Goal: Task Accomplishment & Management: Manage account settings

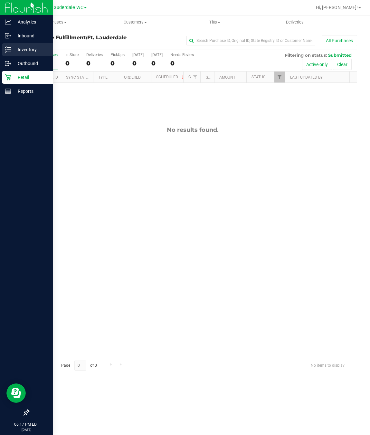
drag, startPoint x: 0, startPoint y: 0, endPoint x: 13, endPoint y: 52, distance: 53.1
click at [13, 52] on p "Inventory" at bounding box center [30, 50] width 39 height 8
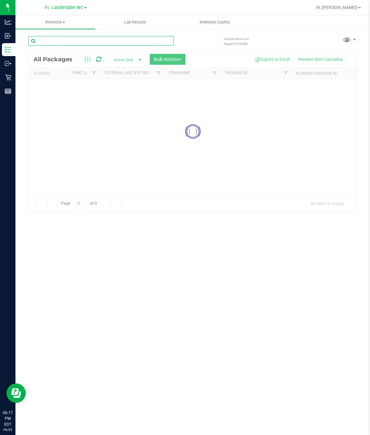
click at [105, 45] on input "text" at bounding box center [100, 41] width 145 height 10
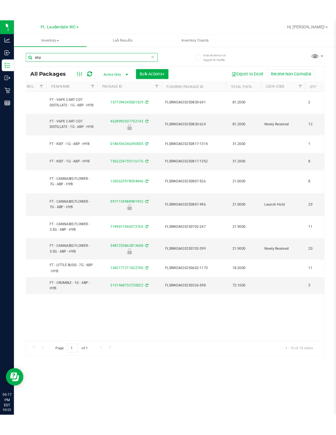
scroll to position [0, 128]
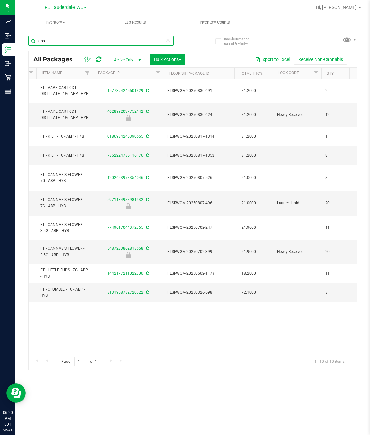
click at [79, 41] on input "abp" at bounding box center [100, 41] width 145 height 10
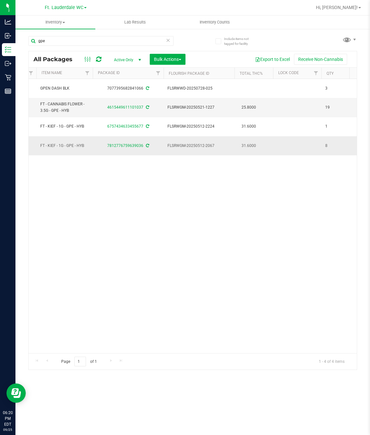
click at [78, 151] on td "FT - KIEF - 1G - GPE - HYB" at bounding box center [64, 145] width 56 height 19
click at [76, 148] on span "FT - KIEF - 1G - GPE - HYB" at bounding box center [64, 146] width 49 height 6
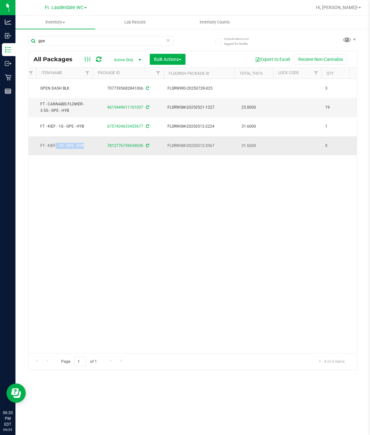
click at [76, 148] on span "FT - KIEF - 1G - GPE - HYB" at bounding box center [64, 146] width 49 height 6
click at [68, 38] on input "gpe" at bounding box center [100, 41] width 145 height 10
paste input "FT - KIEF - 1G - GPE - HYB"
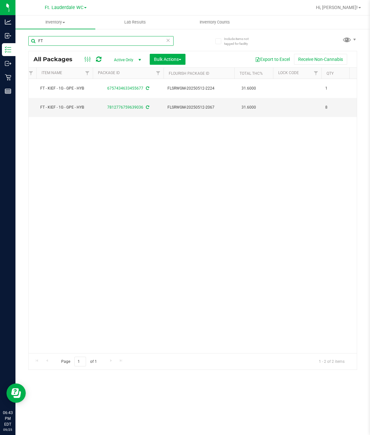
type input "F"
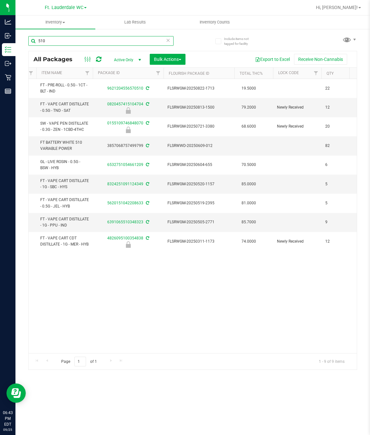
click at [72, 42] on input "510" at bounding box center [100, 41] width 145 height 10
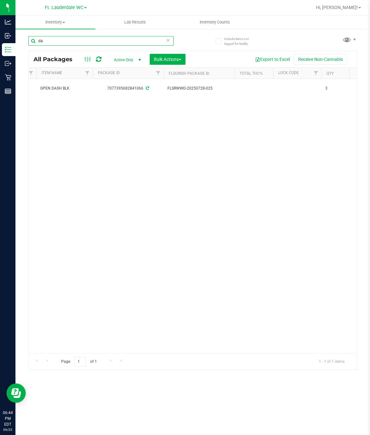
type input "d"
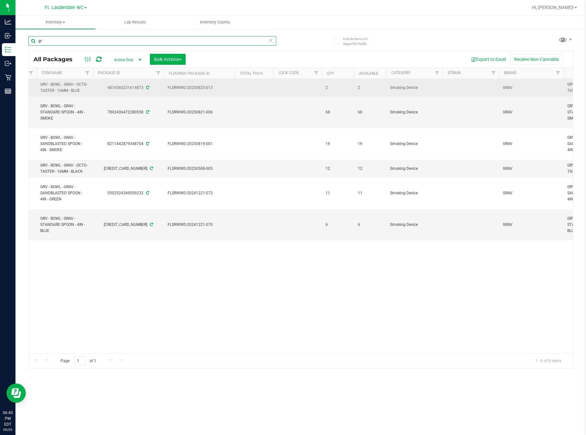
type input "g"
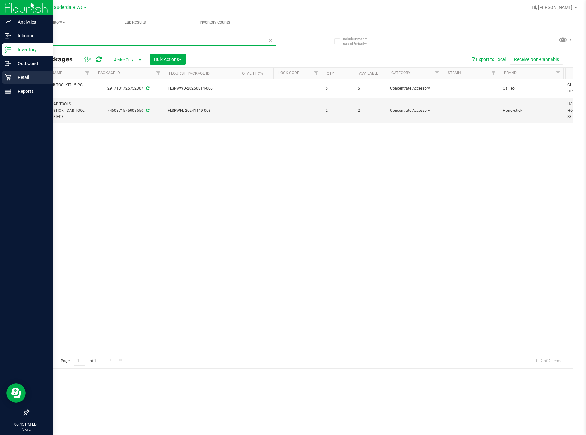
type input "dab"
click at [13, 76] on p "Retail" at bounding box center [30, 77] width 39 height 8
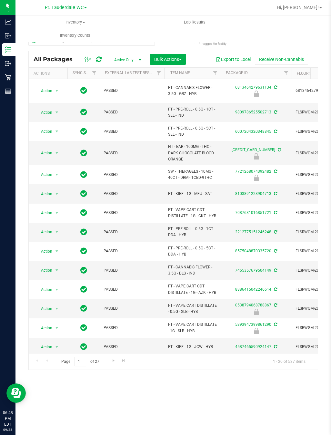
click at [324, 45] on div "Include items not tagged for facility All Packages Active Only Active Only Lab …" at bounding box center [172, 126] width 315 height 197
click at [103, 45] on input "text" at bounding box center [91, 41] width 126 height 10
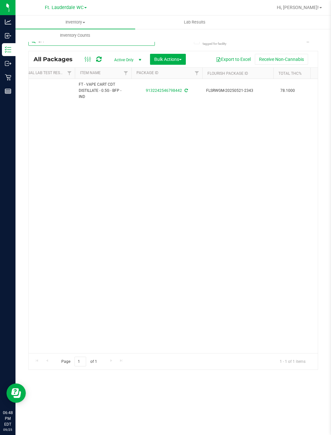
scroll to position [0, 49]
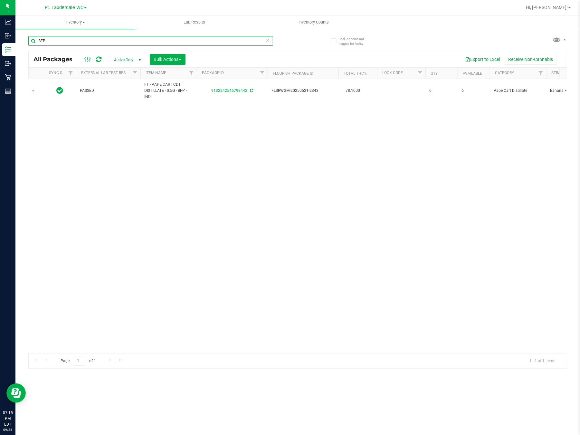
click at [114, 43] on input "BFP" at bounding box center [150, 41] width 245 height 10
type input "CCY"
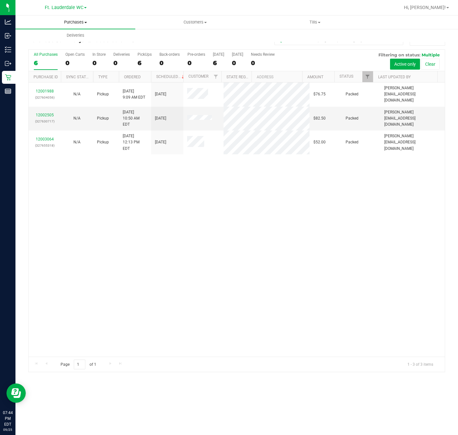
click at [84, 21] on span "Purchases" at bounding box center [75, 22] width 120 height 6
click at [62, 47] on li "Fulfillment" at bounding box center [75, 47] width 120 height 8
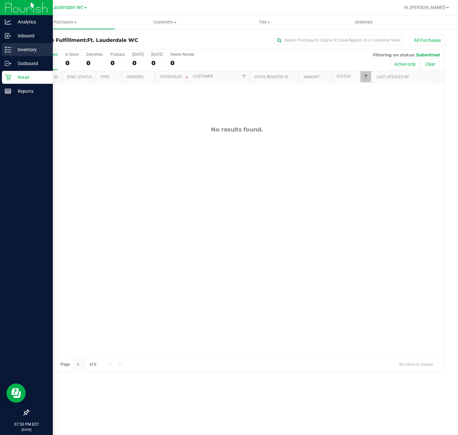
click at [15, 50] on div "Purchase Fulfillment: Ft. Lauderdale WC All Purchases All Purchases 0 In Store …" at bounding box center [236, 203] width 443 height 350
click at [11, 50] on p "Inventory" at bounding box center [30, 50] width 39 height 8
click at [9, 51] on icon at bounding box center [8, 49] width 6 height 6
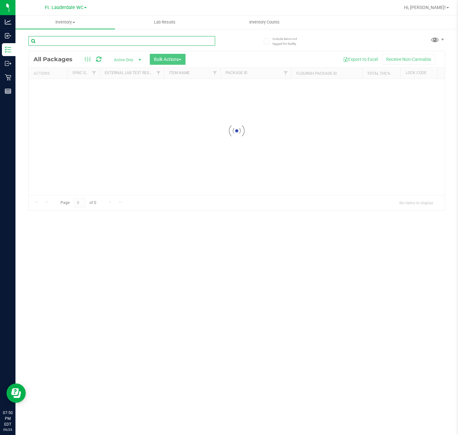
click at [92, 42] on input "text" at bounding box center [121, 41] width 187 height 10
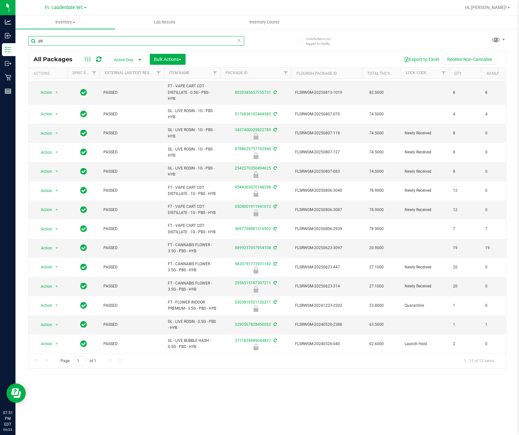
type input "p"
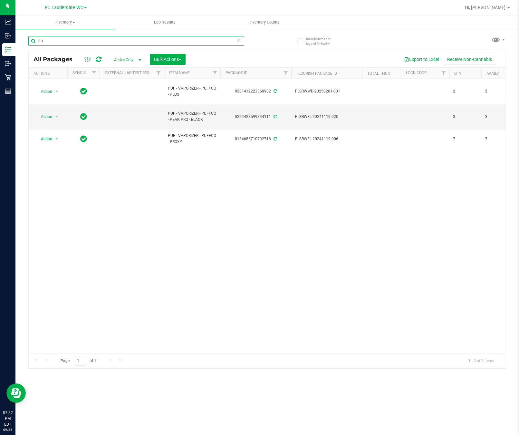
type input "p"
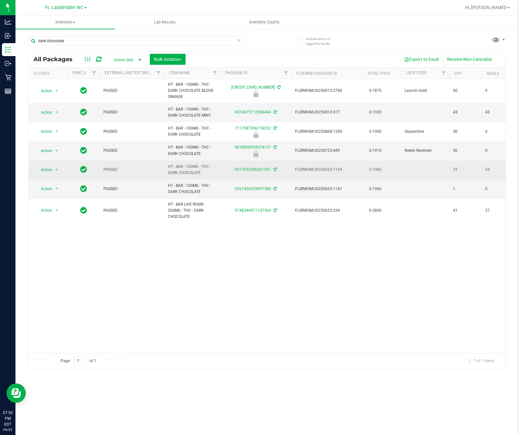
click at [178, 170] on span "HT - BAR - 100MG - THC - DARK CHOCOLATE" at bounding box center [192, 170] width 49 height 12
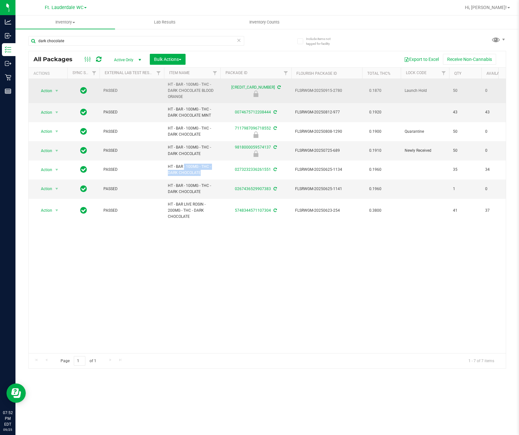
copy tr "HT - BAR - 100MG - THC - DARK CHOCOLATE"
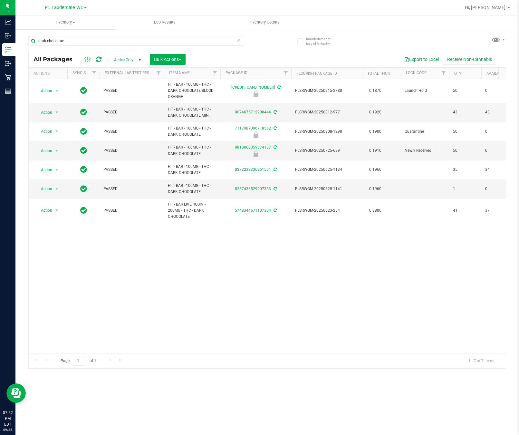
click at [92, 47] on div "dark chocolate" at bounding box center [136, 43] width 216 height 15
click at [96, 45] on input "dark chocolate" at bounding box center [136, 41] width 216 height 10
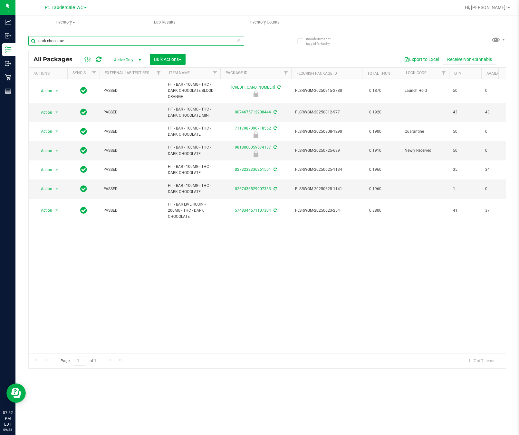
paste input "HT - BAR - 100MG - THC - DARK CHOCOLATE"
type input "HT - BAR - 100MG - THC - DARK CHOCOLATE"
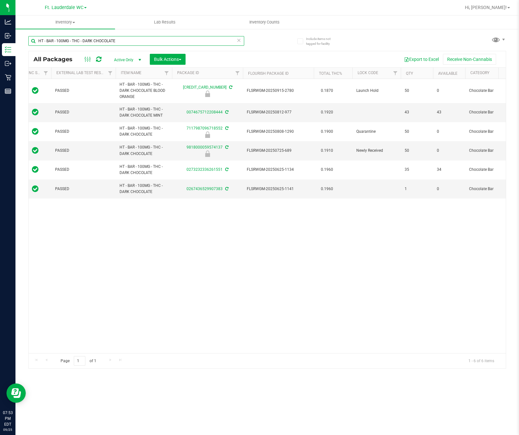
scroll to position [0, 47]
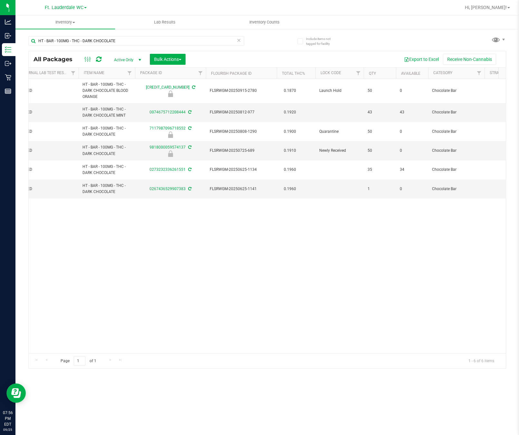
click at [376, 226] on div "Action Action Edit attributes Global inventory Locate package Package audit log…" at bounding box center [267, 216] width 477 height 274
click at [277, 289] on div "Action Action Edit attributes Global inventory Locate package Package audit log…" at bounding box center [267, 216] width 477 height 274
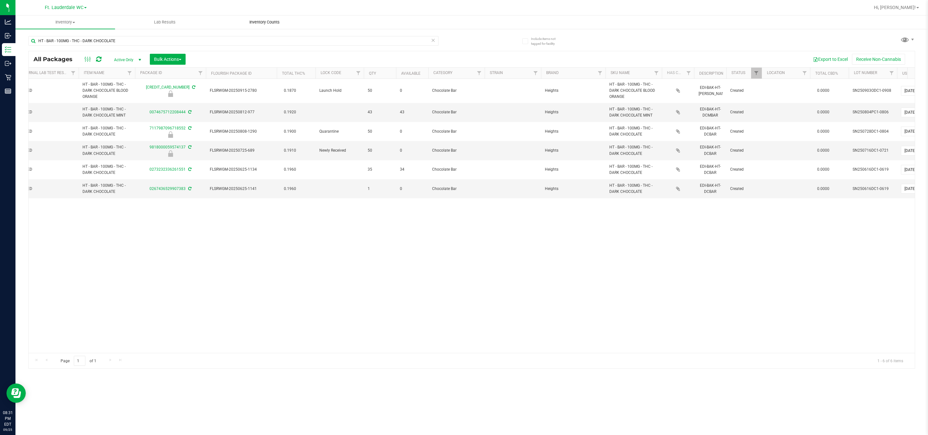
click at [272, 21] on span "Inventory Counts" at bounding box center [265, 22] width 48 height 6
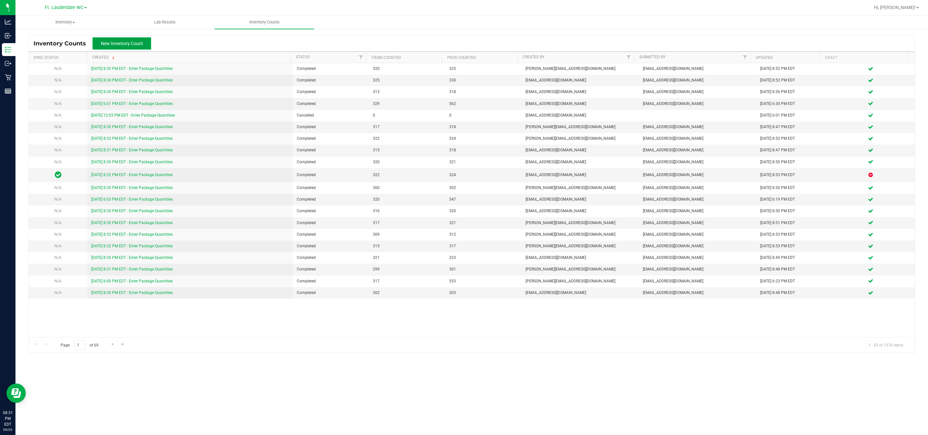
click at [125, 40] on button "New Inventory Count" at bounding box center [121, 43] width 59 height 12
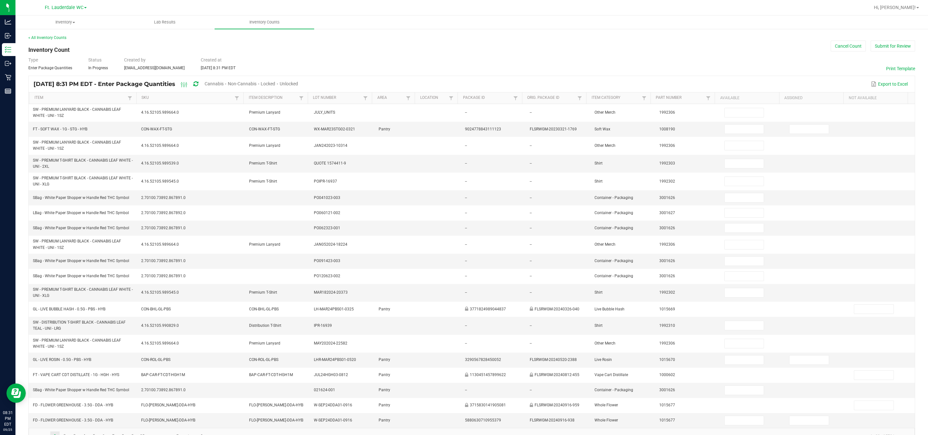
click at [298, 83] on span "Unlocked" at bounding box center [289, 83] width 18 height 5
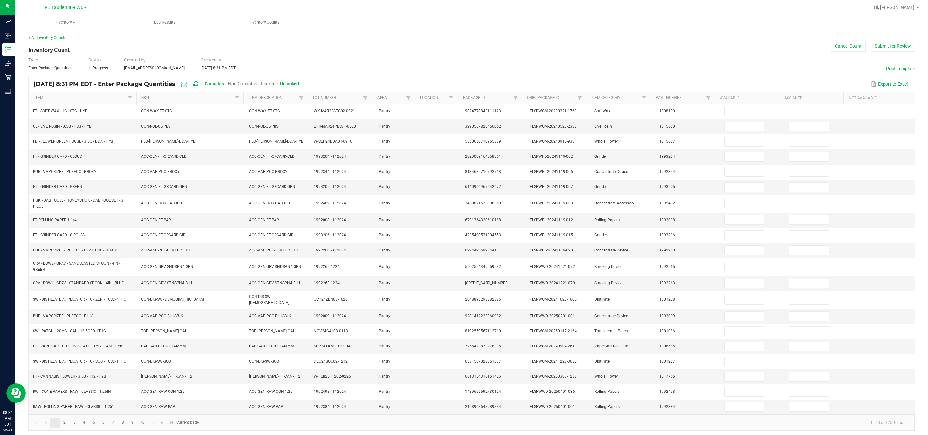
click at [150, 98] on link "SKU" at bounding box center [186, 97] width 91 height 5
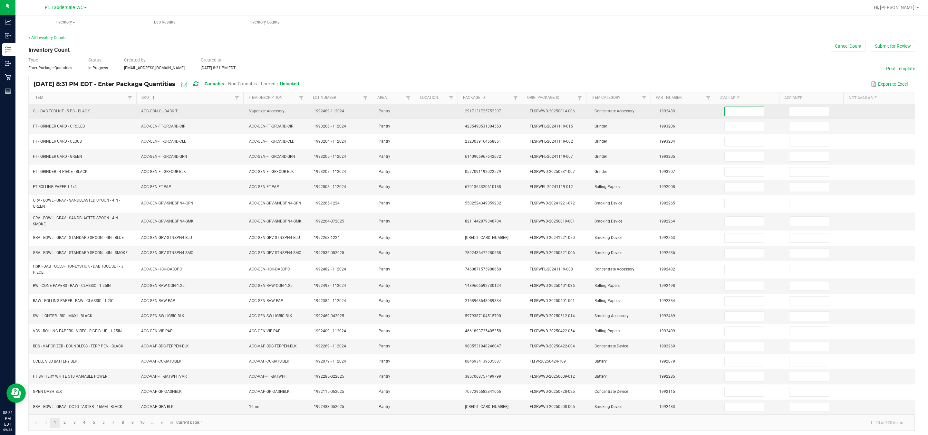
click at [458, 113] on input at bounding box center [744, 111] width 39 height 9
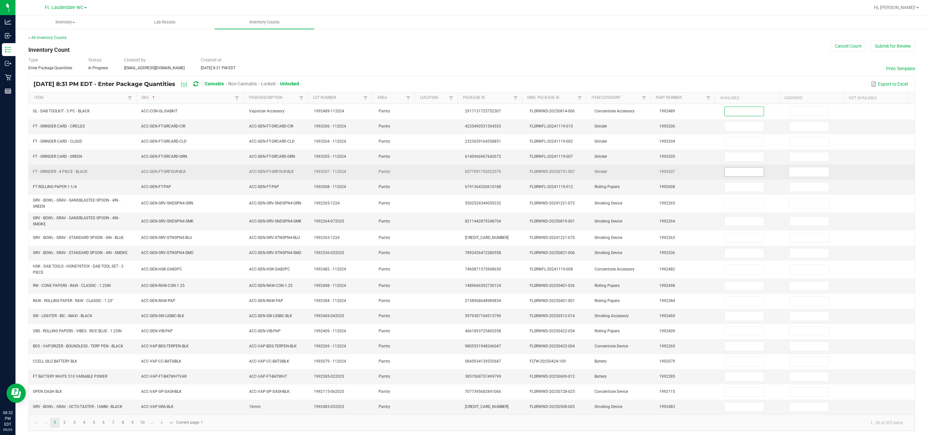
scroll to position [12, 0]
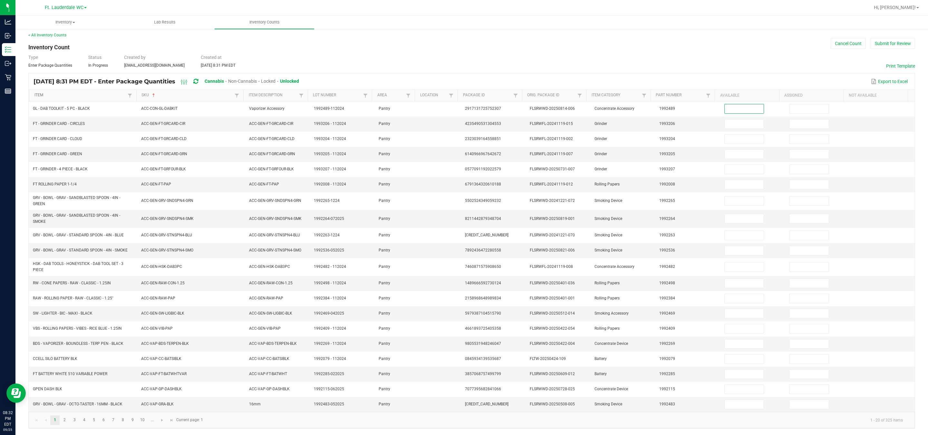
click at [40, 93] on link "Item" at bounding box center [79, 95] width 91 height 5
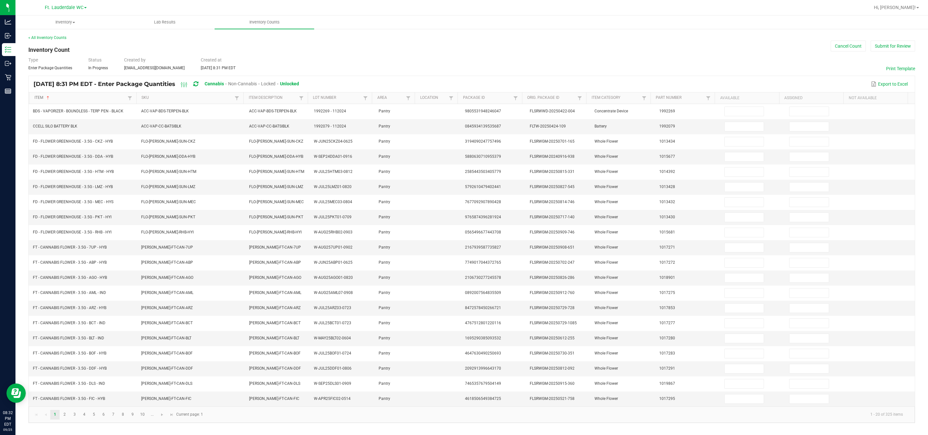
scroll to position [5, 0]
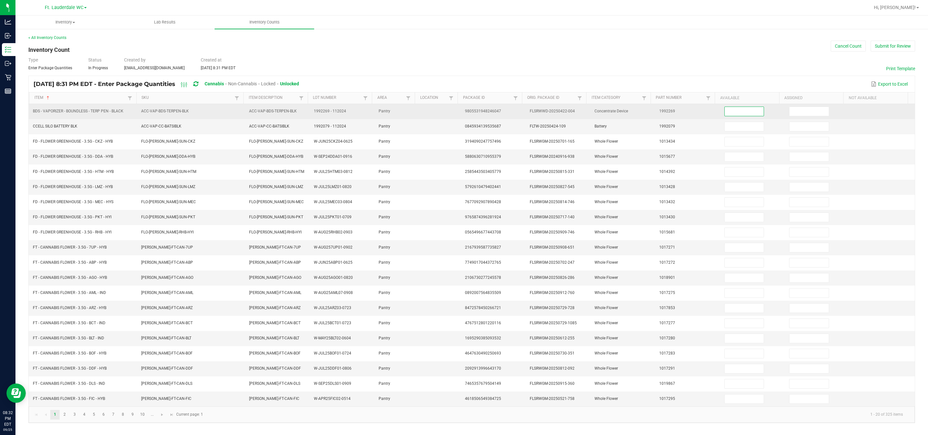
click at [458, 107] on input at bounding box center [744, 111] width 39 height 9
type input "2"
type input "0"
type input "11"
type input "0"
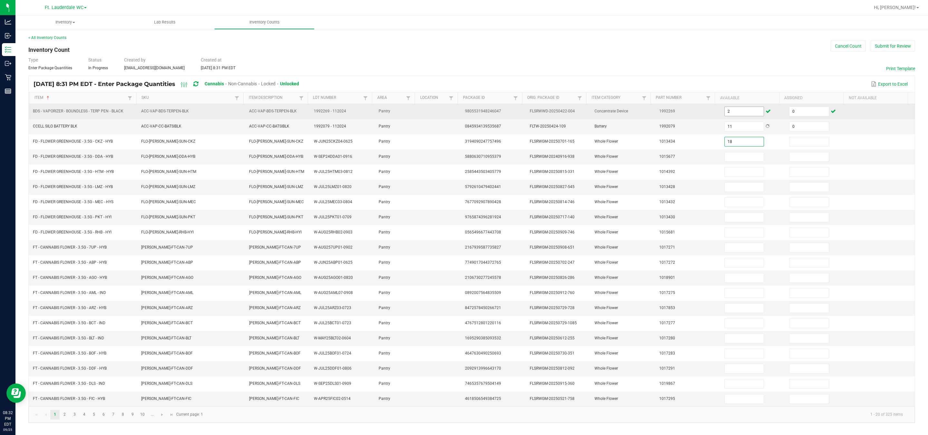
type input "18"
type input "0"
type input "6"
type input "0"
type input "6"
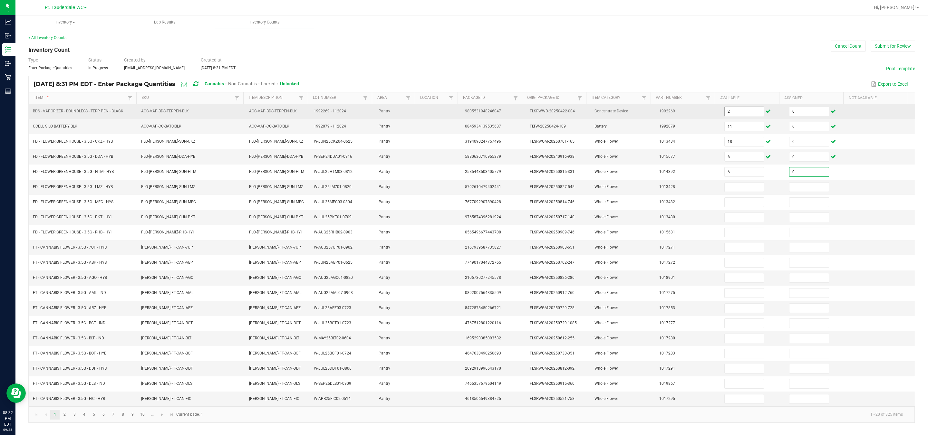
type input "0"
type input "6"
type input "0"
type input "10"
type input "0"
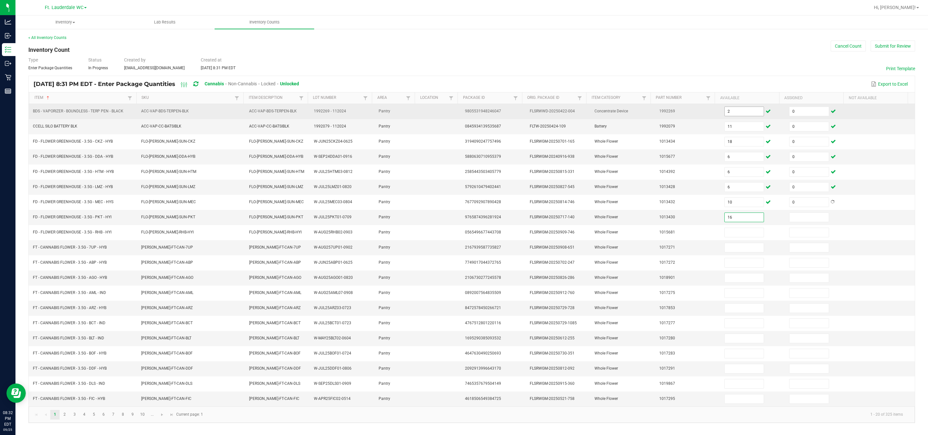
type input "16"
type input "0"
type input "8"
type input "0"
type input "8"
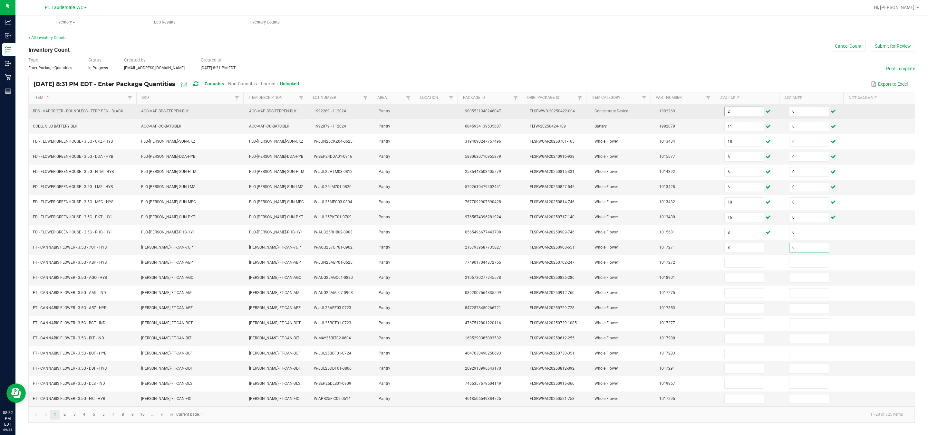
type input "0"
type input "11"
type input "0"
type input "2"
type input "0"
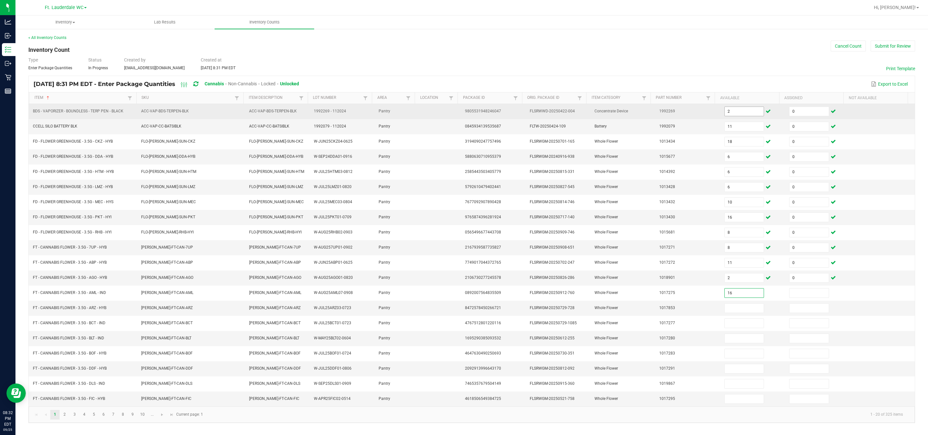
type input "16"
type input "0"
type input "3"
type input "0"
type input "4"
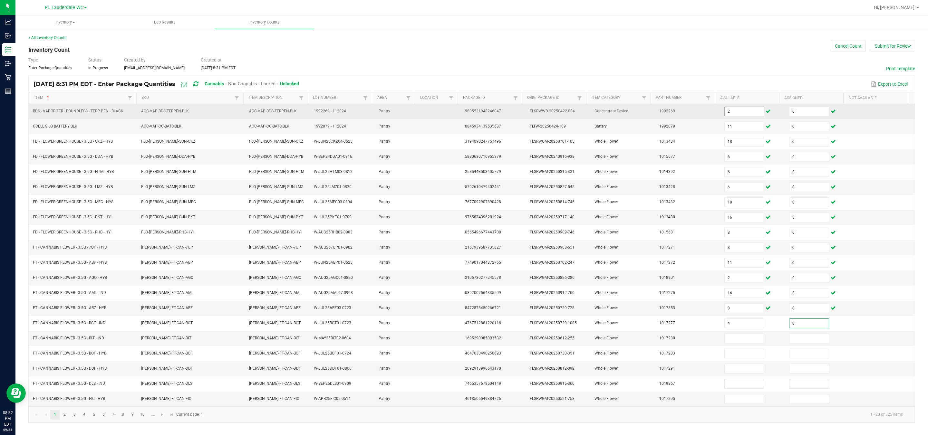
type input "0"
type input "11"
type input "0"
type input "11"
type input "0"
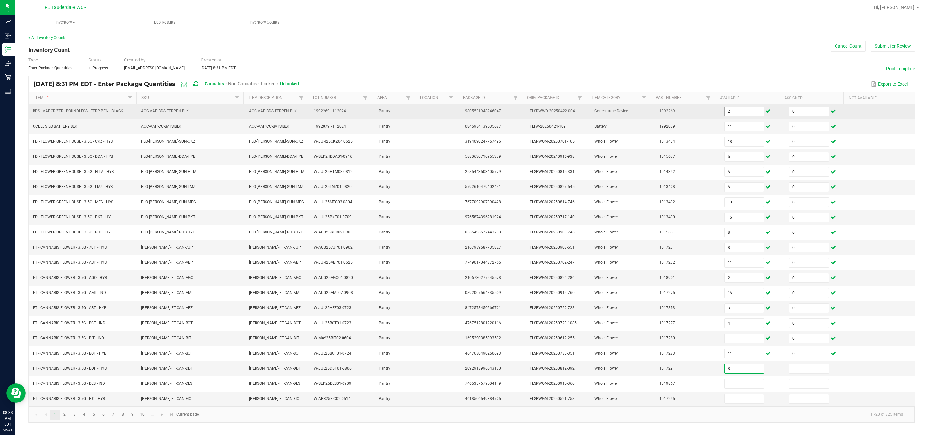
type input "8"
type input "0"
type input "16"
type input "0"
type input "10"
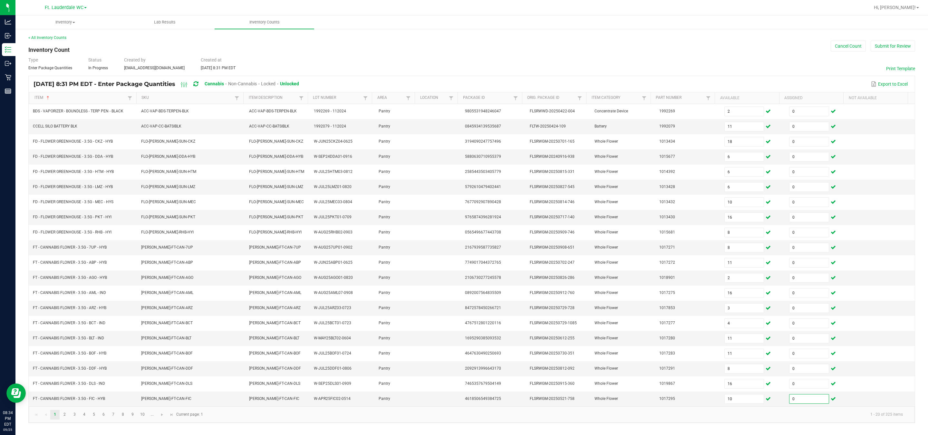
type input "0"
click at [309, 416] on kendo-pager-info "1 - 20 of 325 items" at bounding box center [557, 414] width 701 height 11
click at [63, 420] on link "2" at bounding box center [64, 415] width 9 height 10
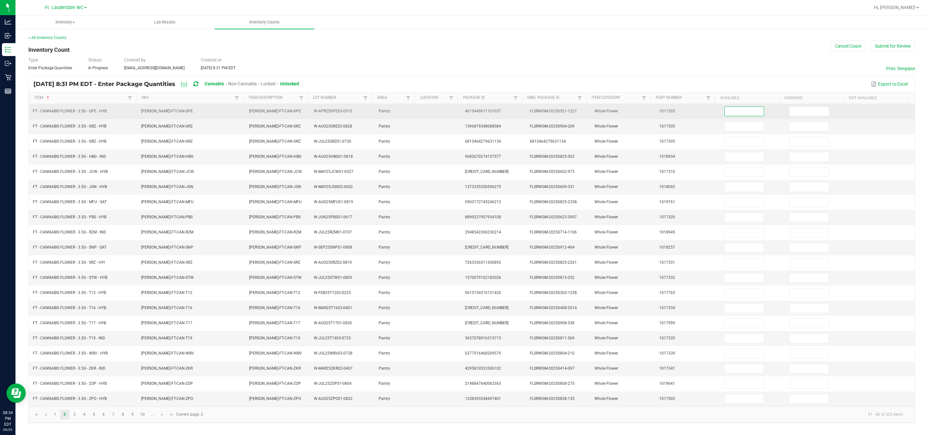
click at [458, 107] on input at bounding box center [744, 111] width 39 height 9
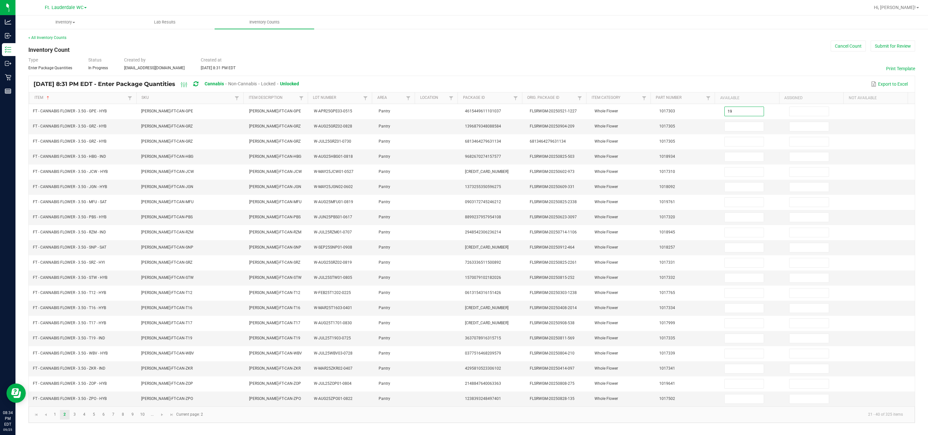
type input "19"
type input "0"
type input "1"
type input "0"
type input "3"
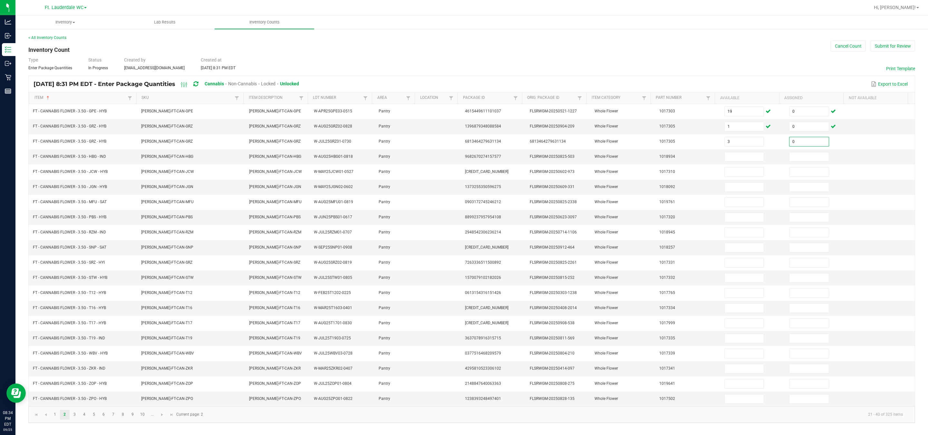
type input "0"
type input "1"
type input "0"
type input "19"
type input "0"
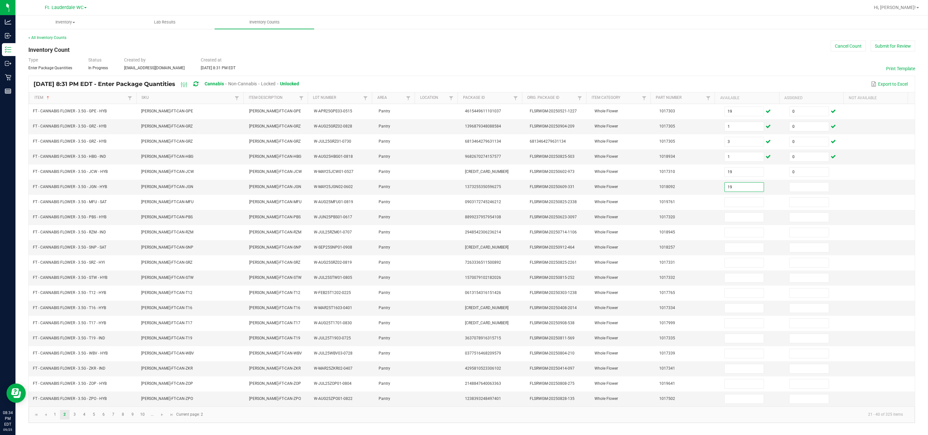
type input "19"
type input "0"
type input "20"
type input "0"
type input "12"
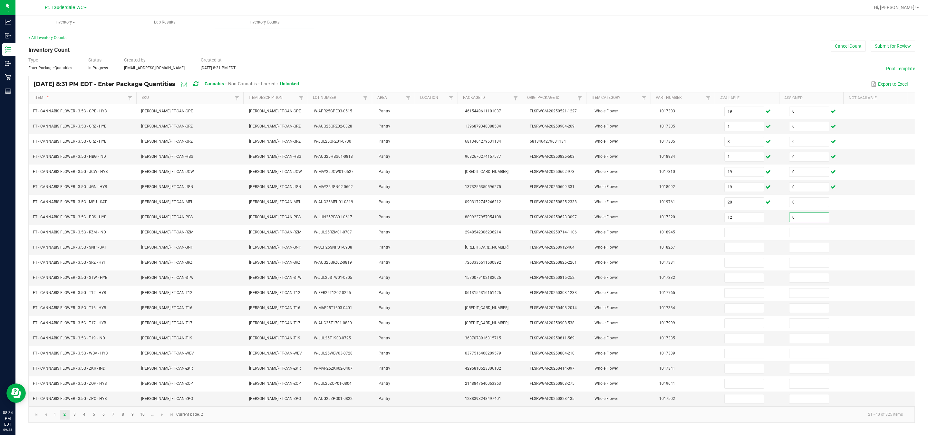
type input "0"
type input "8"
type input "0"
type input "16"
type input "0"
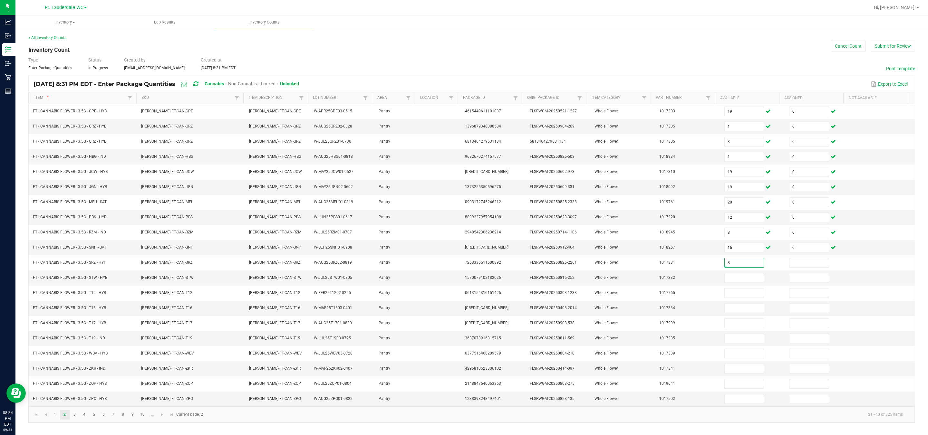
type input "8"
type input "0"
type input "1"
type input "22"
type input "0"
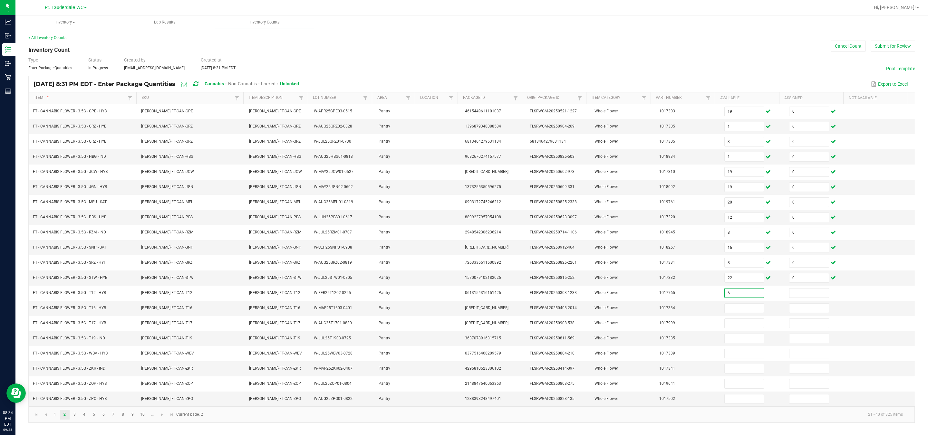
type input "6"
type input "0"
type input "15"
type input "0"
type input "9"
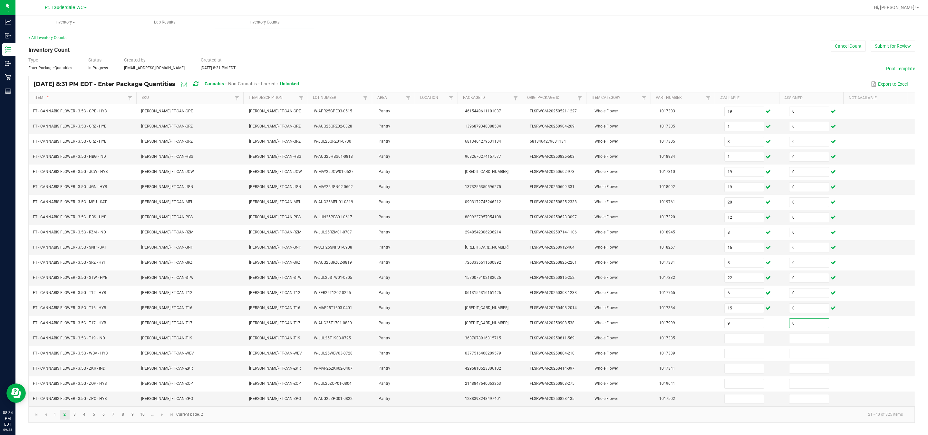
type input "0"
type input "18"
type input "0"
type input "16"
type input "0"
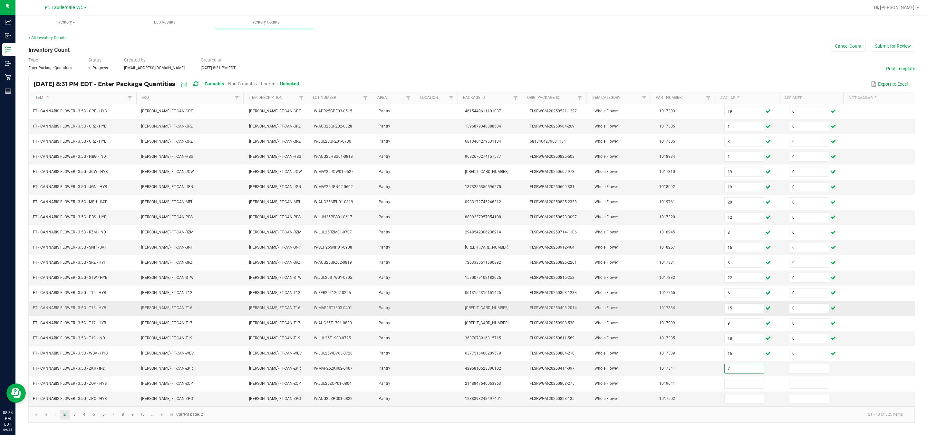
type input "7"
type input "0"
type input "7"
type input "0"
type input "8"
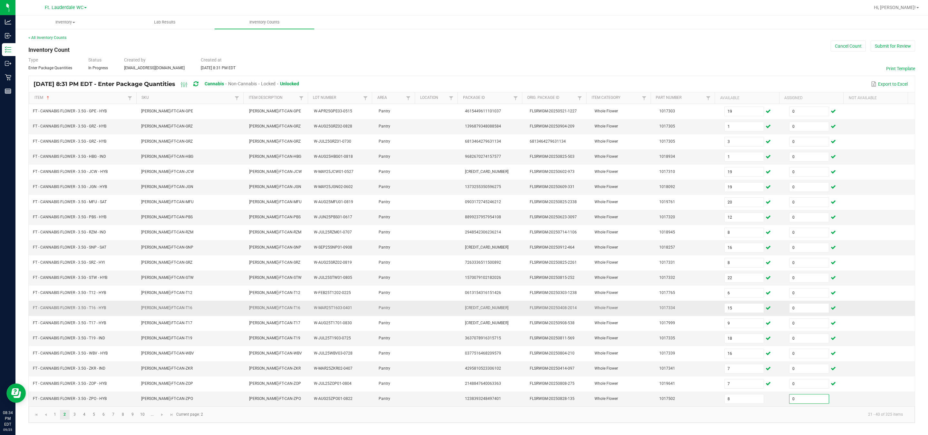
type input "0"
click at [54, 420] on link "1" at bounding box center [54, 415] width 9 height 10
type input "2"
type input "11"
type input "18"
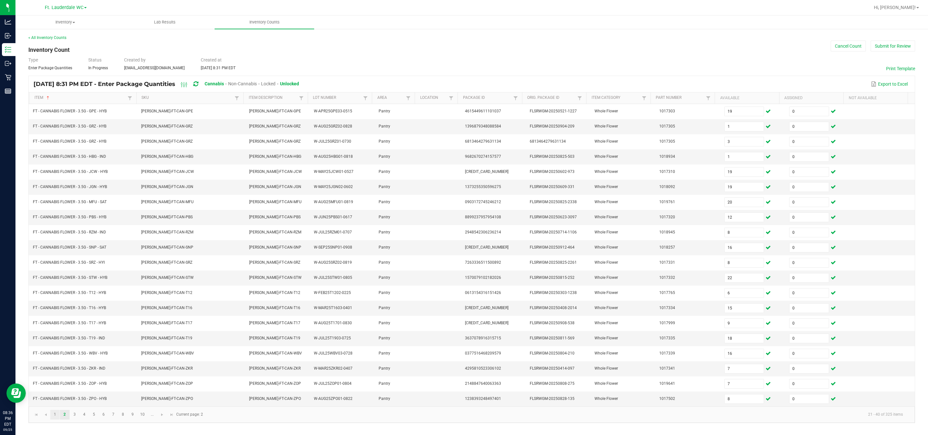
type input "6"
type input "10"
type input "16"
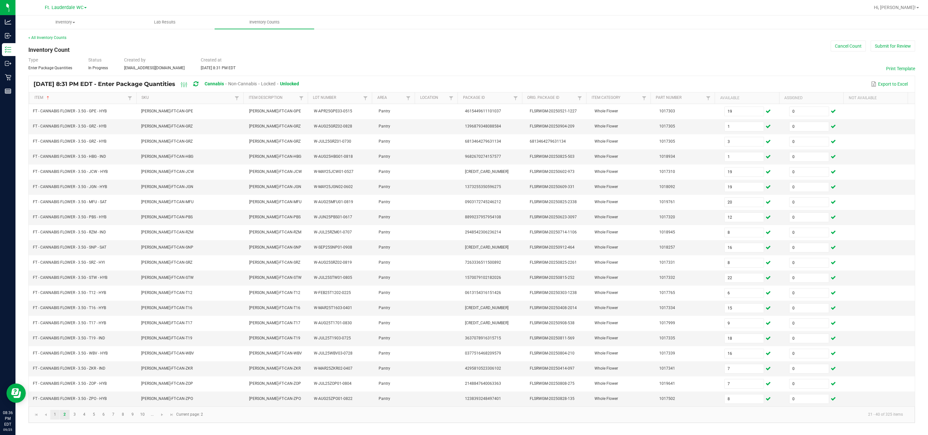
type input "8"
type input "11"
type input "2"
type input "3"
type input "4"
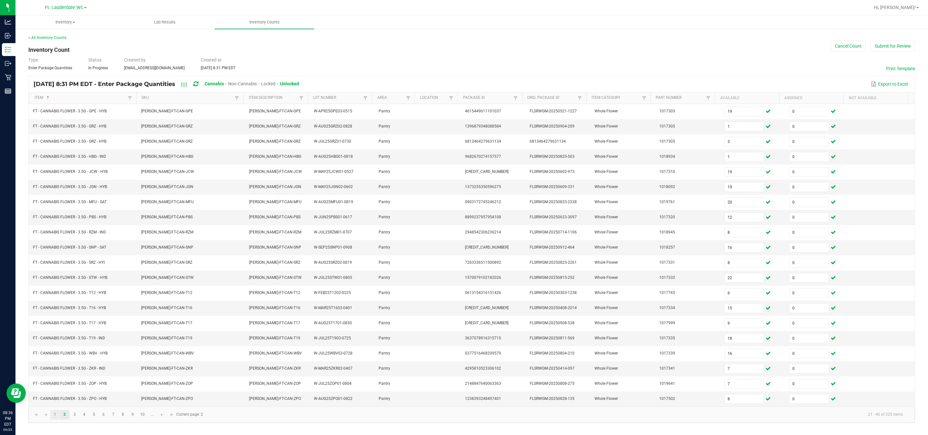
type input "11"
type input "8"
type input "10"
type input "16"
type input "11"
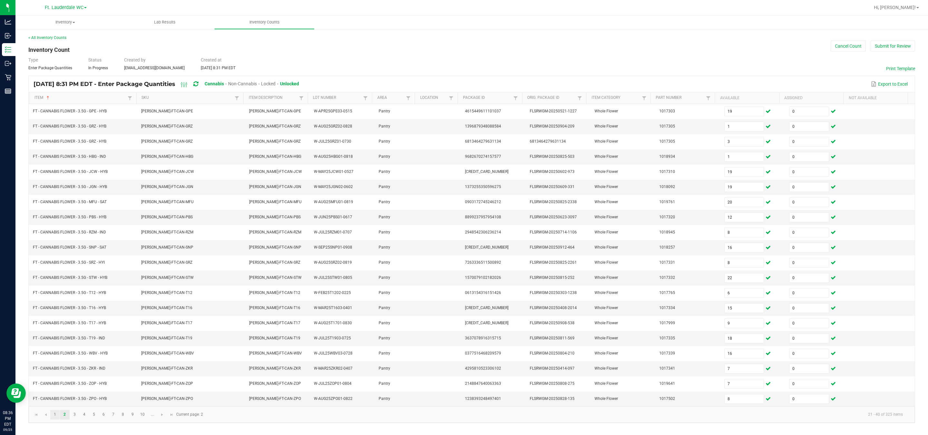
type input "16"
click at [62, 420] on link "2" at bounding box center [64, 415] width 9 height 10
type input "19"
type input "1"
type input "3"
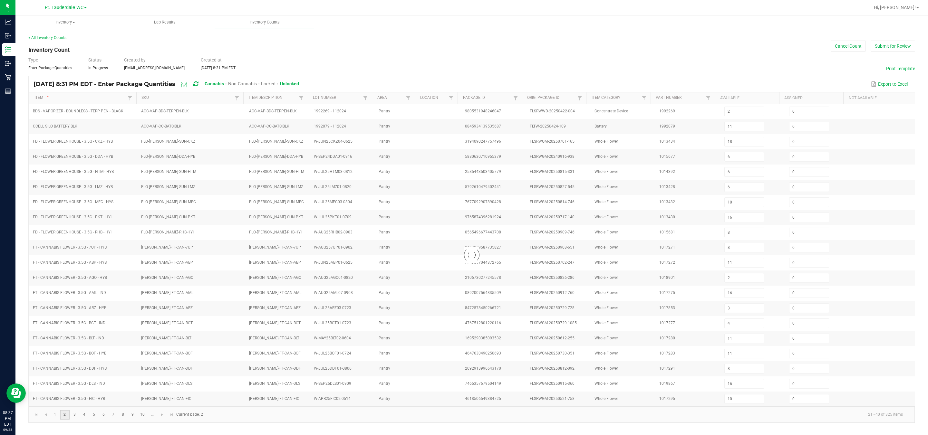
type input "1"
type input "19"
type input "20"
type input "12"
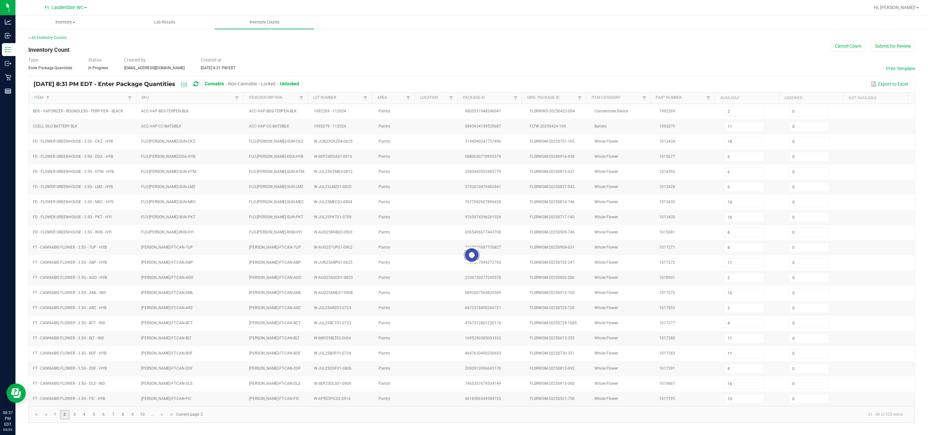
type input "16"
type input "8"
type input "22"
type input "15"
type input "9"
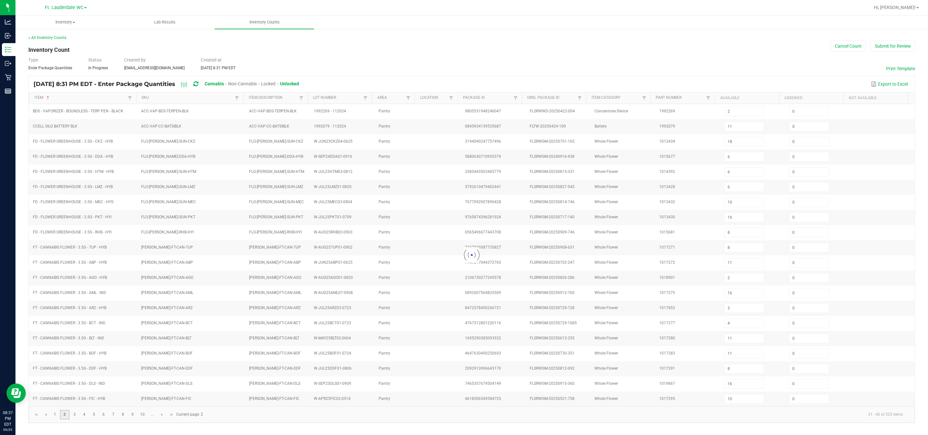
type input "18"
type input "7"
type input "8"
type input "6"
type input "16"
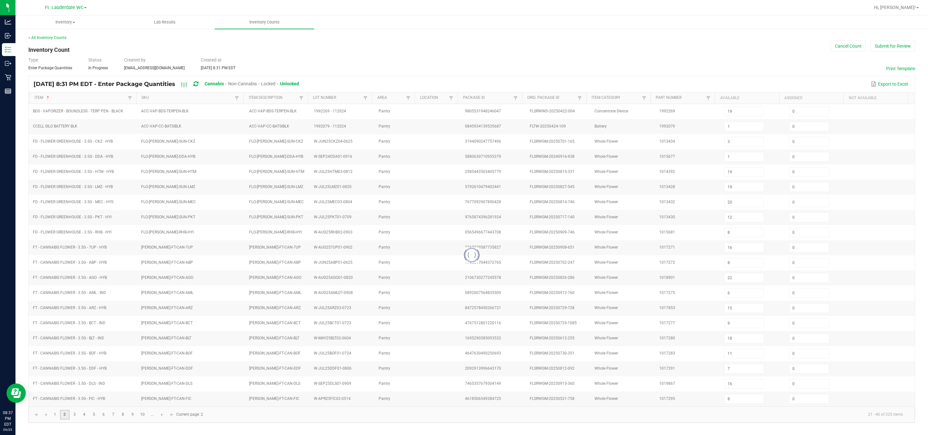
type input "7"
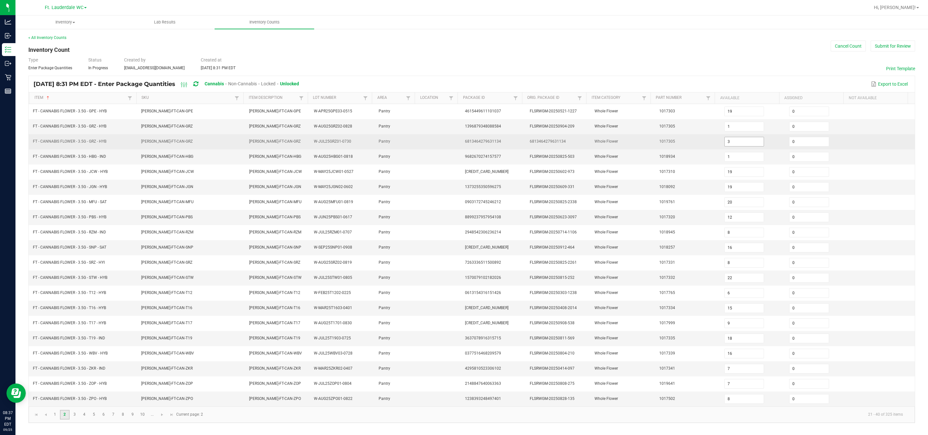
scroll to position [0, 0]
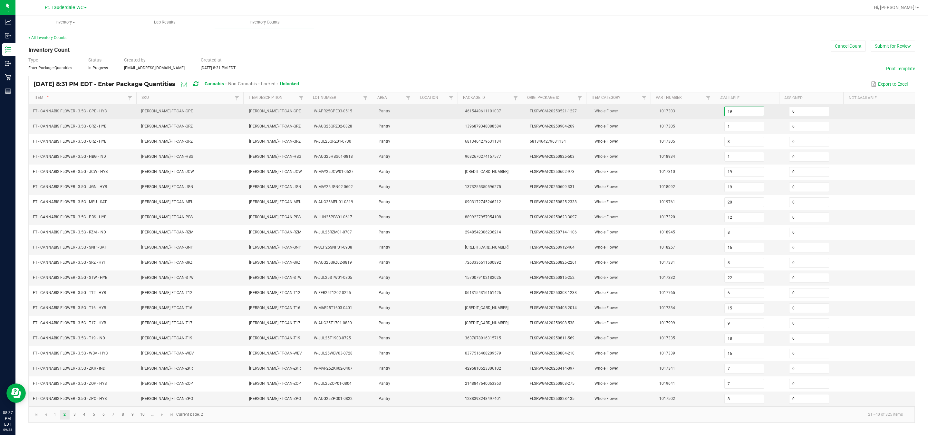
click at [458, 114] on input "19" at bounding box center [744, 111] width 39 height 9
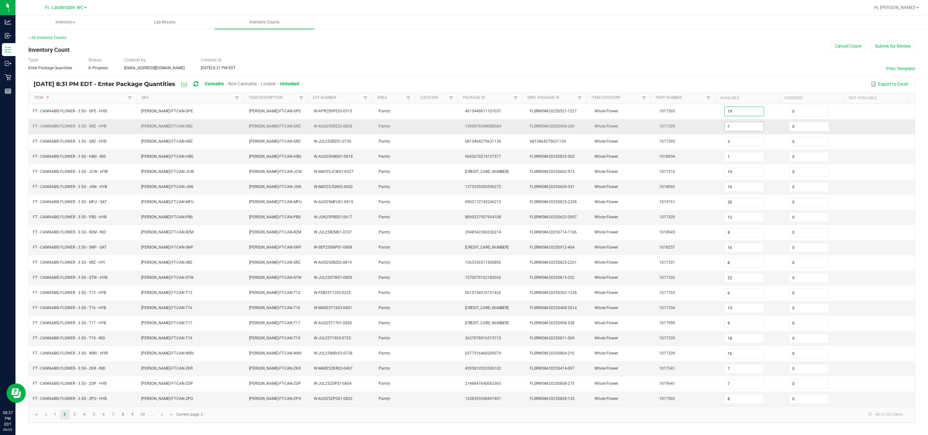
click at [458, 126] on input "1" at bounding box center [744, 126] width 39 height 9
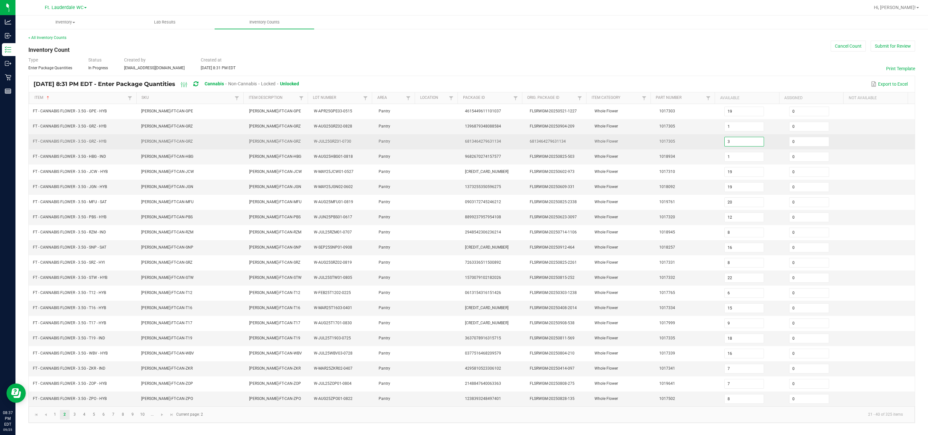
click at [458, 145] on input "3" at bounding box center [744, 141] width 39 height 9
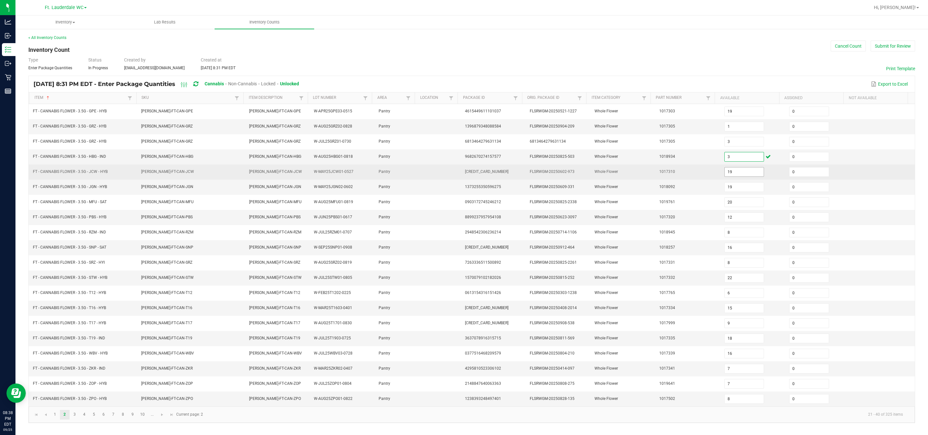
type input "3"
type input "1"
type input "19"
type input "20"
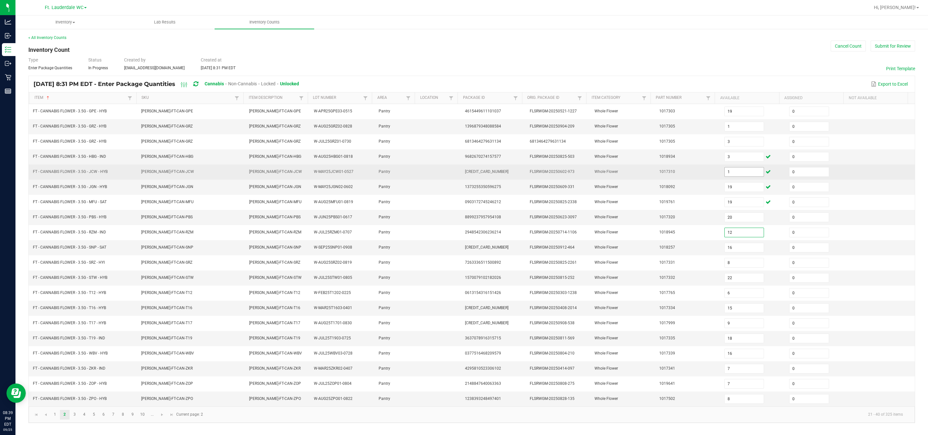
type input "12"
type input "8"
type input "16"
type input "8"
type input "22"
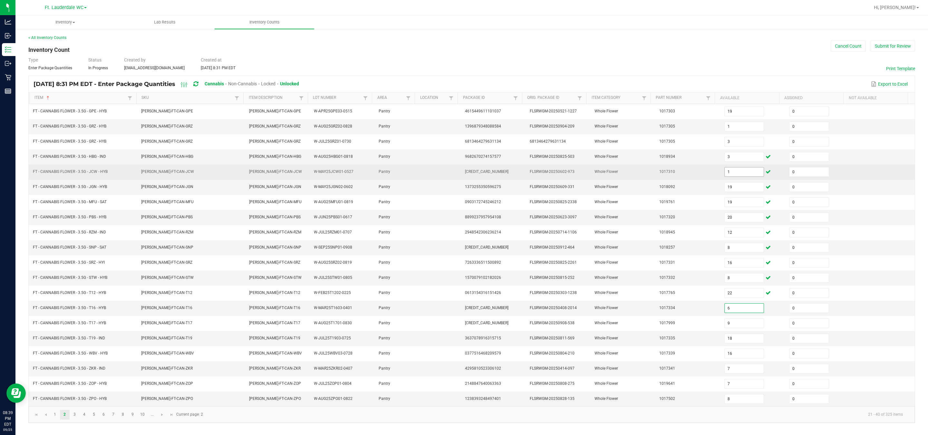
type input "6"
type input "15"
type input "9"
type input "18"
type input "16"
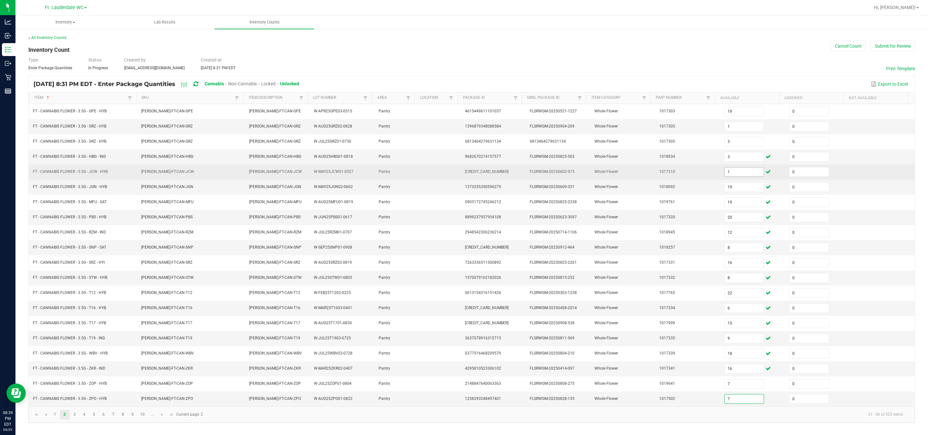
type input "7"
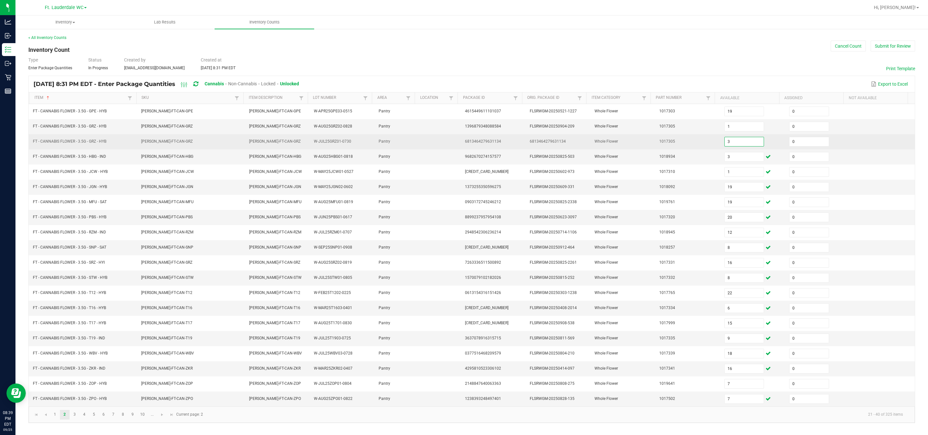
click at [458, 145] on input "3" at bounding box center [744, 141] width 39 height 9
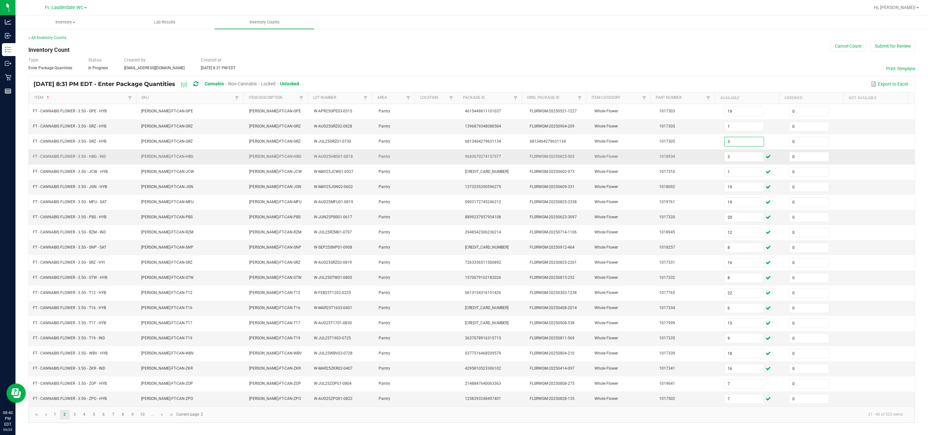
click at [458, 151] on td at bounding box center [882, 156] width 65 height 15
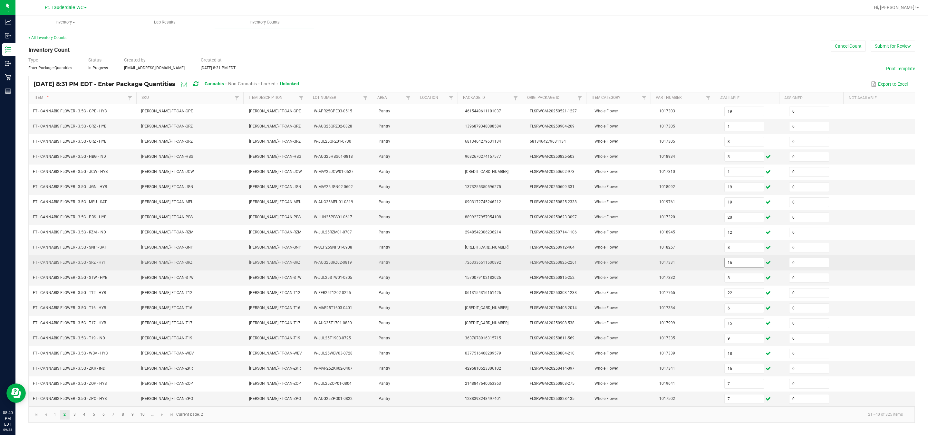
scroll to position [5, 0]
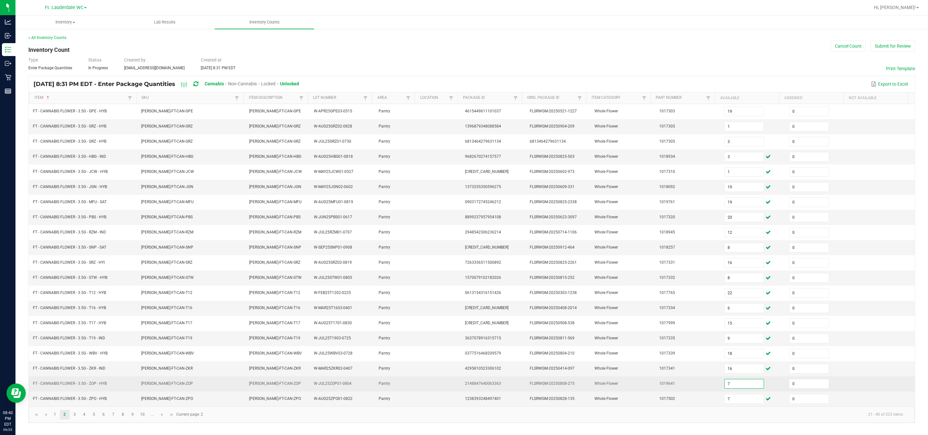
click at [458, 385] on input "7" at bounding box center [744, 384] width 39 height 9
click at [458, 382] on td "7" at bounding box center [752, 384] width 65 height 15
click at [458, 387] on td "7" at bounding box center [752, 384] width 65 height 15
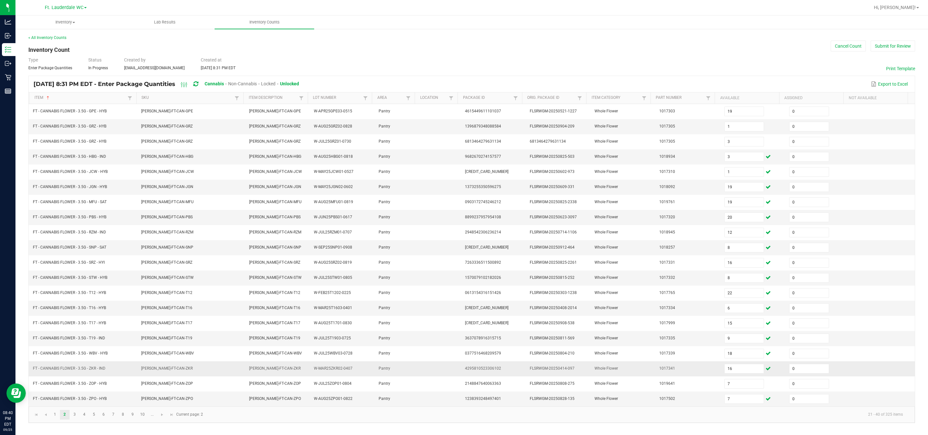
click at [458, 371] on span "1017341" at bounding box center [667, 368] width 16 height 5
click at [56, 419] on link "1" at bounding box center [54, 415] width 9 height 10
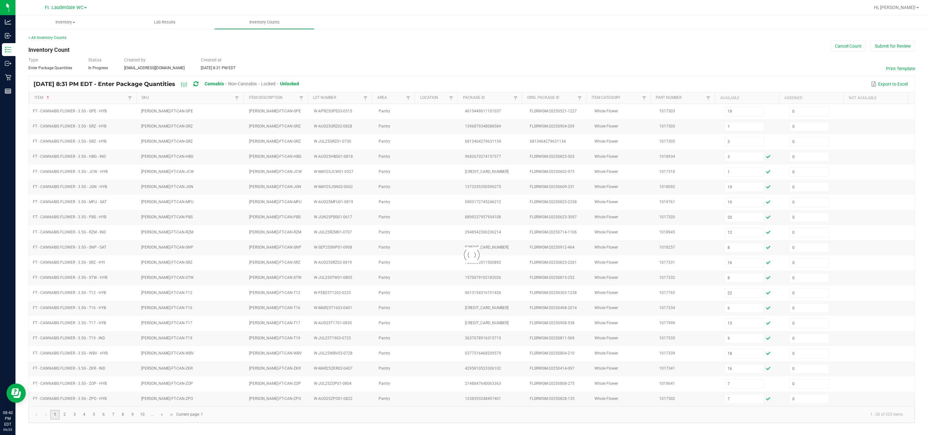
type input "2"
type input "11"
type input "18"
type input "6"
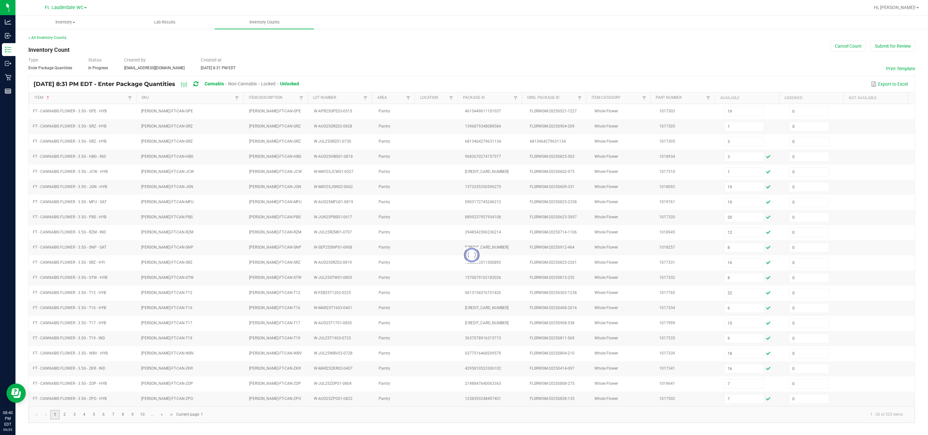
type input "6"
type input "10"
type input "16"
type input "8"
type input "11"
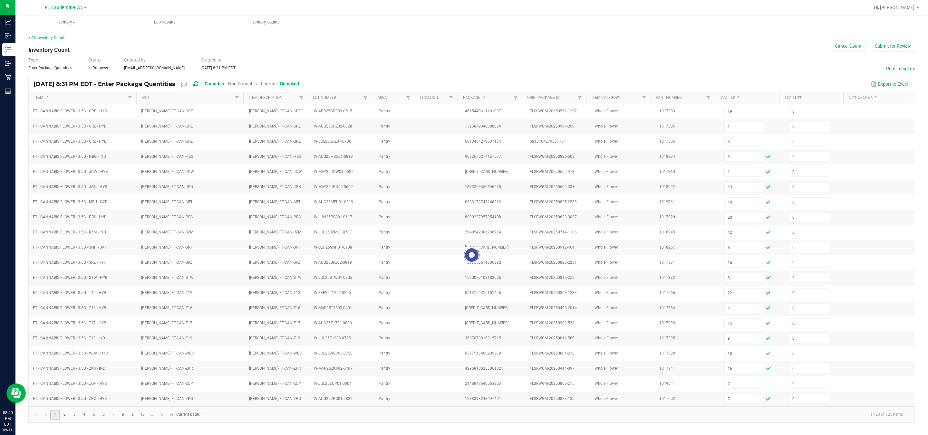
type input "2"
type input "3"
type input "4"
type input "11"
type input "8"
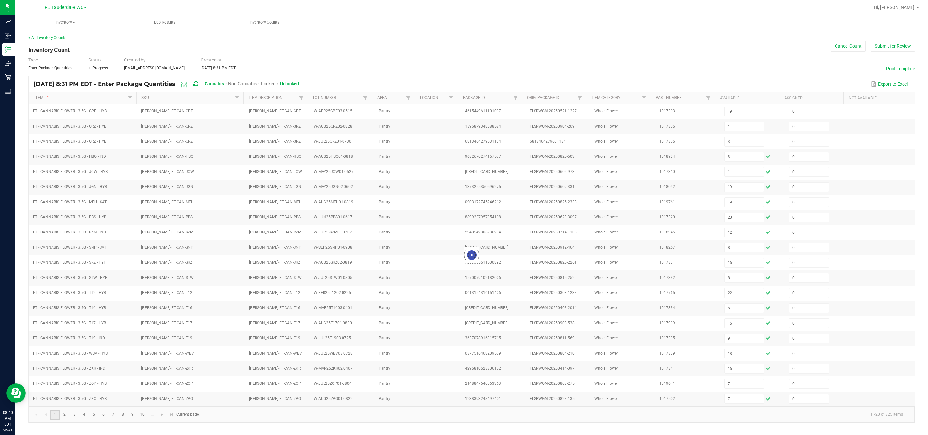
type input "10"
type input "16"
type input "11"
type input "16"
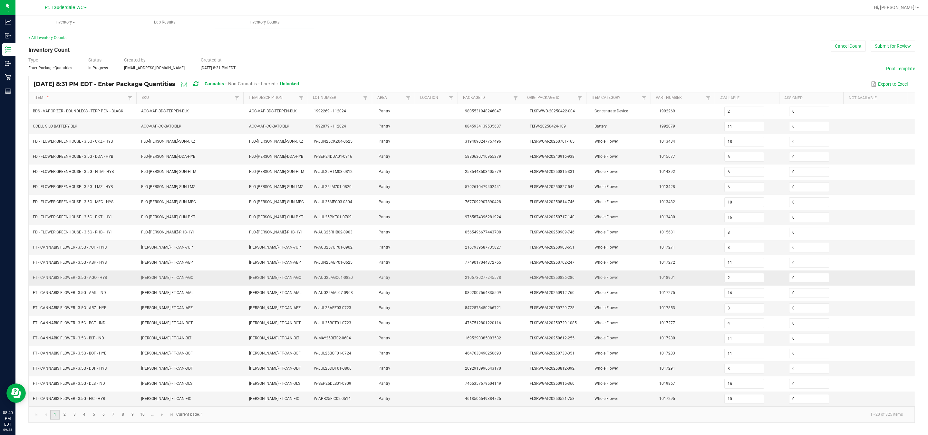
scroll to position [0, 0]
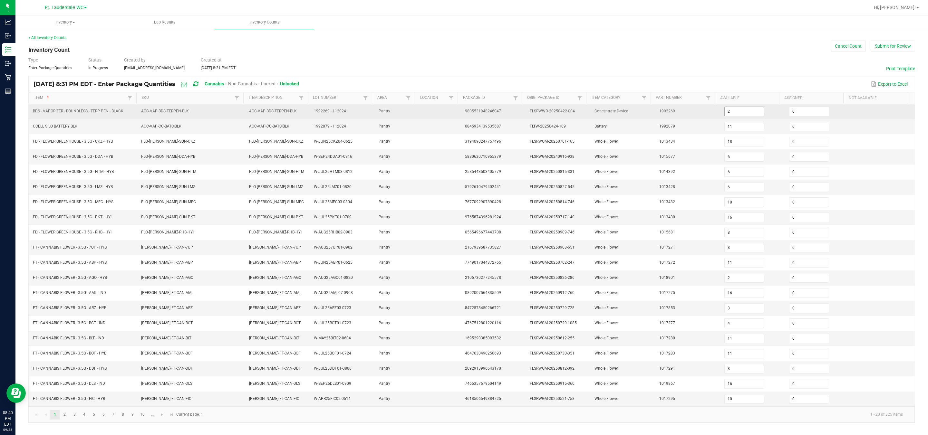
click at [458, 114] on input "2" at bounding box center [744, 111] width 39 height 9
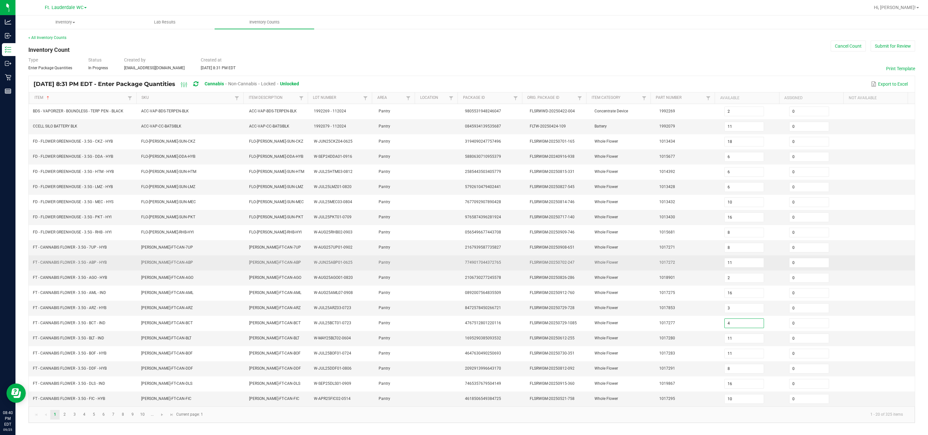
scroll to position [5, 0]
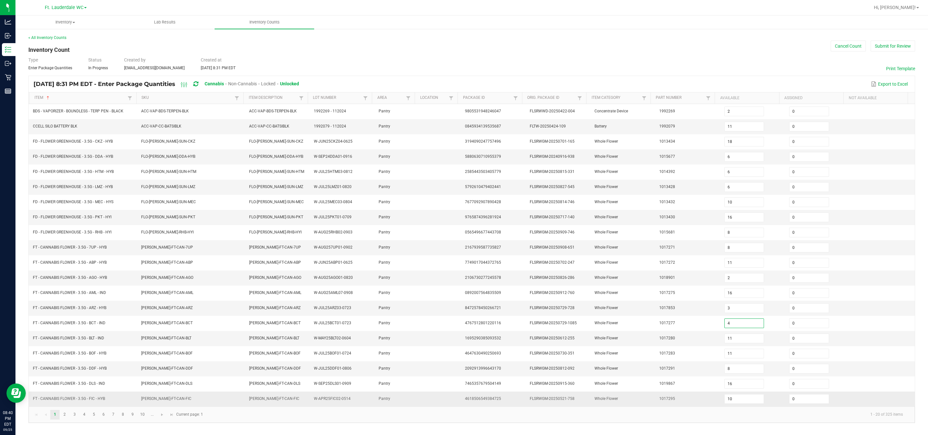
click at [458, 404] on td "1017295" at bounding box center [687, 399] width 65 height 15
click at [65, 420] on link "2" at bounding box center [64, 415] width 9 height 10
type input "19"
type input "1"
click at [74, 420] on link "3" at bounding box center [74, 415] width 9 height 10
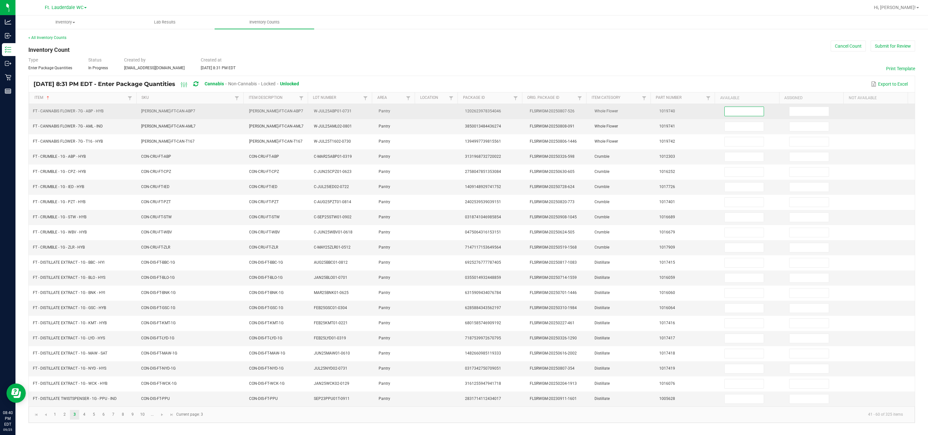
click at [458, 107] on input at bounding box center [744, 111] width 39 height 9
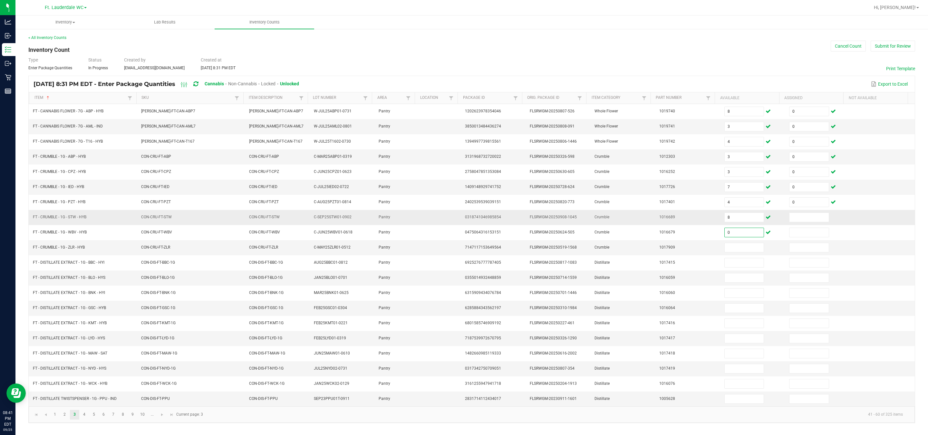
drag, startPoint x: 794, startPoint y: 223, endPoint x: 797, endPoint y: 214, distance: 10.1
click at [458, 223] on td at bounding box center [817, 217] width 65 height 15
click at [458, 217] on input at bounding box center [808, 217] width 39 height 9
drag, startPoint x: 803, startPoint y: 372, endPoint x: 800, endPoint y: 374, distance: 3.5
click at [458, 373] on input at bounding box center [808, 368] width 39 height 9
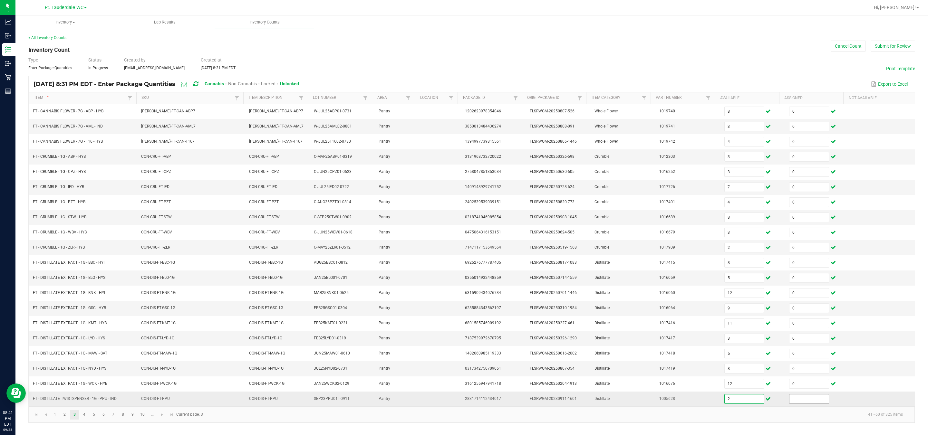
click at [458, 400] on input at bounding box center [808, 399] width 39 height 9
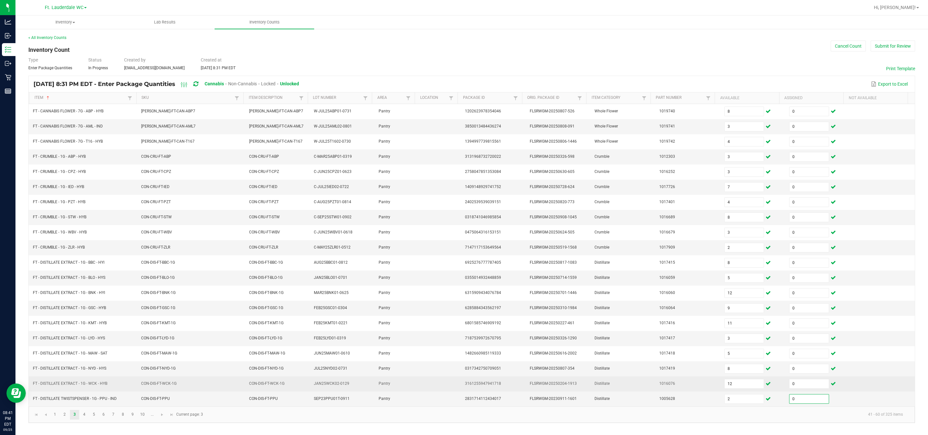
click at [458, 392] on td at bounding box center [882, 384] width 65 height 15
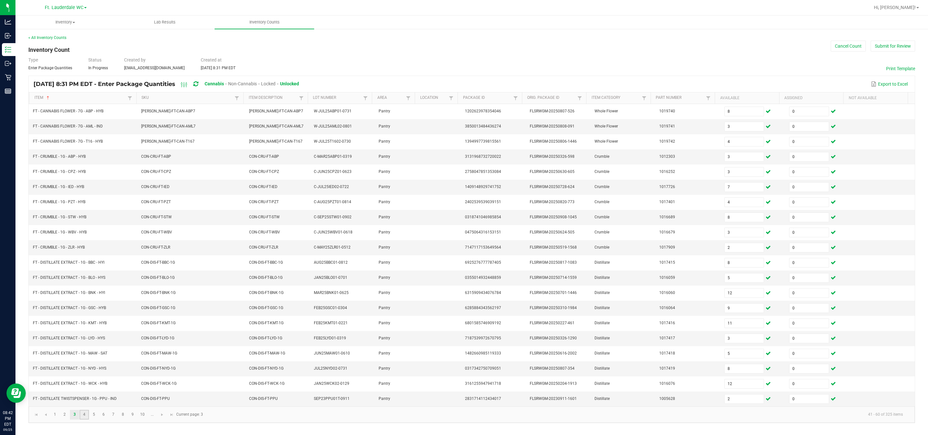
click at [85, 420] on link "4" at bounding box center [84, 415] width 9 height 10
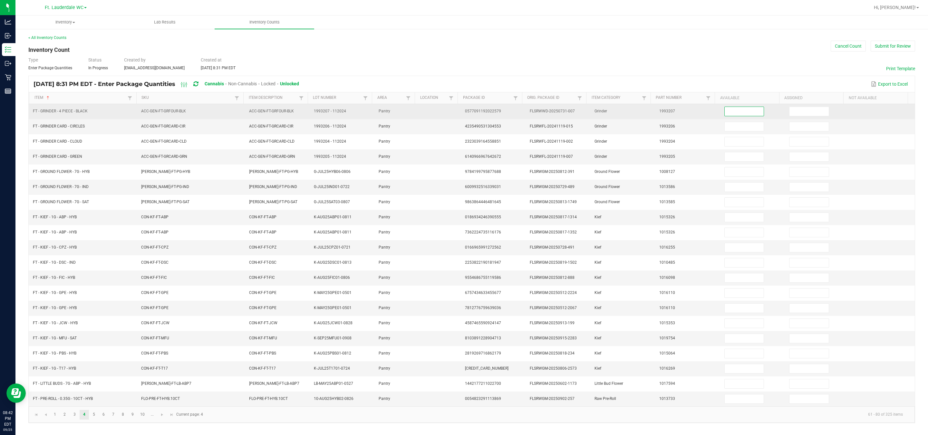
click at [458, 110] on input at bounding box center [744, 111] width 39 height 9
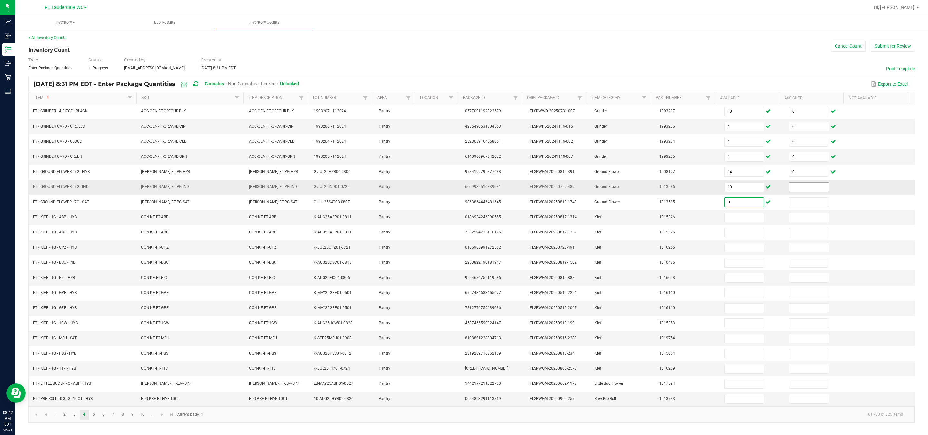
click at [458, 182] on span at bounding box center [809, 187] width 40 height 10
click at [458, 190] on span at bounding box center [809, 187] width 40 height 10
click at [458, 188] on input at bounding box center [808, 187] width 39 height 9
click at [96, 419] on link "5" at bounding box center [93, 415] width 9 height 10
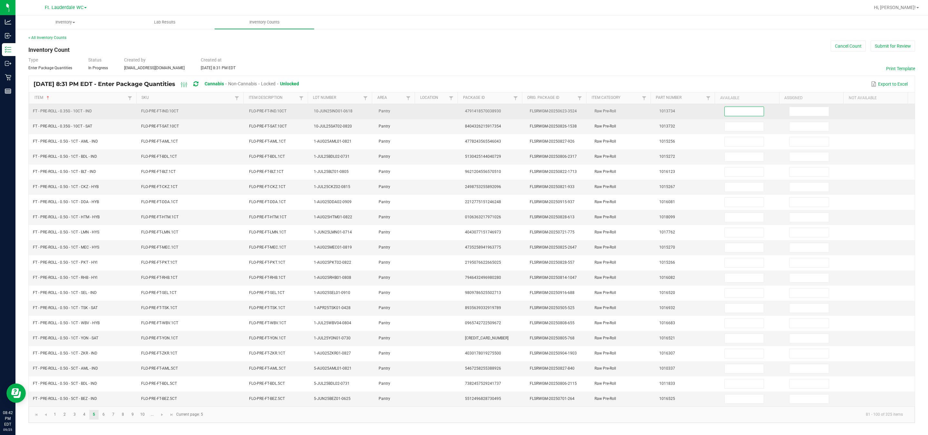
click at [458, 109] on input at bounding box center [744, 111] width 39 height 9
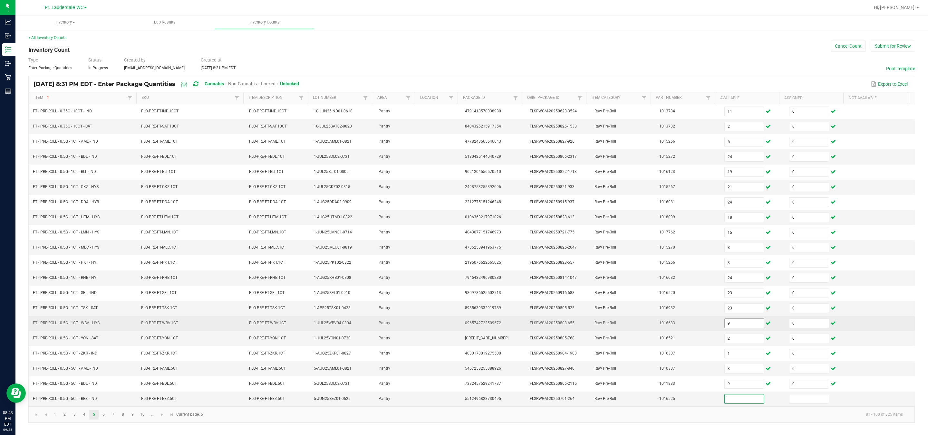
click at [458, 321] on span "9" at bounding box center [744, 324] width 40 height 10
click at [458, 324] on input "9" at bounding box center [744, 323] width 39 height 9
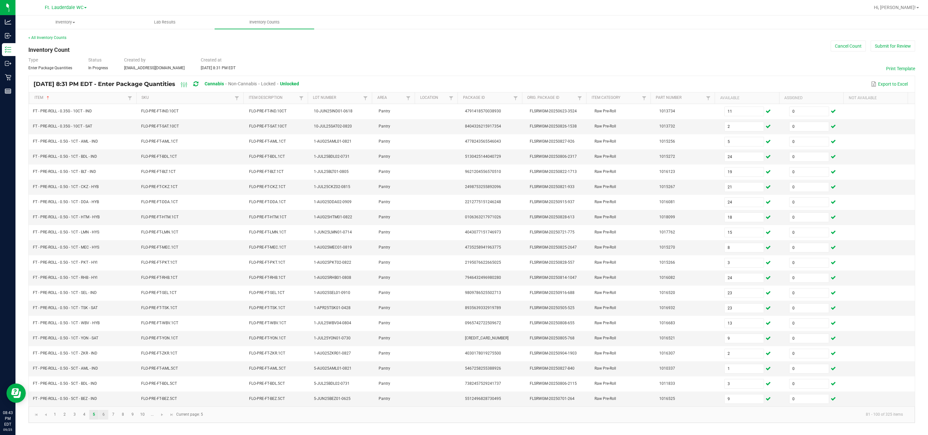
click at [105, 420] on link "6" at bounding box center [103, 415] width 9 height 10
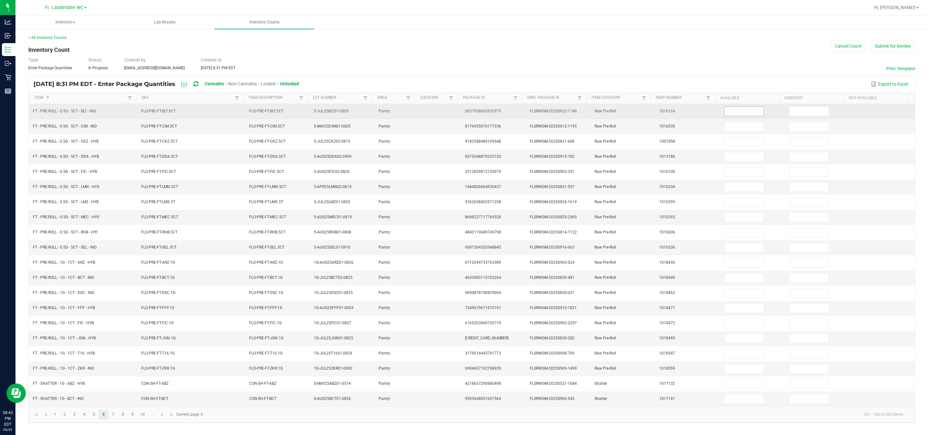
click at [458, 108] on input at bounding box center [744, 111] width 39 height 9
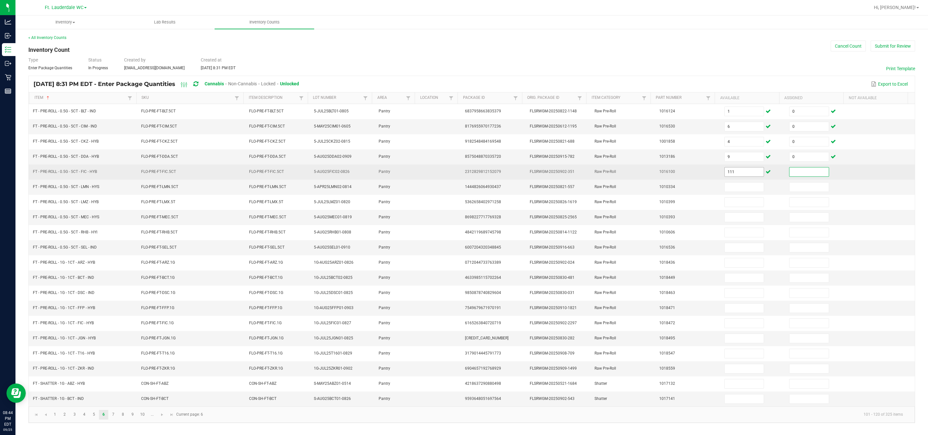
click at [458, 174] on input "111" at bounding box center [744, 172] width 39 height 9
click at [458, 174] on input "1" at bounding box center [744, 172] width 39 height 9
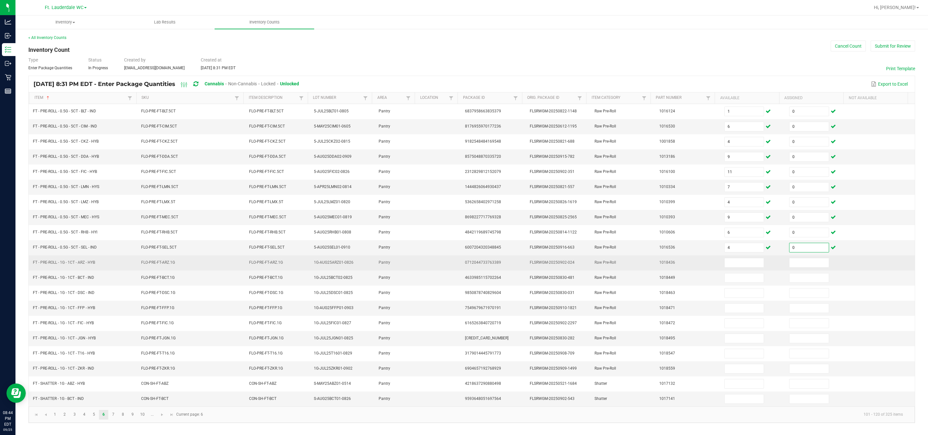
click at [458, 255] on tbody "FT - PRE-ROLL - 0.5G - 5CT - BLT - IND FLO-PRE-FT-BLT.5CT FLO-PRE-FT-BLT.5CT 5-…" at bounding box center [472, 255] width 886 height 303
click at [458, 267] on input at bounding box center [808, 262] width 39 height 9
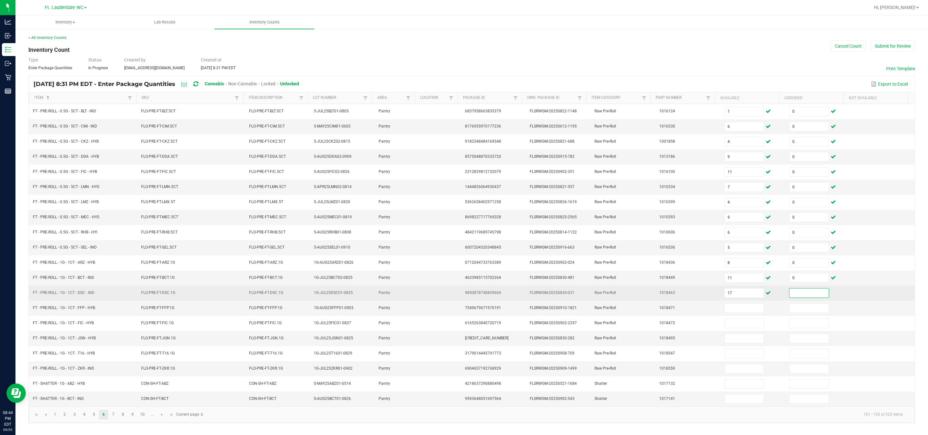
click at [458, 291] on input at bounding box center [808, 293] width 39 height 9
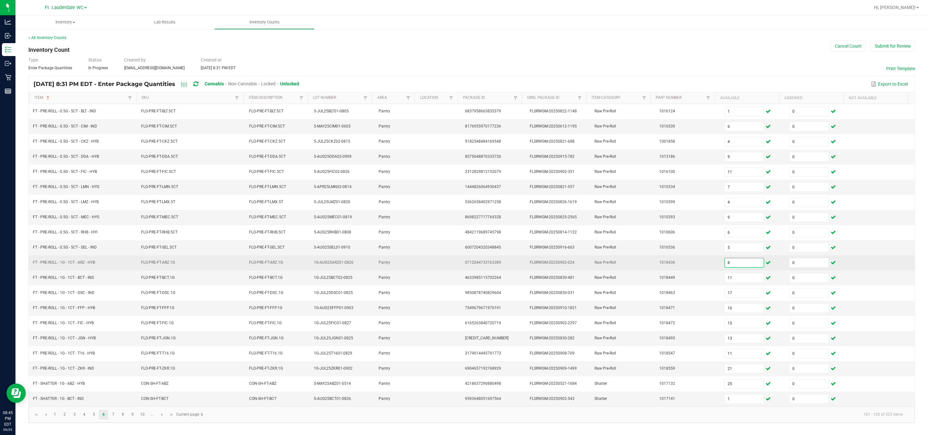
click at [458, 265] on input "8" at bounding box center [744, 262] width 39 height 9
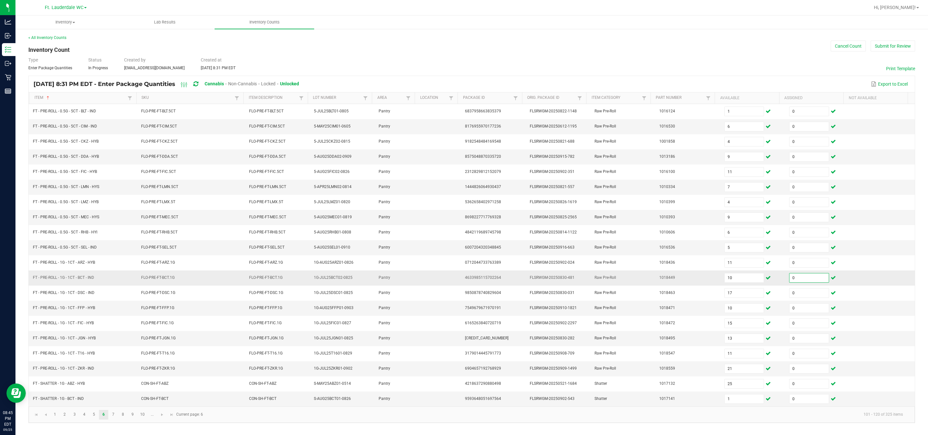
drag, startPoint x: 736, startPoint y: 277, endPoint x: 689, endPoint y: 277, distance: 46.1
click at [458, 277] on tr "FT - PRE-ROLL - 1G - 1CT - BCT - IND FLO-PRE-FT-BCT.1G FLO-PRE-FT-BCT.1G 1G-JUL…" at bounding box center [472, 278] width 886 height 15
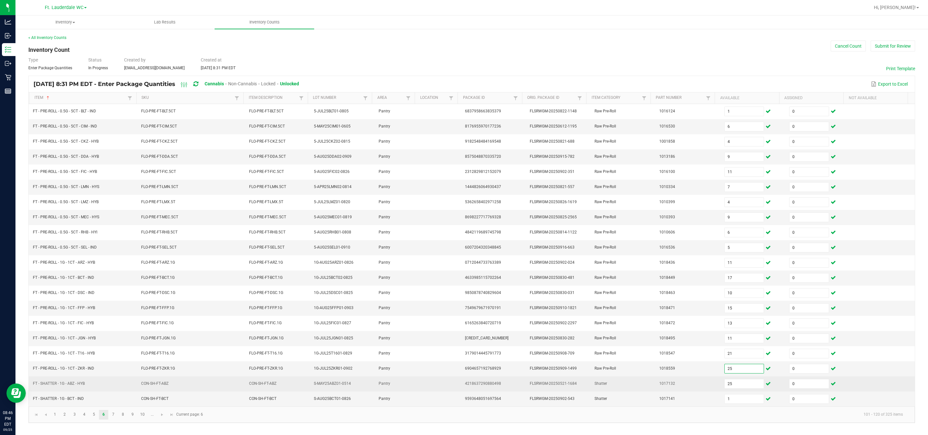
click at [458, 392] on td "1017132" at bounding box center [687, 384] width 65 height 15
drag, startPoint x: 695, startPoint y: 388, endPoint x: 691, endPoint y: 389, distance: 4.0
click at [458, 389] on tr "FT - SHATTER - 1G - ABZ - HYB CON-SH-FT-ABZ CON-SH-FT-ABZ S-MAY25ABZ01-0514 Pan…" at bounding box center [472, 384] width 886 height 15
drag, startPoint x: 745, startPoint y: 389, endPoint x: 697, endPoint y: 389, distance: 48.0
click at [458, 389] on tr "FT - SHATTER - 1G - ABZ - HYB CON-SH-FT-ABZ CON-SH-FT-ABZ S-MAY25ABZ01-0514 Pan…" at bounding box center [472, 384] width 886 height 15
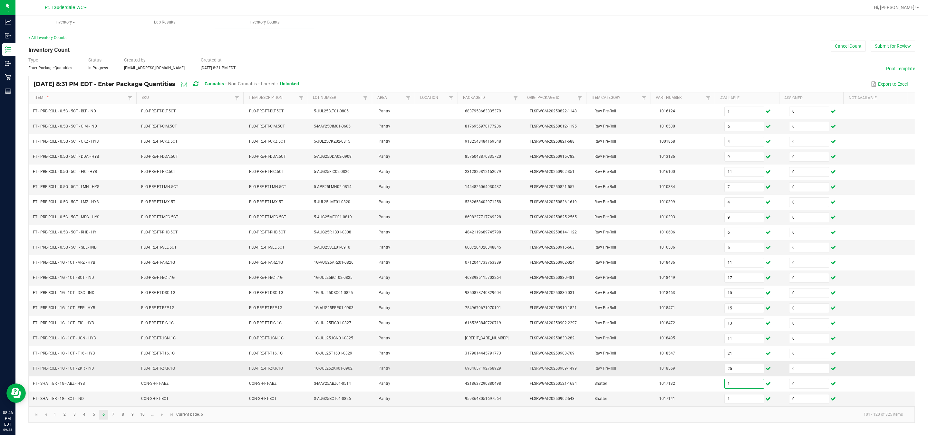
click at [458, 374] on td "Raw Pre-Roll" at bounding box center [623, 368] width 65 height 15
drag, startPoint x: 733, startPoint y: 407, endPoint x: 650, endPoint y: 419, distance: 83.0
click at [458, 419] on kendo-grid "Sep 25, 2025 8:31 PM EDT - Enter Package Quantities Cannabis Non-Cannabis Locke…" at bounding box center [471, 250] width 887 height 348
drag, startPoint x: 733, startPoint y: 407, endPoint x: 680, endPoint y: 407, distance: 52.2
click at [458, 407] on tr "FT - SHATTER - 1G - BCT - IND CON-SH-FT-BCT CON-SH-FT-BCT S-AUG25BCT01-0826 Pan…" at bounding box center [472, 399] width 886 height 15
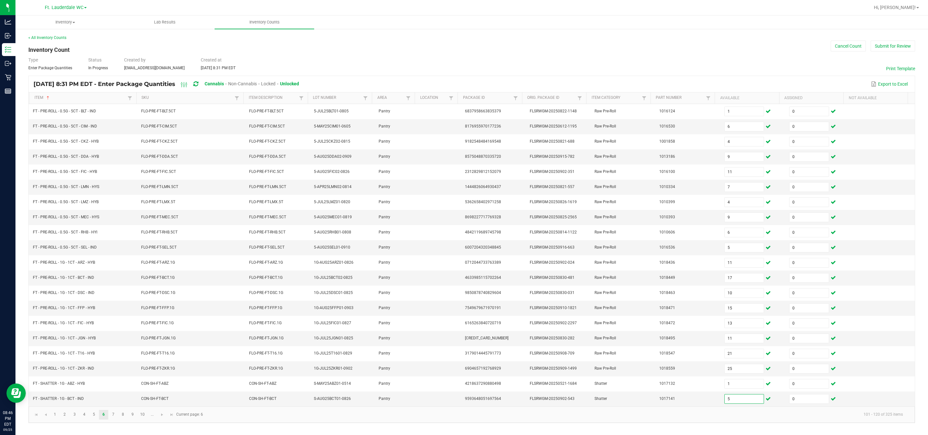
click at [458, 429] on div "< All Inventory Counts Inventory Count Cancel Count Submit for Review Type Ente…" at bounding box center [471, 228] width 912 height 401
click at [114, 420] on link "7" at bounding box center [113, 415] width 9 height 10
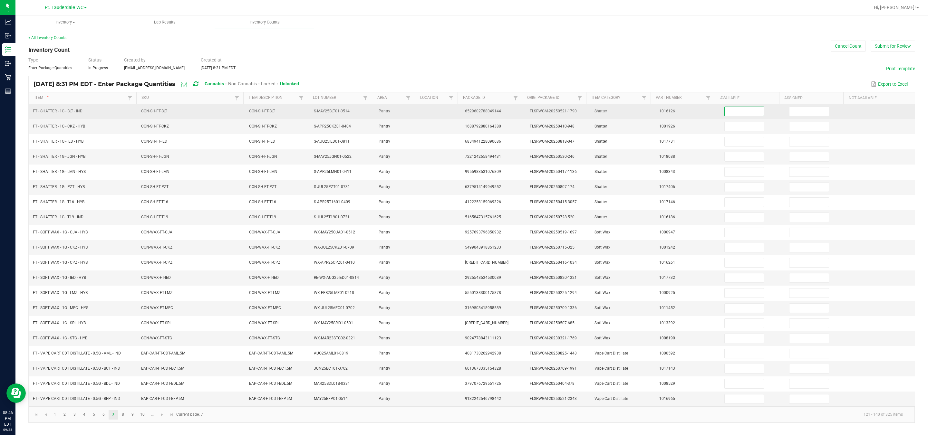
click at [458, 108] on input at bounding box center [744, 111] width 39 height 9
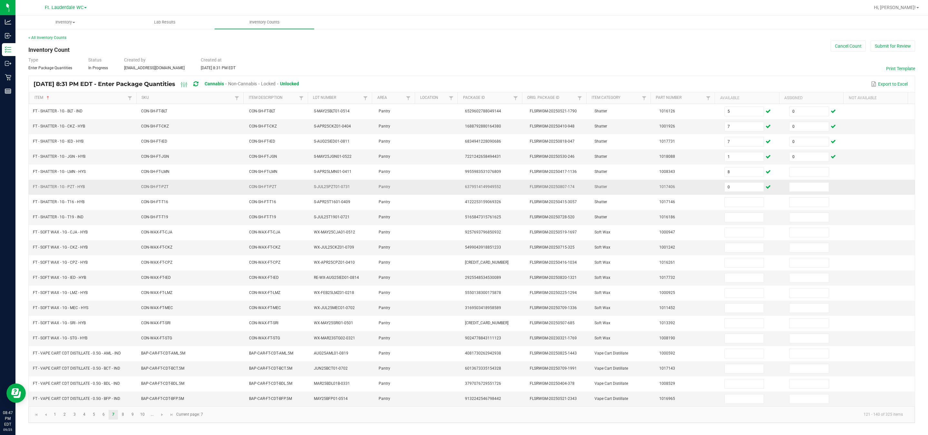
click at [458, 180] on td at bounding box center [817, 187] width 65 height 15
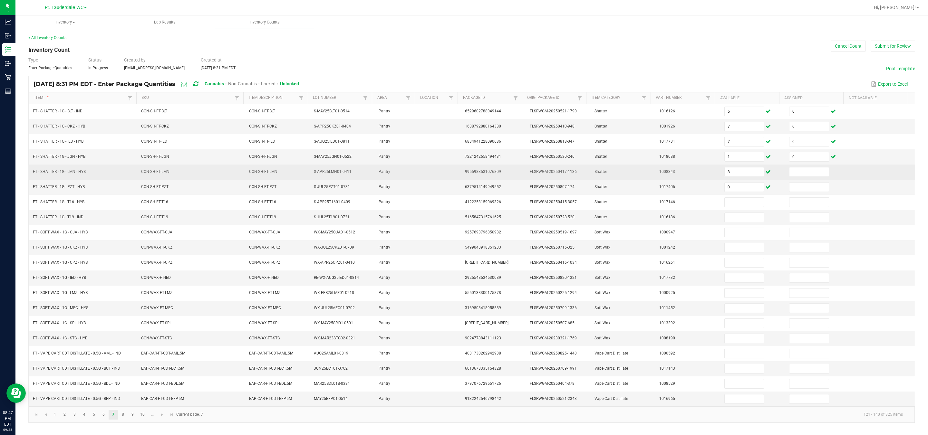
click at [458, 175] on td at bounding box center [817, 172] width 65 height 15
click at [458, 173] on input at bounding box center [808, 172] width 39 height 9
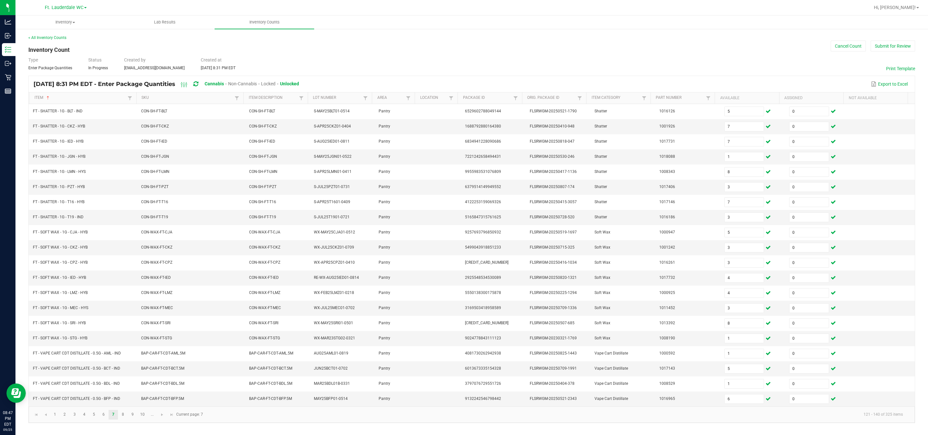
click at [458, 420] on kendo-pager-info "121 - 140 of 325 items" at bounding box center [557, 414] width 701 height 11
click at [125, 420] on link "8" at bounding box center [122, 415] width 9 height 10
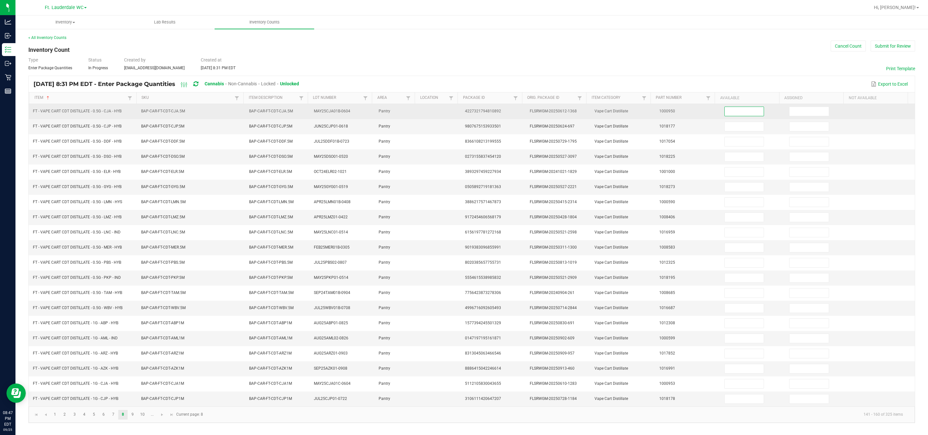
click at [458, 107] on input at bounding box center [744, 111] width 39 height 9
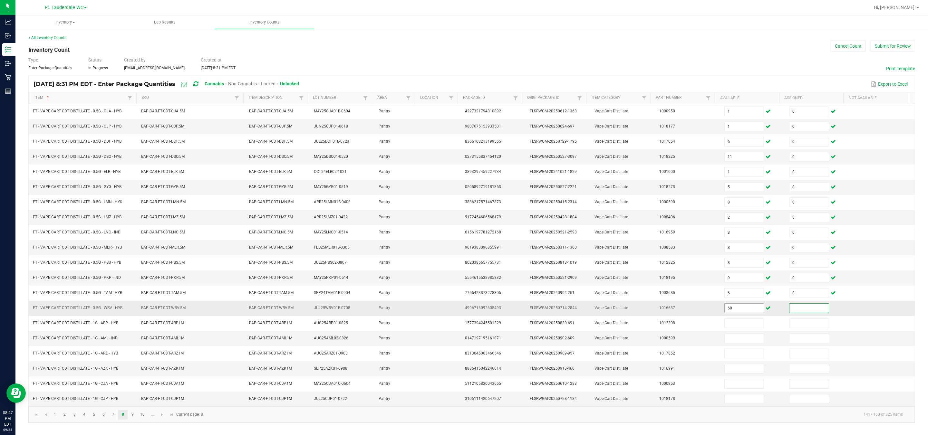
click at [458, 312] on input "60" at bounding box center [744, 308] width 39 height 9
click at [428, 420] on kendo-pager-info "141 - 160 of 325 items" at bounding box center [557, 414] width 701 height 11
click at [132, 419] on link "9" at bounding box center [132, 415] width 9 height 10
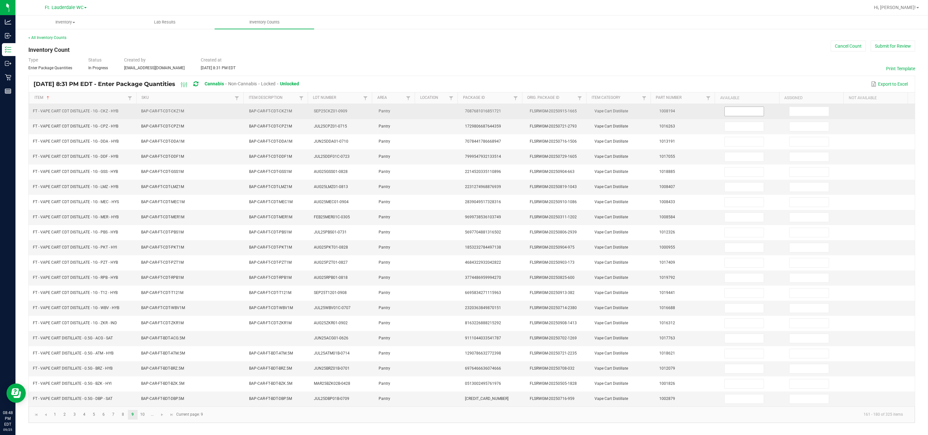
click at [458, 111] on input at bounding box center [744, 111] width 39 height 9
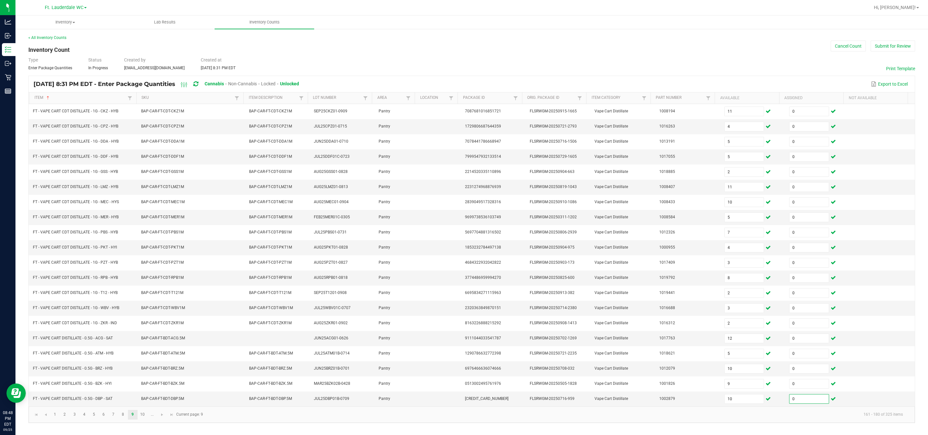
click at [325, 423] on kendo-grid "Sep 25, 2025 8:31 PM EDT - Enter Package Quantities Cannabis Non-Cannabis Locke…" at bounding box center [471, 250] width 887 height 348
click at [143, 417] on link "10" at bounding box center [142, 415] width 9 height 10
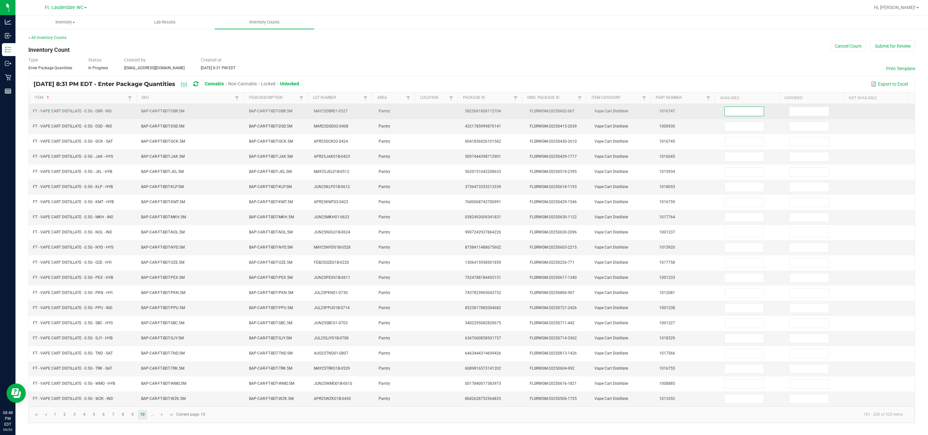
click at [458, 107] on input at bounding box center [744, 111] width 39 height 9
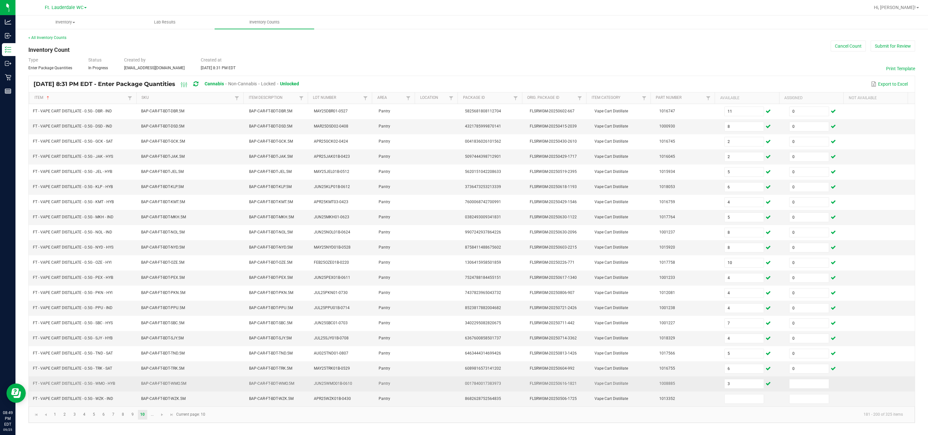
drag, startPoint x: 713, startPoint y: 383, endPoint x: 729, endPoint y: 383, distance: 16.1
click at [458, 383] on td "3" at bounding box center [752, 384] width 65 height 15
click at [458, 386] on input "3" at bounding box center [744, 384] width 39 height 9
click at [458, 387] on input "3" at bounding box center [744, 384] width 39 height 9
click at [458, 389] on input at bounding box center [808, 384] width 39 height 9
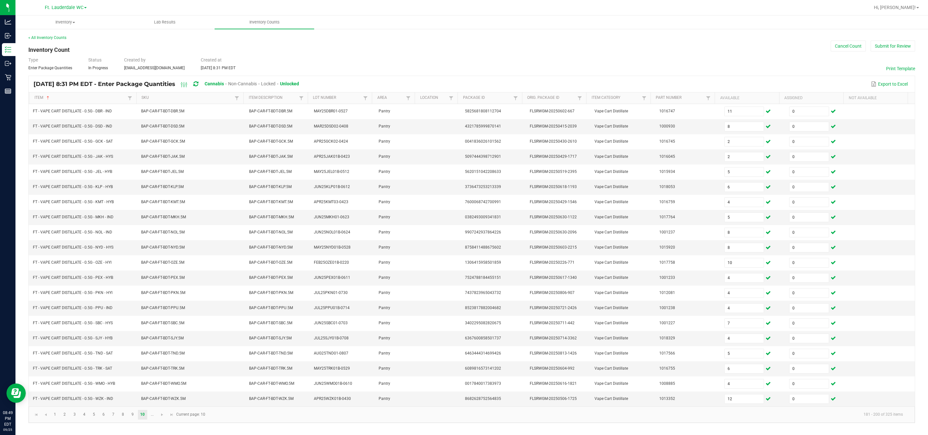
click at [337, 419] on kendo-pager-info "181 - 200 of 325 items" at bounding box center [558, 414] width 699 height 11
click at [161, 418] on span "Go to the next page" at bounding box center [161, 414] width 5 height 5
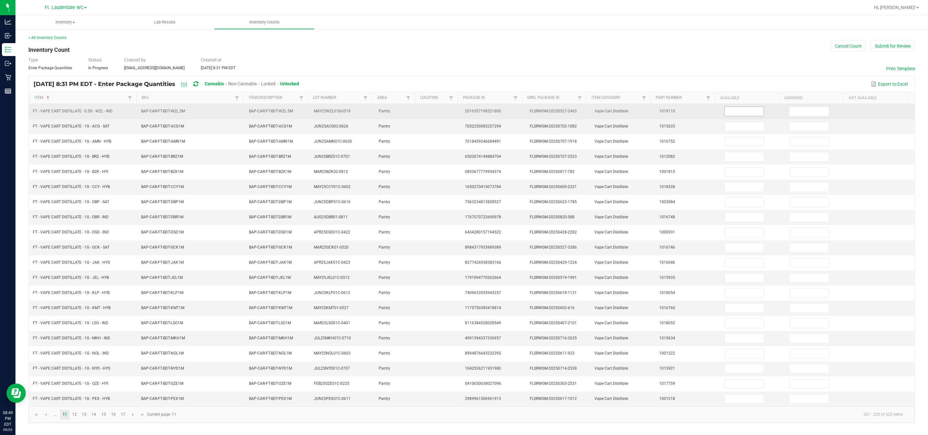
click at [458, 111] on input at bounding box center [744, 111] width 39 height 9
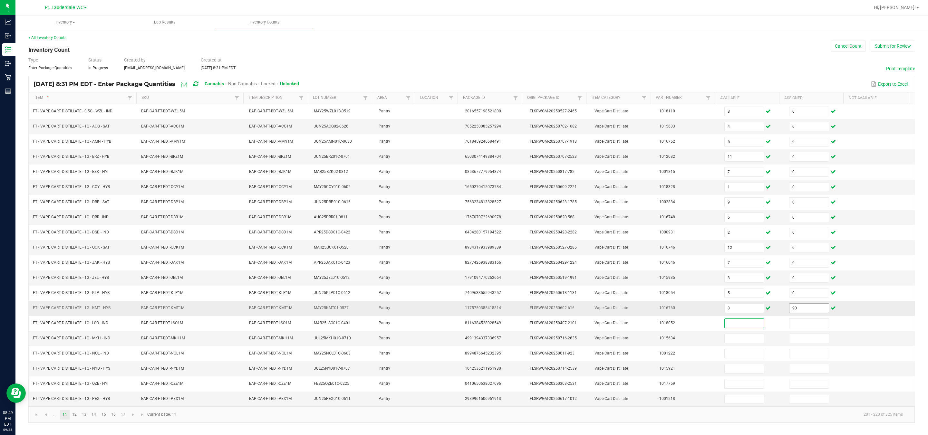
click at [458, 311] on input "90" at bounding box center [808, 308] width 39 height 9
click at [73, 420] on link "12" at bounding box center [74, 415] width 9 height 10
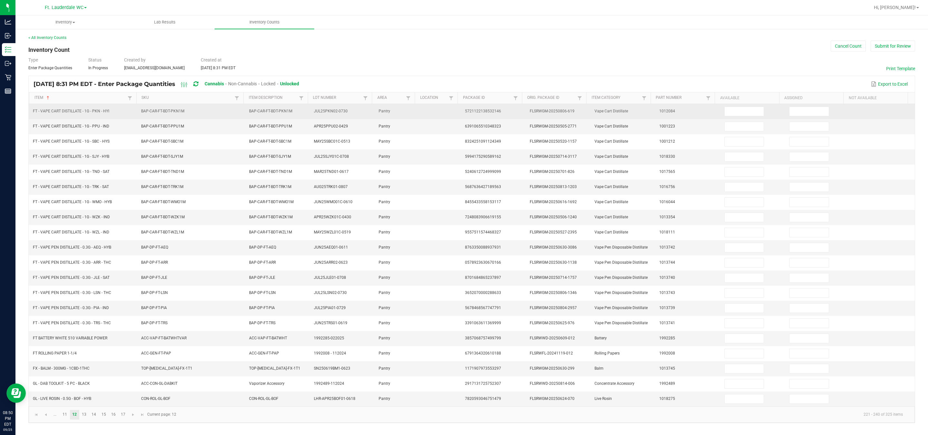
click at [458, 104] on td at bounding box center [752, 111] width 65 height 15
click at [458, 107] on input at bounding box center [744, 111] width 39 height 9
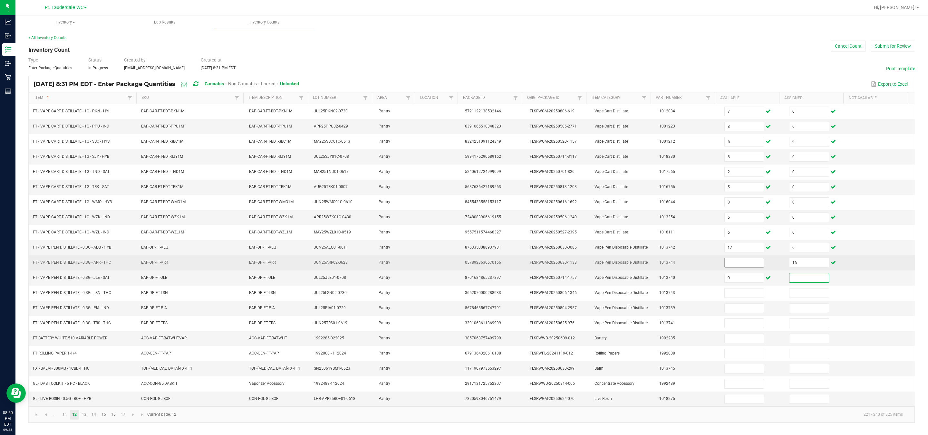
click at [458, 265] on input at bounding box center [744, 262] width 39 height 9
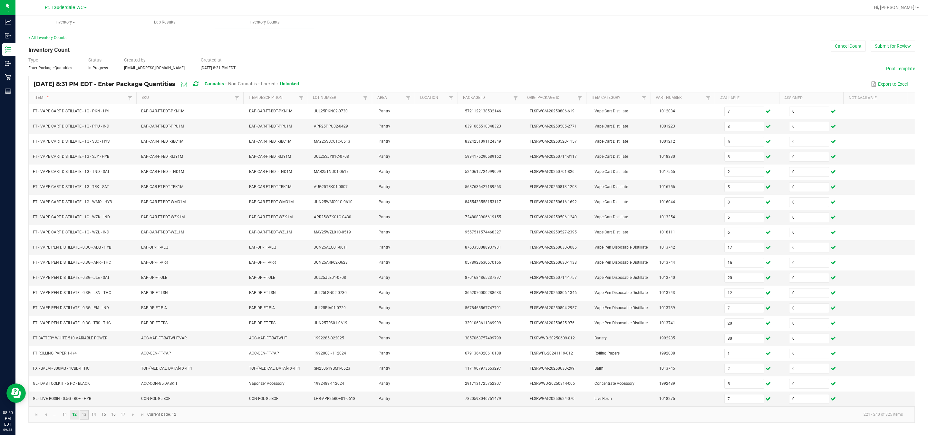
click at [84, 419] on link "13" at bounding box center [84, 415] width 9 height 10
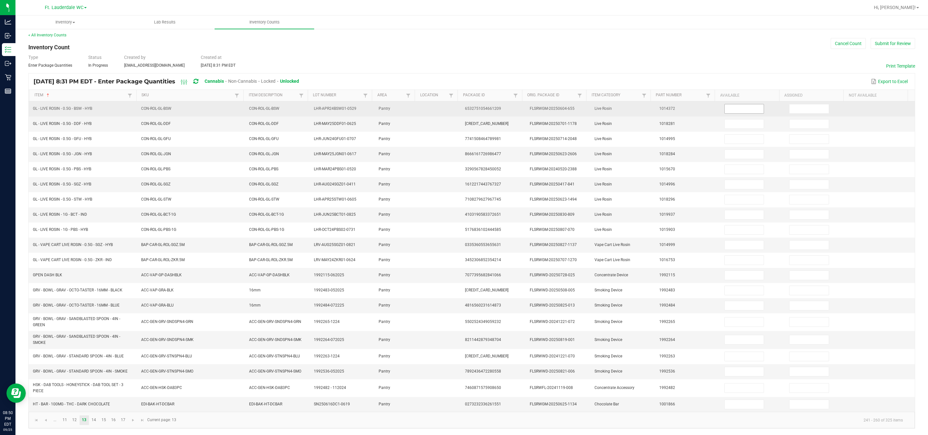
click at [458, 104] on input at bounding box center [744, 108] width 39 height 9
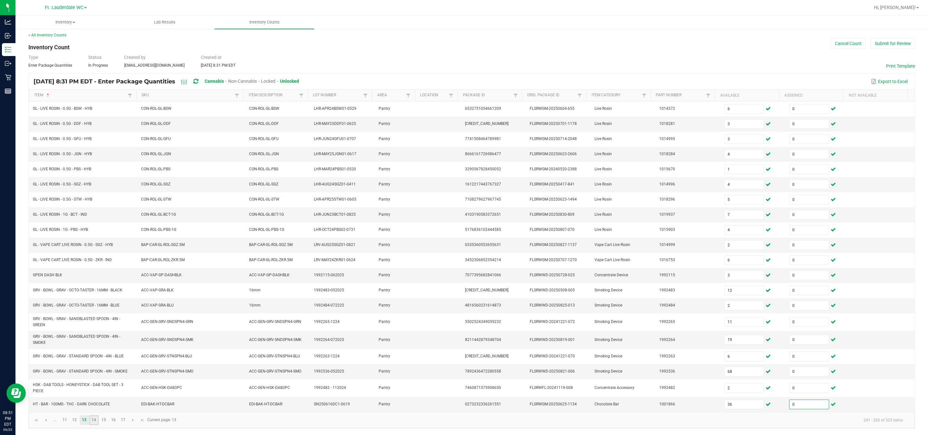
click at [96, 425] on link "14" at bounding box center [93, 421] width 9 height 10
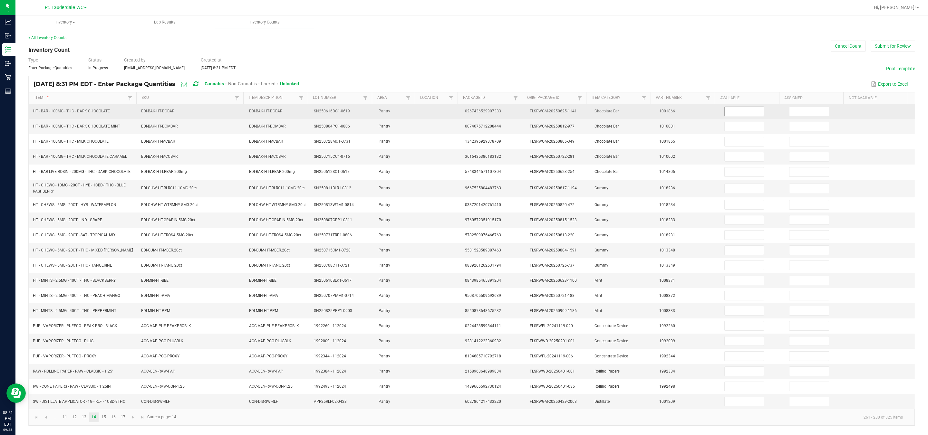
click at [458, 107] on input at bounding box center [744, 111] width 39 height 9
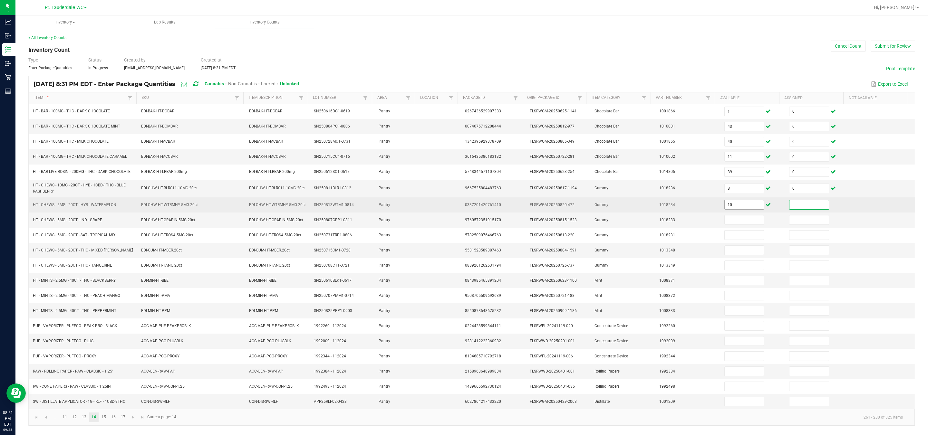
click at [458, 200] on input "10" at bounding box center [744, 204] width 39 height 9
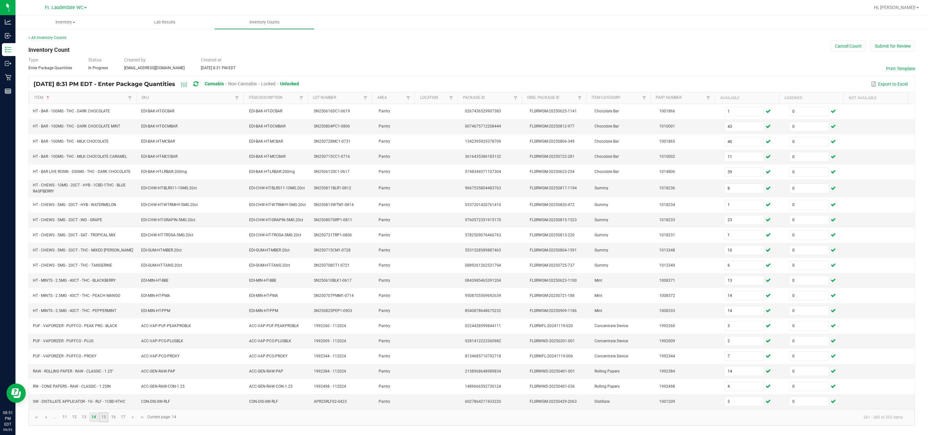
click at [105, 422] on link "15" at bounding box center [103, 418] width 9 height 10
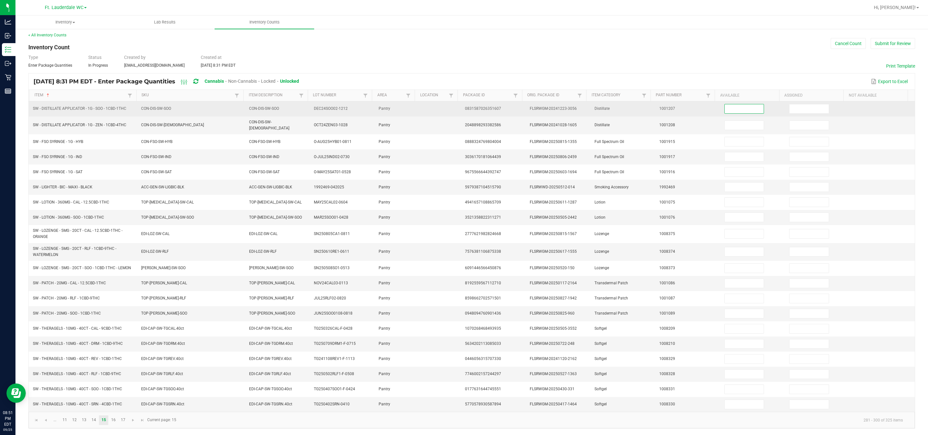
click at [458, 104] on input at bounding box center [744, 108] width 39 height 9
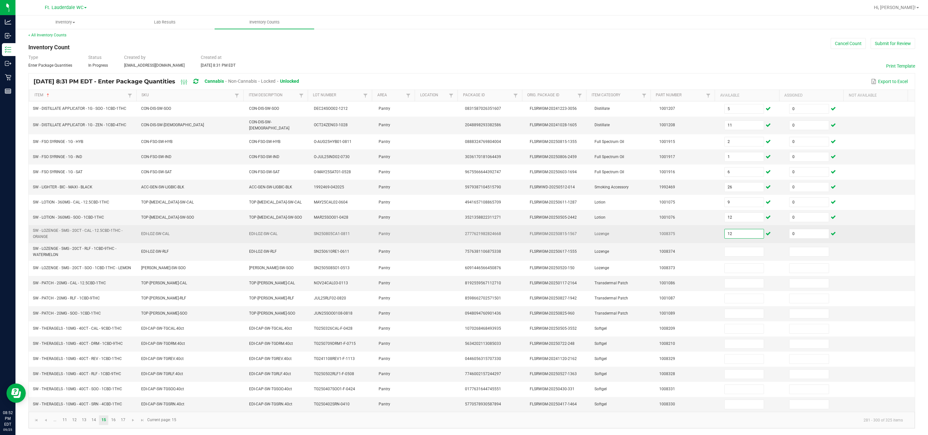
drag, startPoint x: 717, startPoint y: 239, endPoint x: 707, endPoint y: 242, distance: 10.3
click at [458, 242] on tr "SW - LOZENGE - 5MG - 20CT - CAL - 12.5CBD-1THC - ORANGE EDI-LOZ-SW-CAL EDI-LOZ-…" at bounding box center [472, 234] width 886 height 18
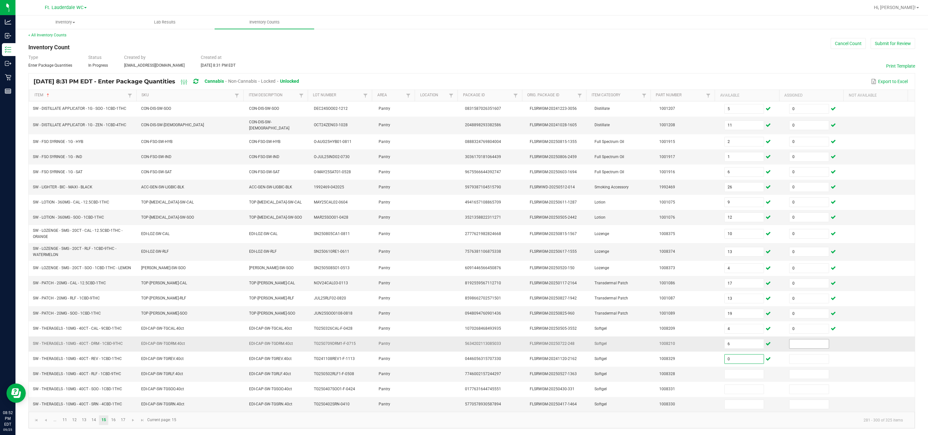
click at [458, 349] on input at bounding box center [808, 344] width 39 height 9
click at [112, 425] on link "16" at bounding box center [113, 421] width 9 height 10
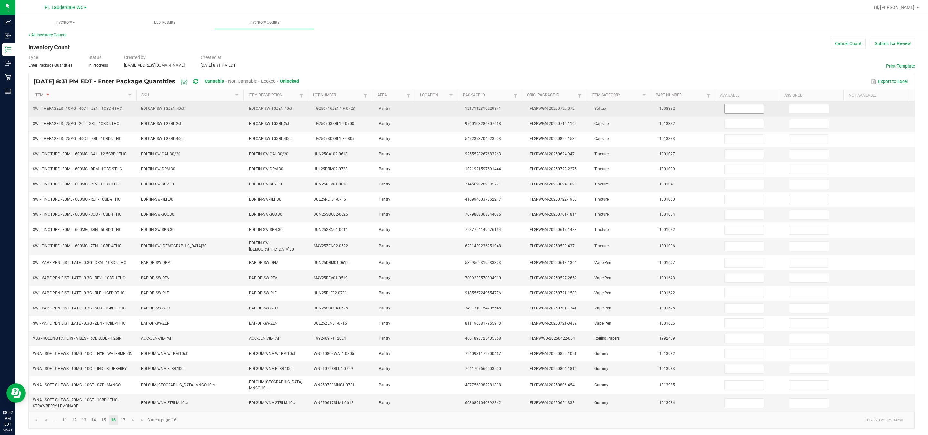
click at [458, 108] on input at bounding box center [744, 108] width 39 height 9
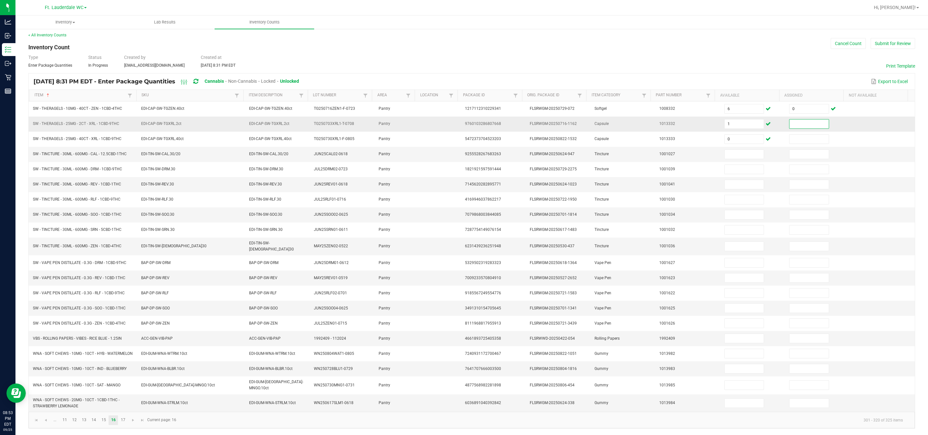
click at [458, 122] on input at bounding box center [808, 124] width 39 height 9
click at [419, 425] on kendo-pager-info "301 - 320 of 325 items" at bounding box center [544, 420] width 728 height 11
click at [123, 425] on link "17" at bounding box center [122, 421] width 9 height 10
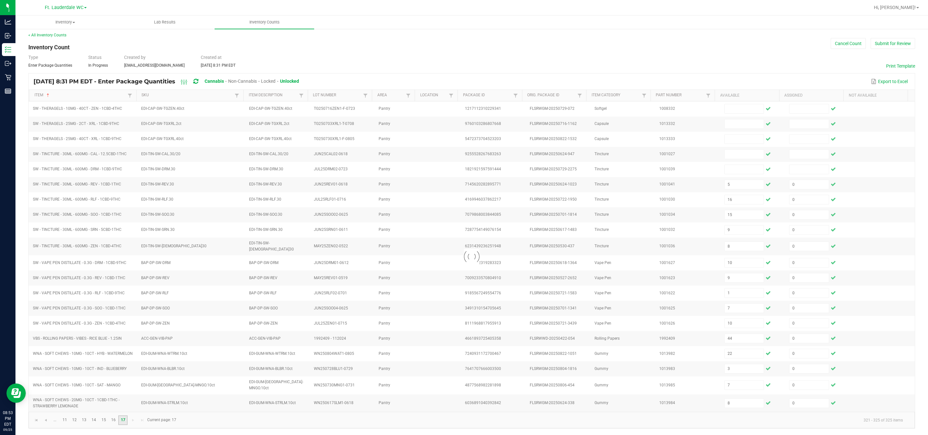
scroll to position [0, 0]
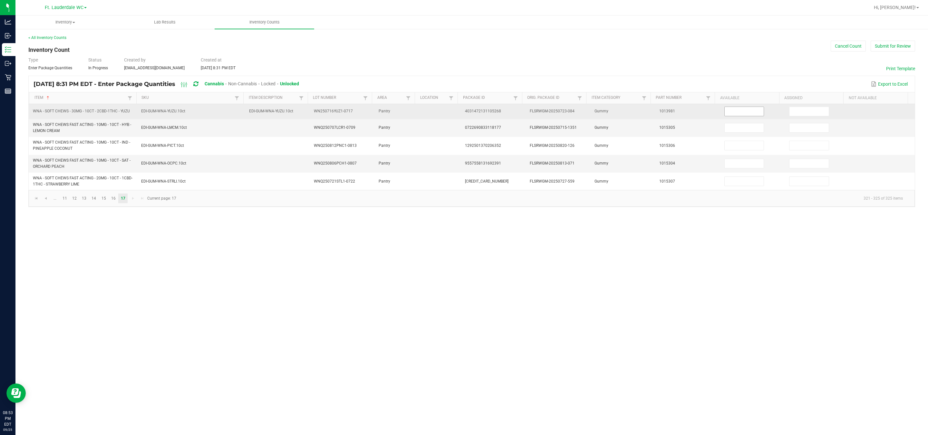
click at [458, 113] on input at bounding box center [744, 111] width 39 height 9
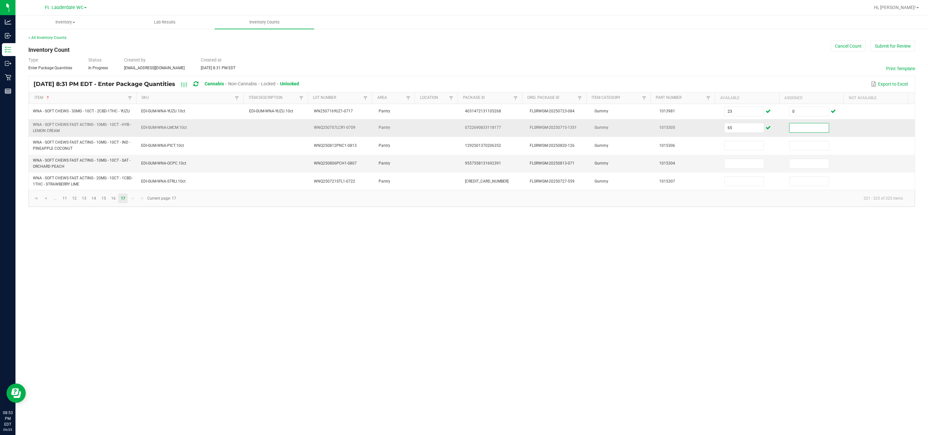
click at [458, 122] on td "65" at bounding box center [752, 128] width 65 height 18
click at [458, 127] on input "65" at bounding box center [744, 127] width 39 height 9
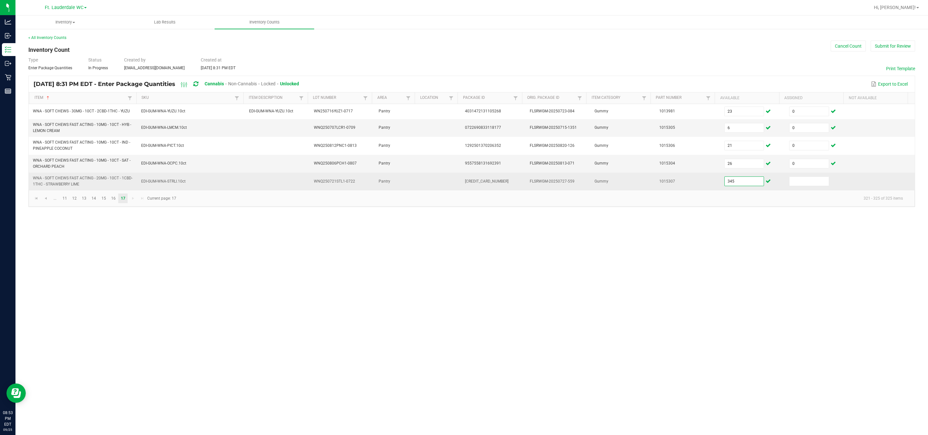
click at [458, 180] on input "345" at bounding box center [744, 181] width 39 height 9
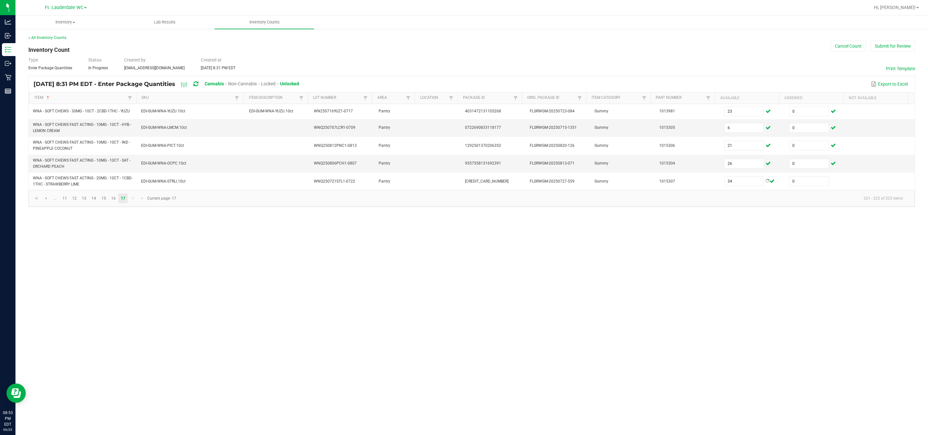
click at [458, 242] on div "Inventory All packages All inventory Waste log Create inventory Lab Results Inv…" at bounding box center [471, 225] width 912 height 420
click at [458, 41] on button "Submit for Review" at bounding box center [893, 46] width 44 height 11
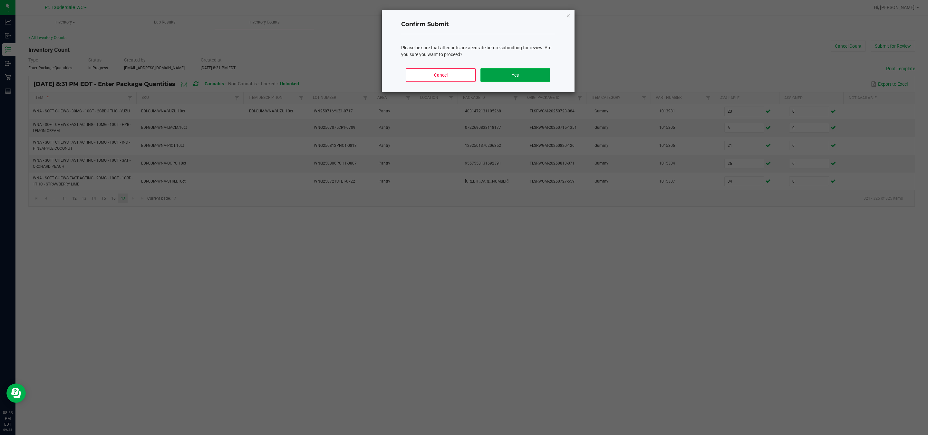
click at [458, 74] on button "Yes" at bounding box center [514, 75] width 69 height 14
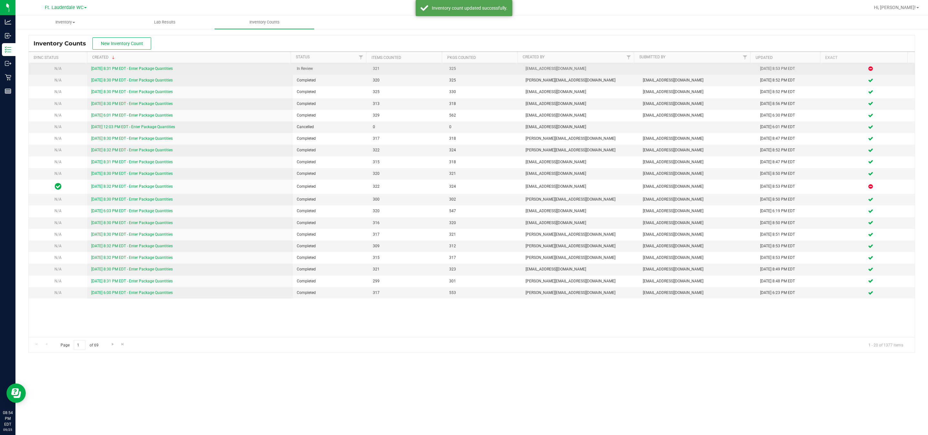
click at [157, 71] on link "9/25/25 8:31 PM EDT - Enter Package Quantities" at bounding box center [132, 68] width 82 height 5
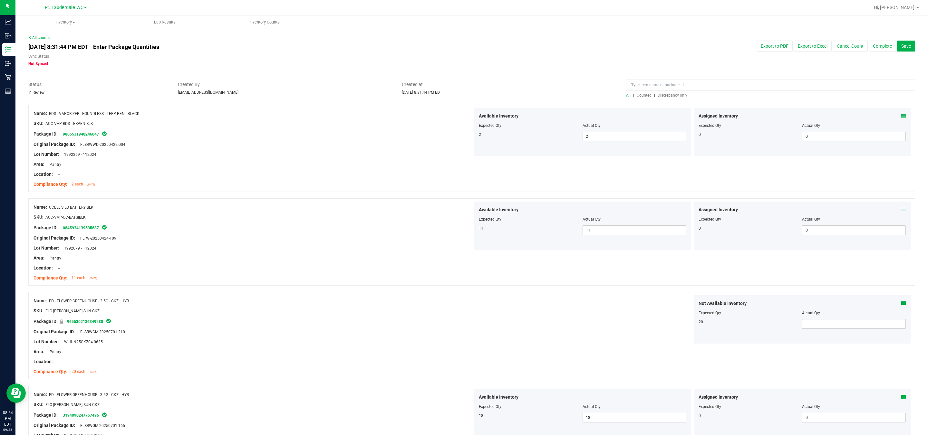
click at [458, 96] on span "Discrepancy only" at bounding box center [673, 95] width 30 height 5
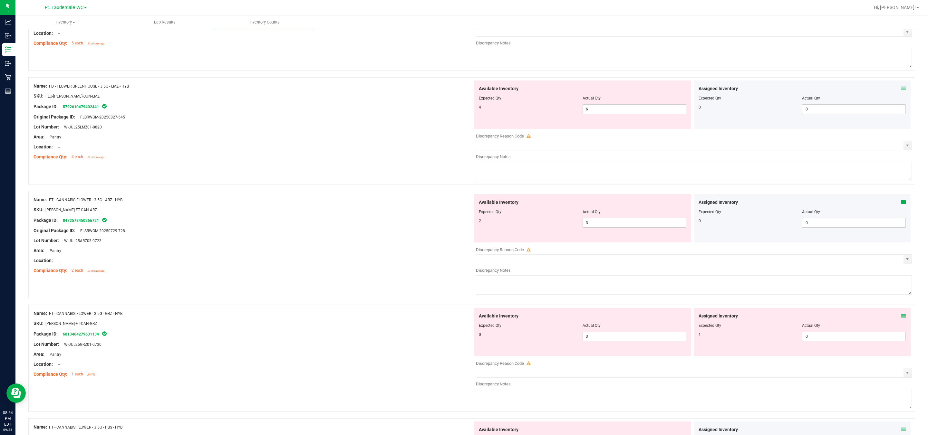
scroll to position [145, 0]
click at [458, 334] on span "3 3" at bounding box center [634, 333] width 104 height 10
click at [458, 334] on input "3" at bounding box center [634, 332] width 103 height 9
click at [458, 334] on span "0 0" at bounding box center [854, 333] width 104 height 10
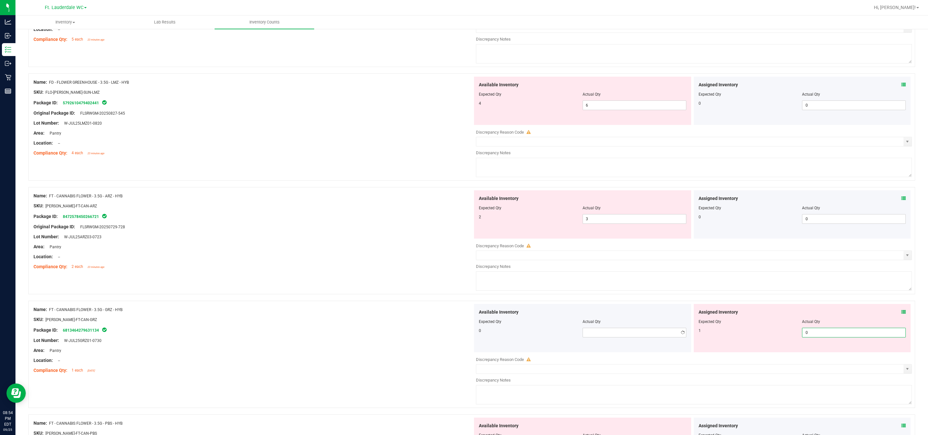
click at [458, 334] on input "0" at bounding box center [853, 332] width 103 height 9
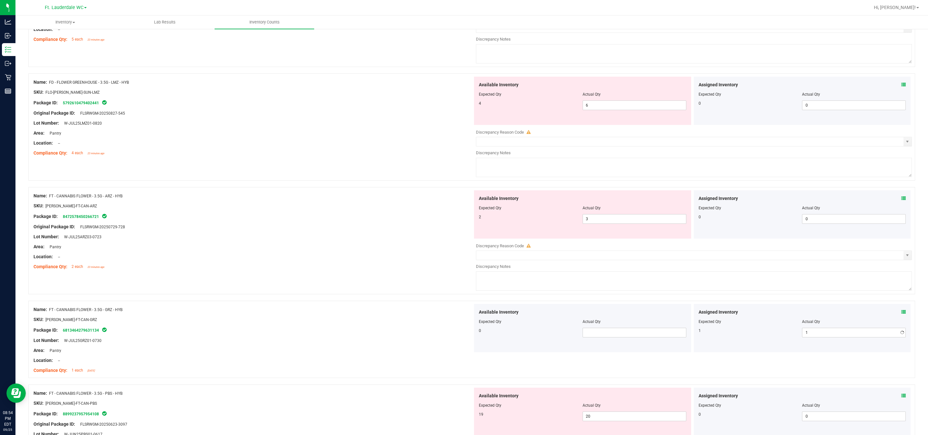
click at [320, 300] on div at bounding box center [471, 297] width 887 height 6
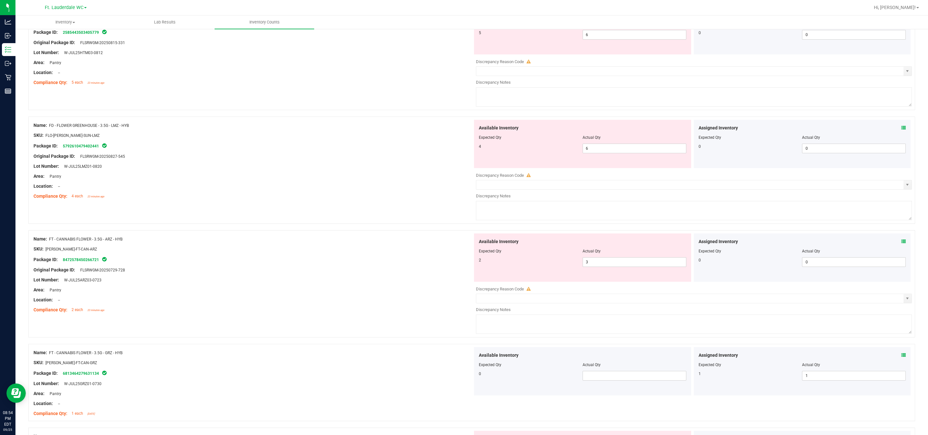
scroll to position [0, 0]
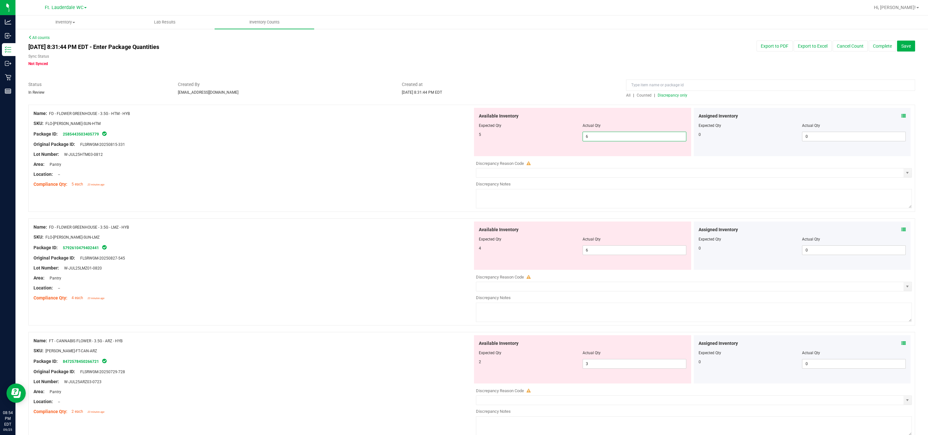
click at [458, 132] on span "6 6" at bounding box center [634, 137] width 104 height 10
click at [458, 132] on input "6" at bounding box center [634, 136] width 103 height 9
click at [387, 194] on div "Name: FD - FLOWER GREENHOUSE - 3.5G - HTM - HYB SKU: FLO-BUD-FD-SUN-HTM Package…" at bounding box center [471, 162] width 887 height 114
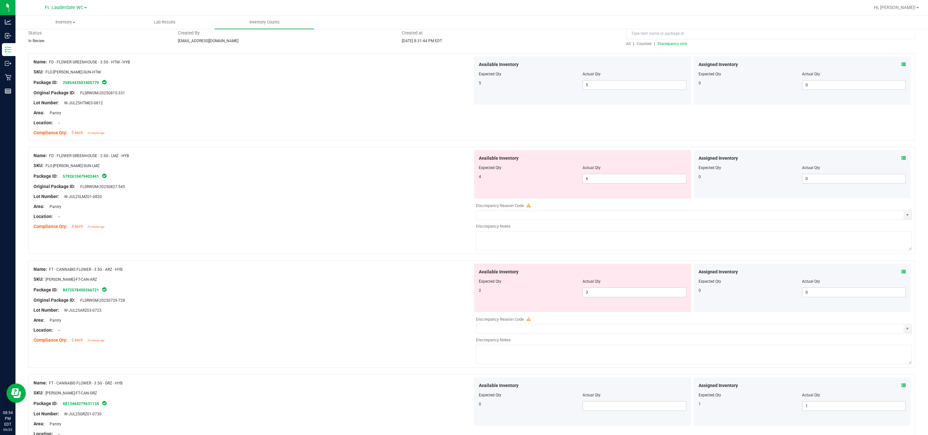
scroll to position [48, 0]
click at [458, 182] on span "6 6" at bounding box center [634, 182] width 104 height 10
click at [0, 0] on input "6" at bounding box center [0, 0] width 0 height 0
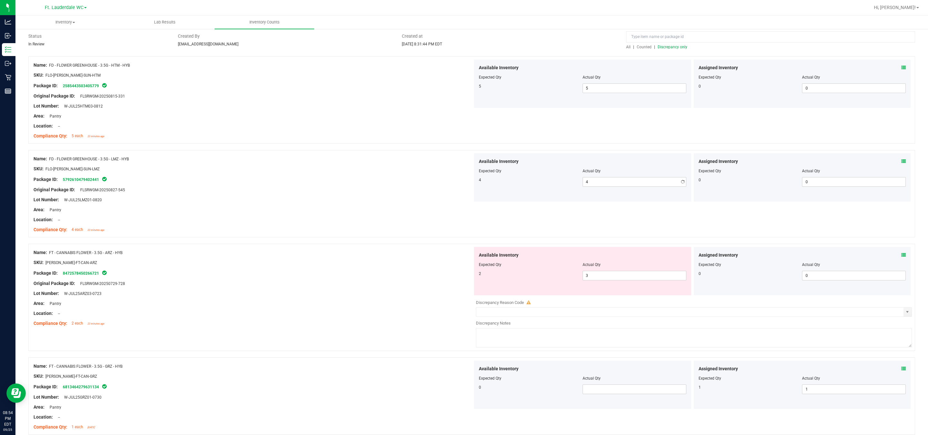
click at [344, 202] on div "Lot Number: W-JUL25LMZ01-0820" at bounding box center [253, 200] width 439 height 7
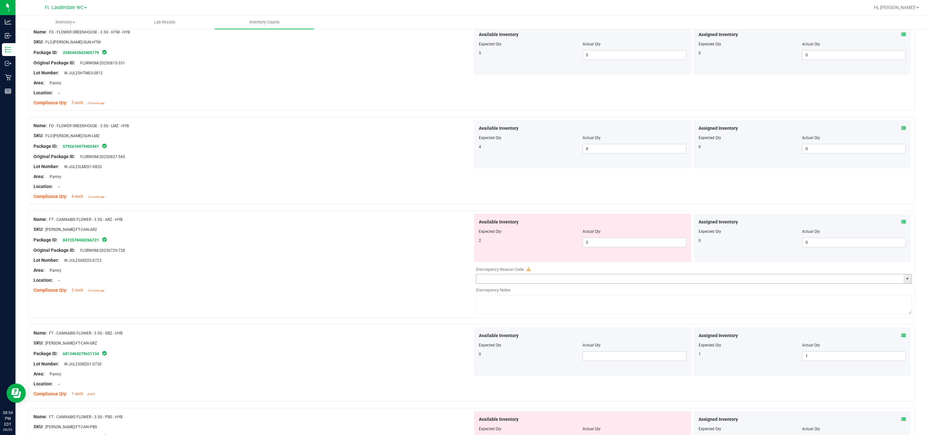
scroll to position [97, 0]
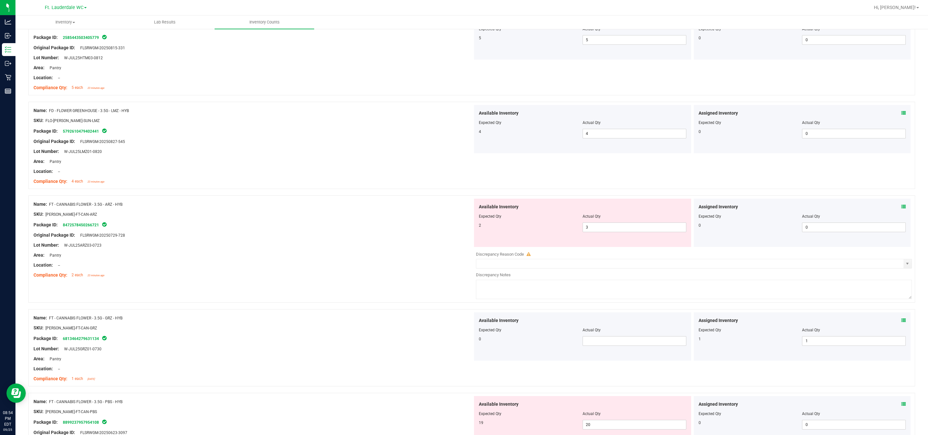
click at [458, 220] on div at bounding box center [582, 220] width 207 height 3
click at [458, 229] on span "3 3" at bounding box center [634, 228] width 104 height 10
click at [458, 229] on input "3" at bounding box center [634, 227] width 103 height 9
click at [386, 237] on div "Original Package ID: FLSRWGM-20250729-728" at bounding box center [253, 235] width 439 height 7
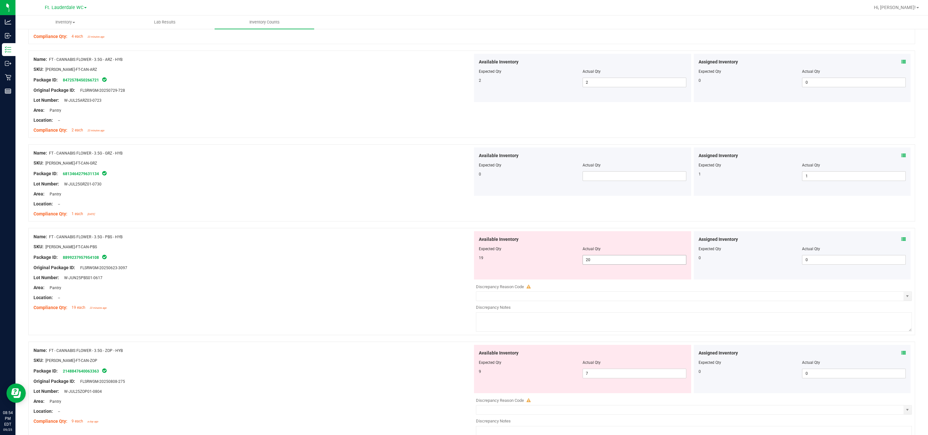
scroll to position [290, 0]
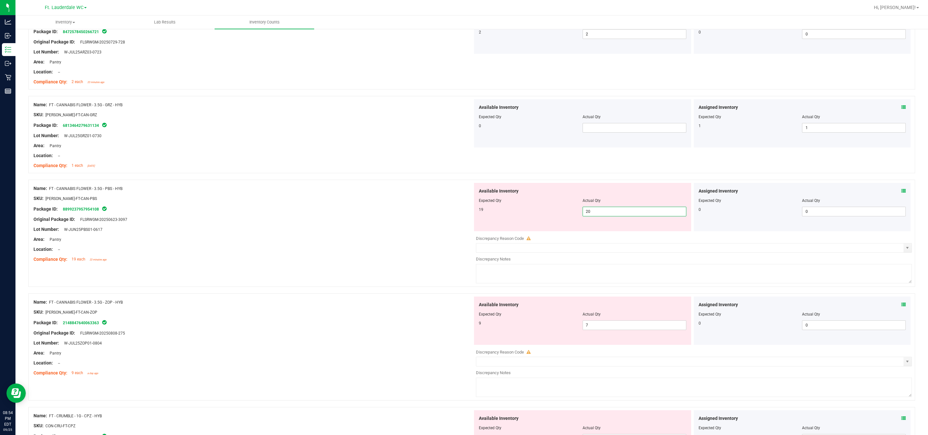
click at [458, 213] on span "20 20" at bounding box center [634, 212] width 104 height 10
click at [458, 213] on input "20" at bounding box center [634, 211] width 103 height 9
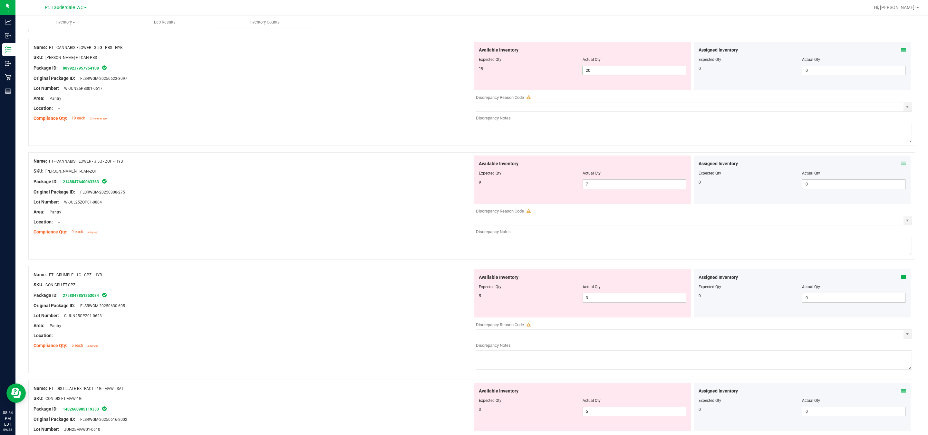
scroll to position [435, 0]
click at [458, 298] on span "3 3" at bounding box center [634, 294] width 104 height 10
click at [458, 298] on input "3" at bounding box center [634, 294] width 103 height 9
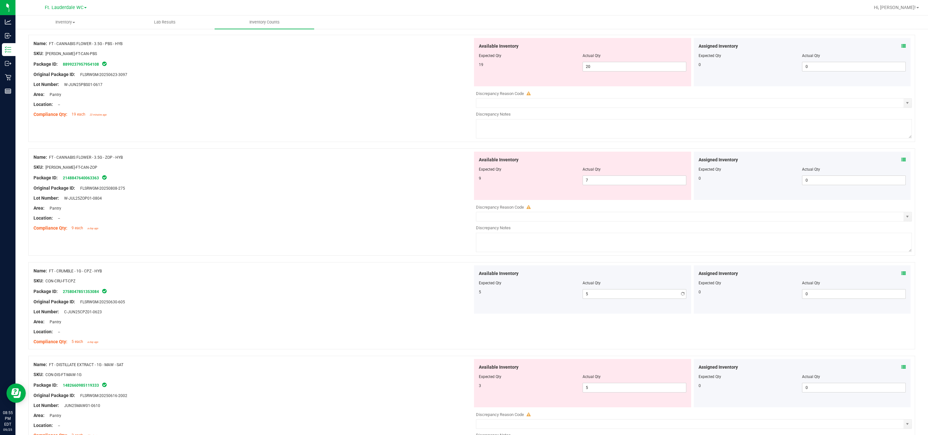
click at [303, 295] on div "Package ID: 2758047851353084" at bounding box center [253, 292] width 439 height 8
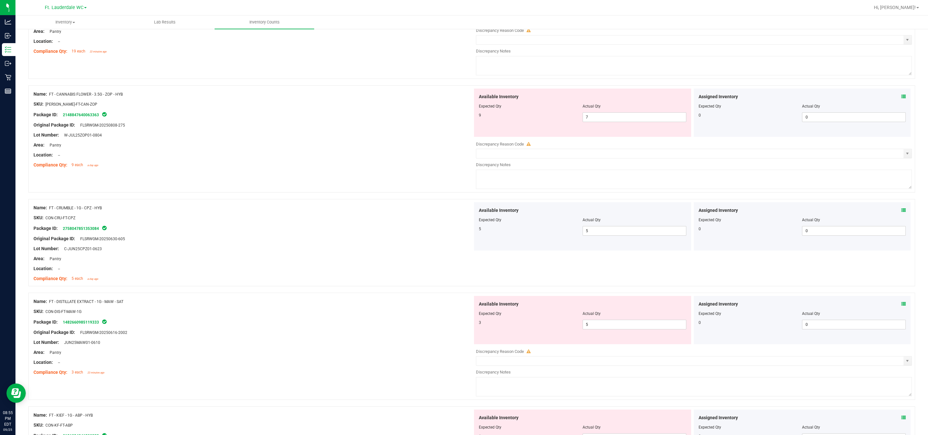
scroll to position [532, 0]
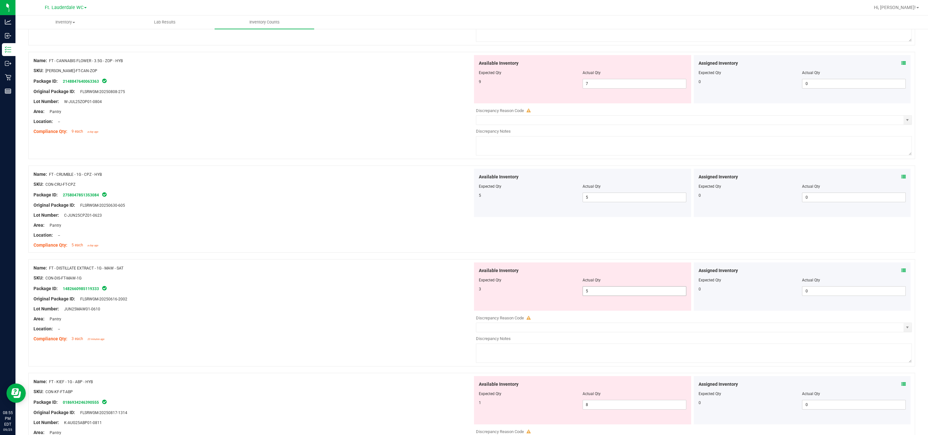
click at [458, 295] on span "5 5" at bounding box center [634, 291] width 104 height 10
click at [0, 0] on input "5" at bounding box center [0, 0] width 0 height 0
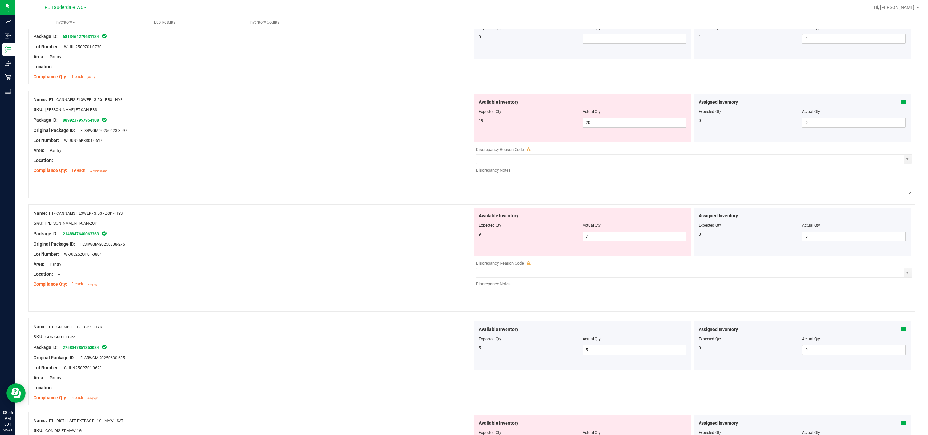
scroll to position [435, 0]
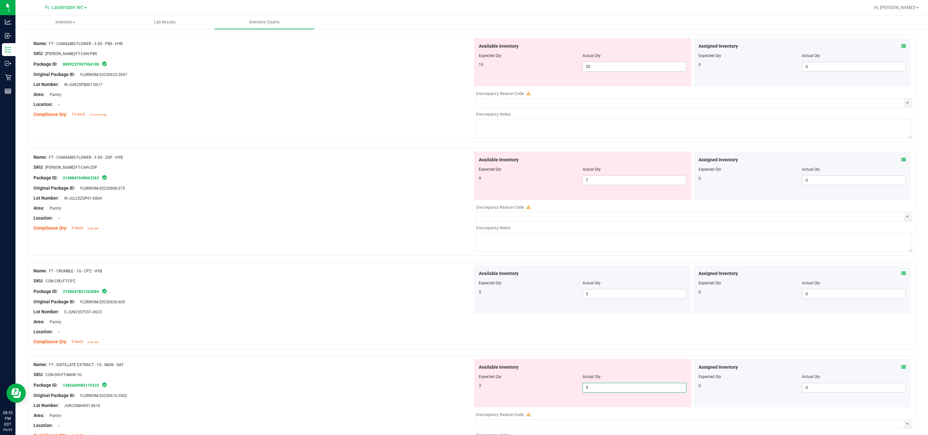
click at [458, 390] on input "5" at bounding box center [634, 387] width 103 height 9
click at [332, 376] on div "SKU: CON-DIS-FT-MAW-1G" at bounding box center [253, 374] width 439 height 7
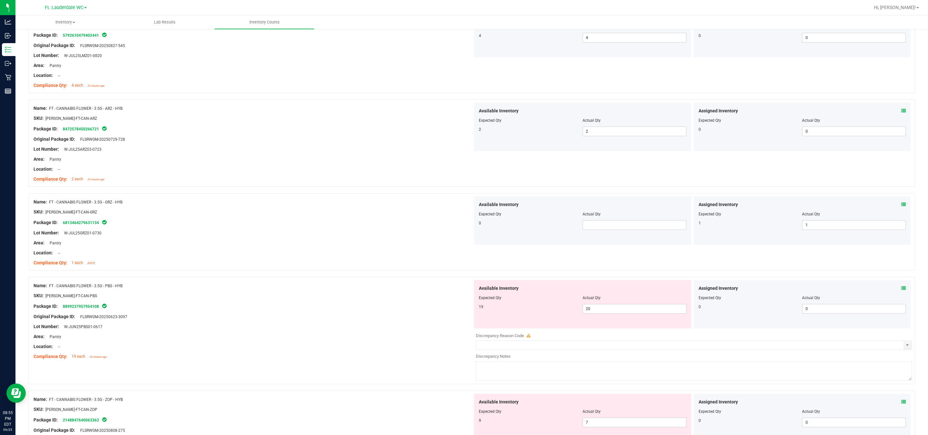
scroll to position [193, 0]
click at [458, 312] on span "20 20" at bounding box center [634, 308] width 104 height 10
click at [458, 312] on input "20" at bounding box center [634, 308] width 103 height 9
click at [335, 343] on div "Location: --" at bounding box center [253, 346] width 439 height 7
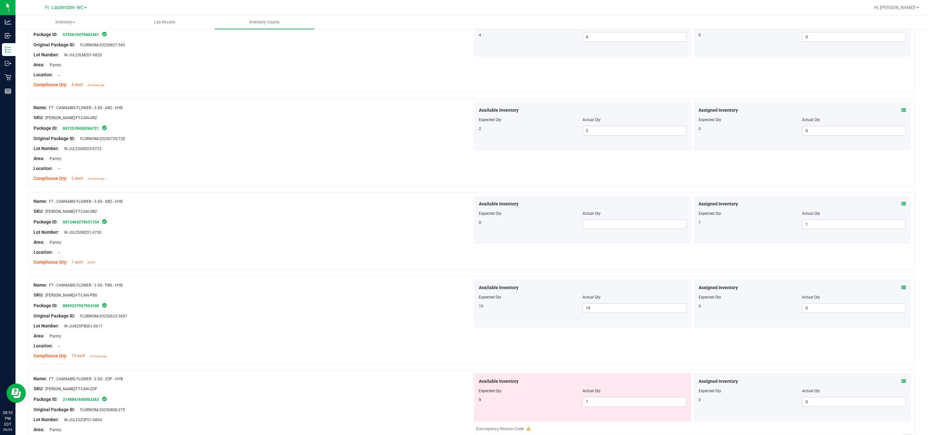
scroll to position [338, 0]
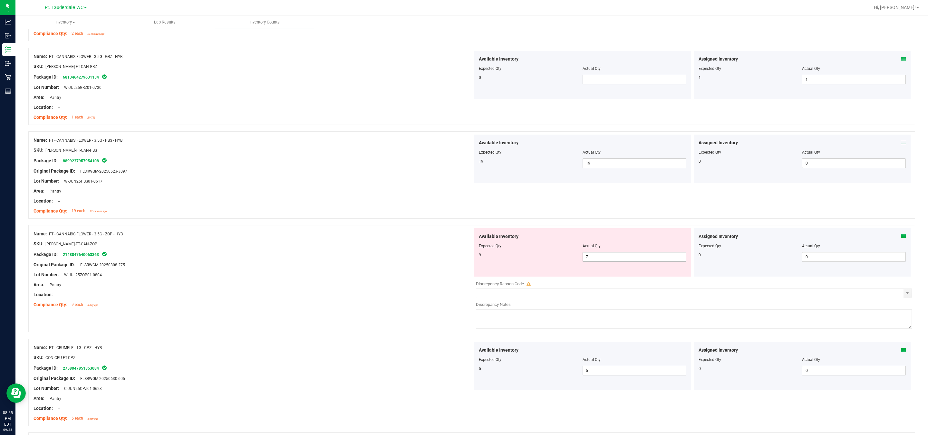
click at [458, 261] on span "7 7" at bounding box center [634, 257] width 104 height 10
click at [0, 0] on input "7" at bounding box center [0, 0] width 0 height 0
click at [408, 285] on div "Area: Pantry" at bounding box center [253, 285] width 439 height 7
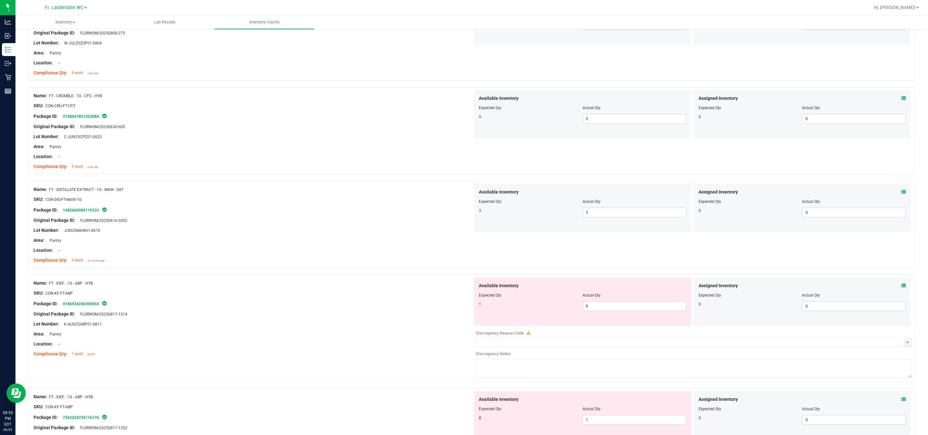
scroll to position [628, 0]
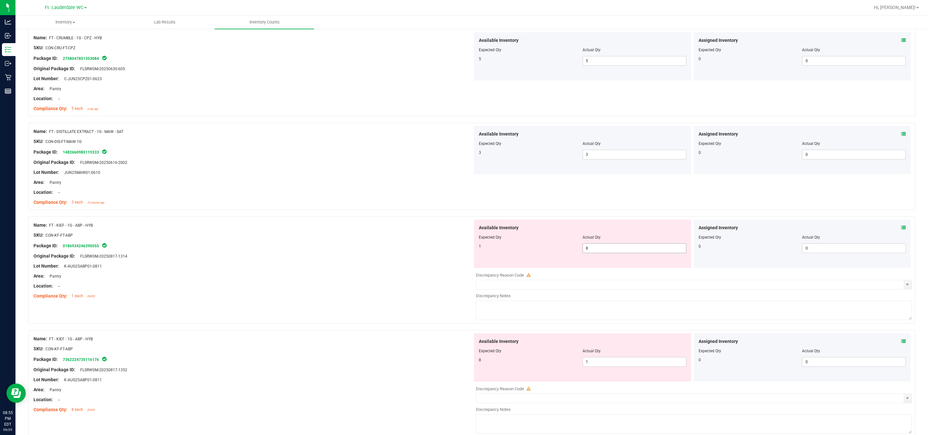
click at [458, 250] on span "8 8" at bounding box center [634, 249] width 104 height 10
click at [458, 250] on input "8" at bounding box center [634, 248] width 103 height 9
click at [374, 299] on div "Compliance Qty: 1 each 12 days ago" at bounding box center [253, 296] width 439 height 7
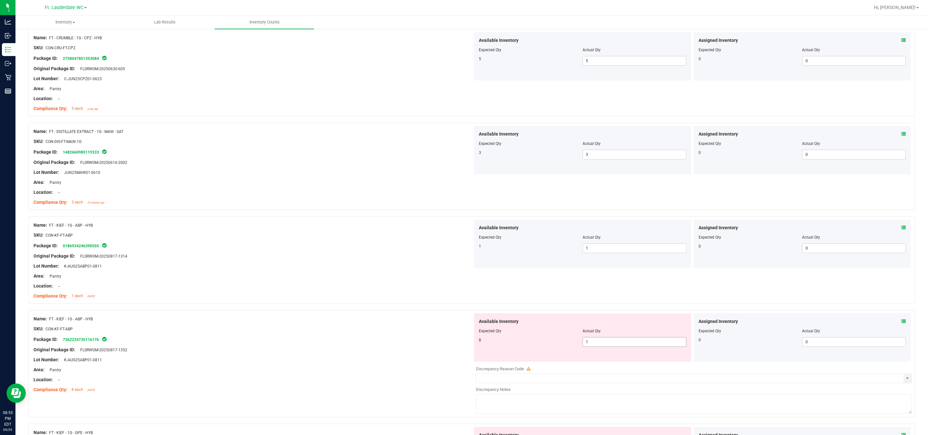
click at [458, 347] on span "1 1" at bounding box center [634, 342] width 104 height 10
click at [458, 347] on input "1" at bounding box center [634, 342] width 103 height 9
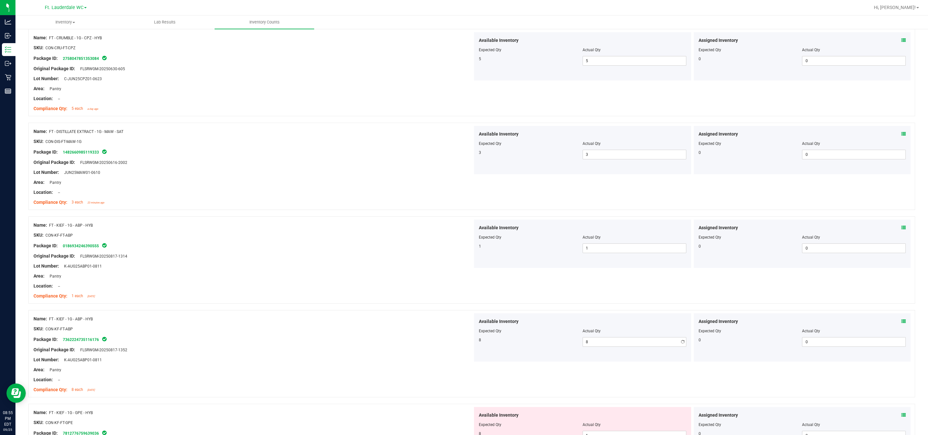
click at [351, 335] on div at bounding box center [253, 333] width 439 height 3
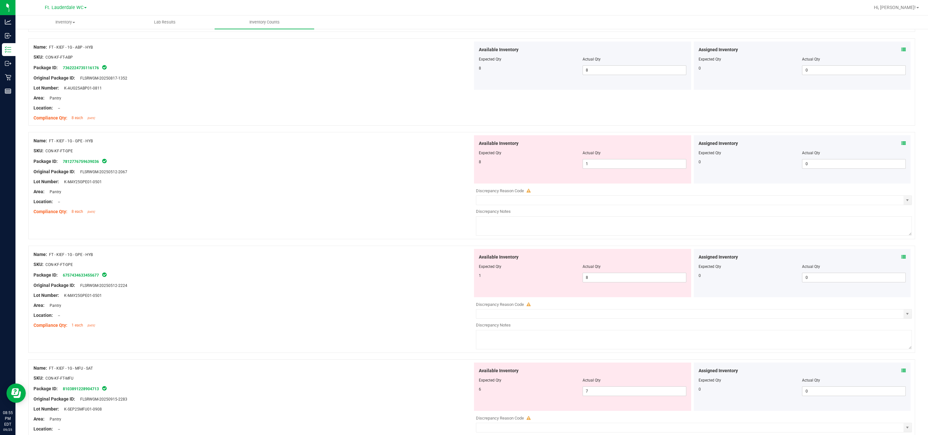
scroll to position [918, 0]
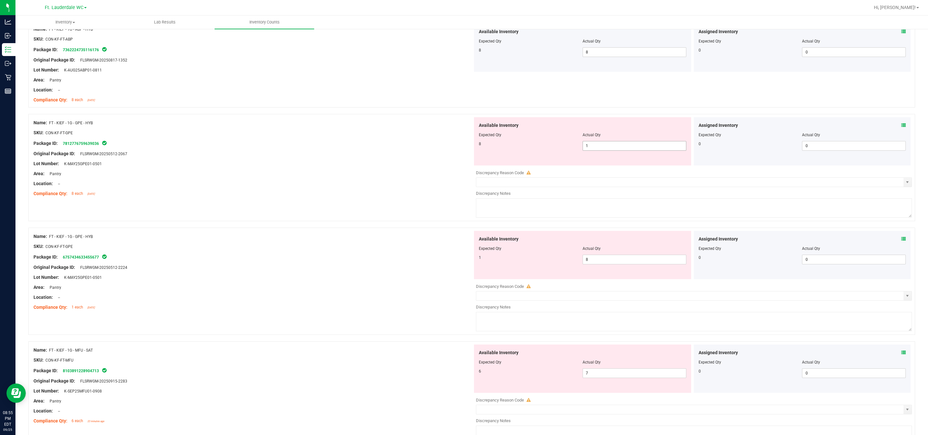
click at [458, 151] on span "1 1" at bounding box center [634, 146] width 104 height 10
click at [458, 255] on div "Available Inventory Expected Qty Actual Qty 1 8 8" at bounding box center [582, 255] width 217 height 48
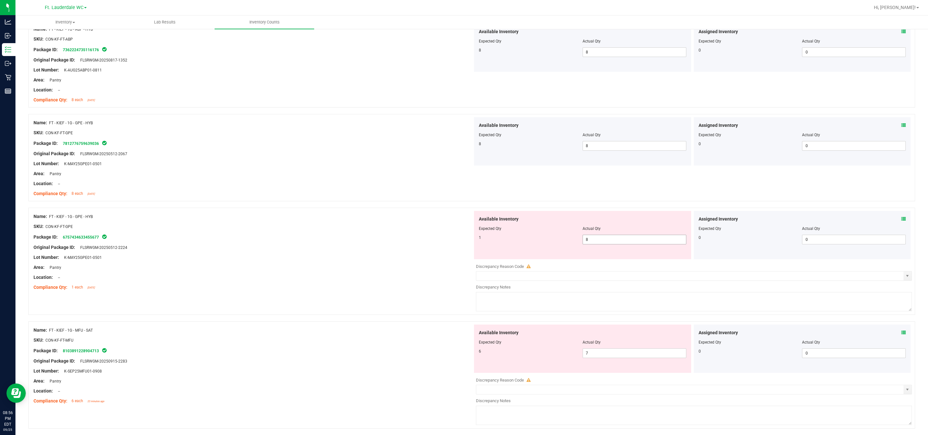
click at [458, 237] on span "8 8" at bounding box center [634, 240] width 104 height 10
click at [458, 240] on span "8 8" at bounding box center [634, 240] width 104 height 10
click at [458, 240] on input "8" at bounding box center [634, 239] width 103 height 9
click at [351, 253] on div at bounding box center [253, 252] width 439 height 3
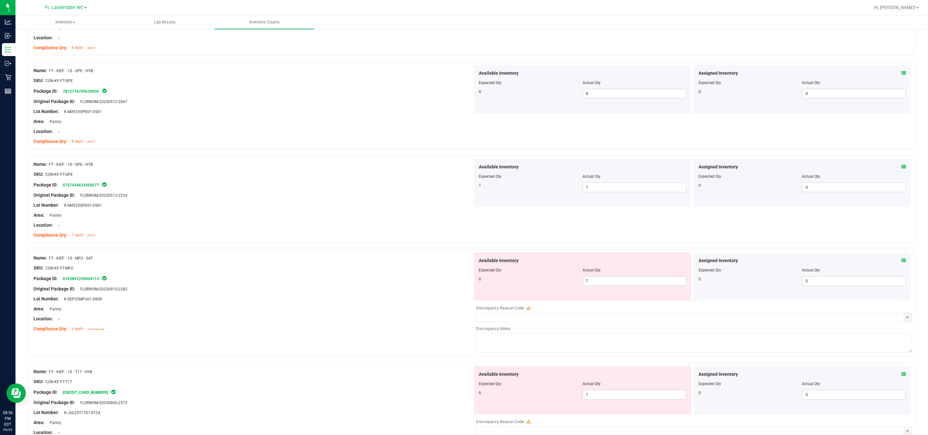
scroll to position [1015, 0]
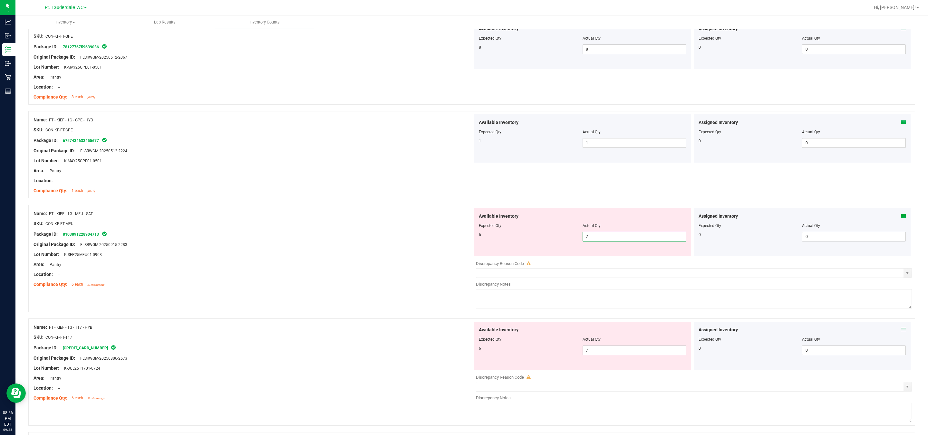
click at [458, 240] on span "7 7" at bounding box center [634, 237] width 104 height 10
click at [458, 240] on input "7" at bounding box center [634, 236] width 103 height 9
click at [458, 354] on div "Available Inventory Expected Qty Actual Qty 6 7 7" at bounding box center [692, 373] width 439 height 102
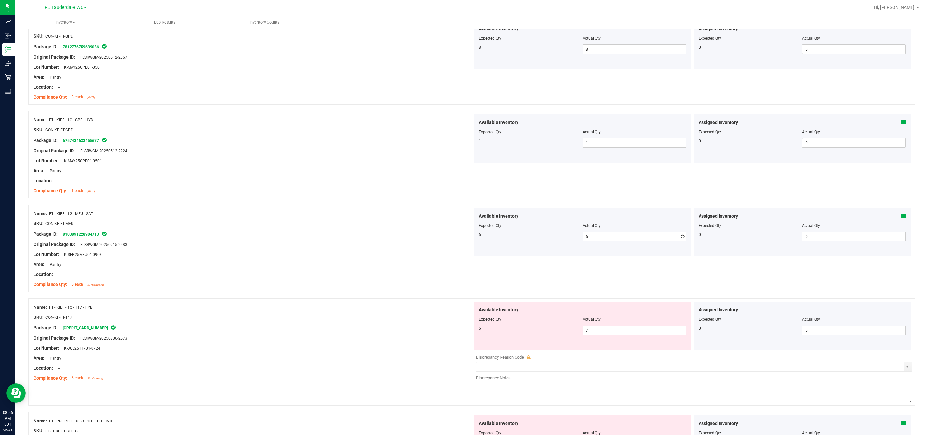
click at [458, 354] on div at bounding box center [694, 352] width 436 height 3
click at [458, 326] on div at bounding box center [582, 323] width 207 height 3
click at [458, 334] on span "7 7" at bounding box center [634, 331] width 104 height 10
click at [458, 334] on input "7" at bounding box center [634, 330] width 103 height 9
click at [386, 339] on div "Original Package ID: FLSRWGM-20250806-2573" at bounding box center [253, 338] width 439 height 7
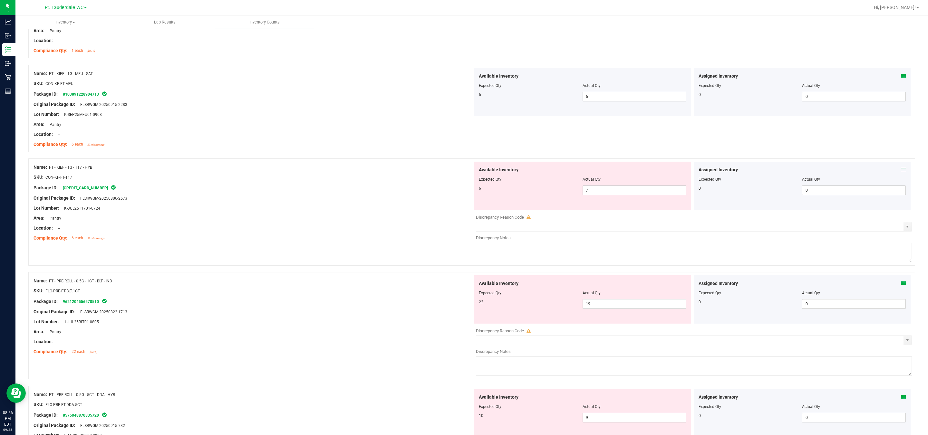
scroll to position [1160, 0]
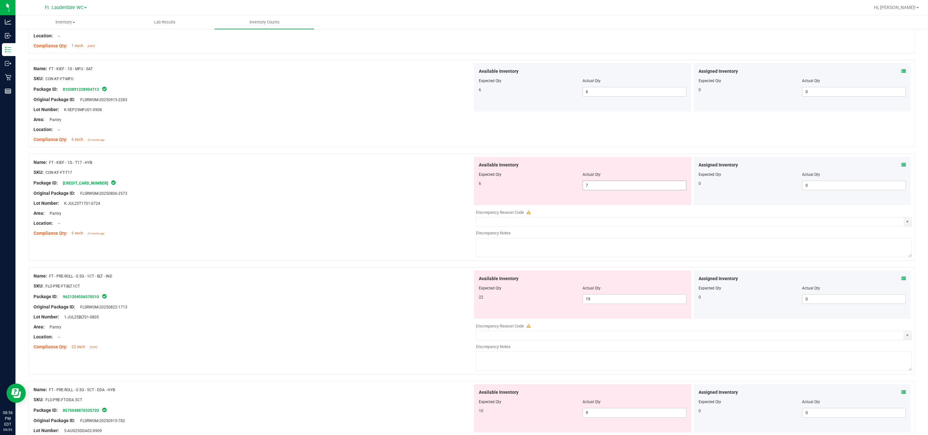
click at [458, 190] on span "7 7" at bounding box center [634, 186] width 104 height 10
click at [458, 190] on input "7" at bounding box center [634, 185] width 103 height 9
click at [439, 206] on div "Lot Number: K-JUL25T1701-0724" at bounding box center [253, 203] width 439 height 7
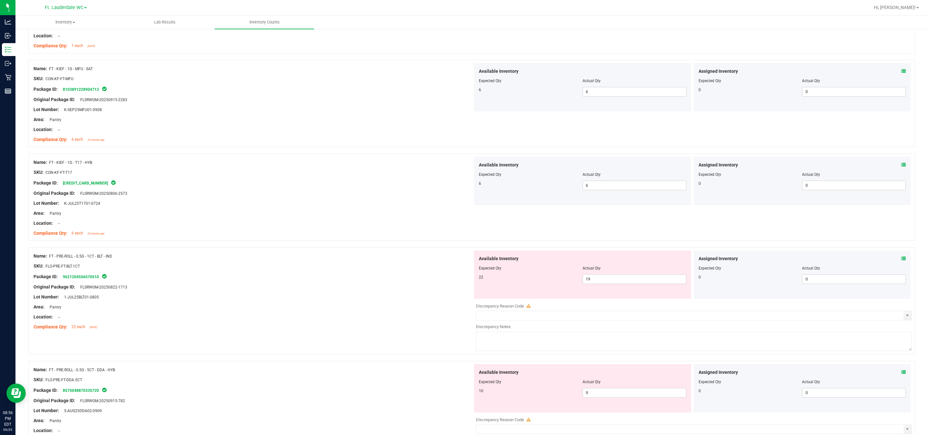
scroll to position [1208, 0]
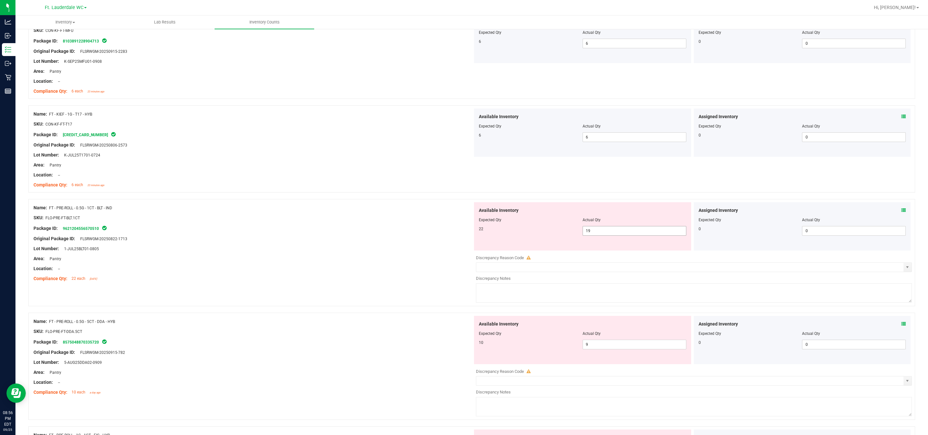
click at [458, 230] on span "19 19" at bounding box center [634, 231] width 104 height 10
click at [458, 230] on input "19" at bounding box center [634, 230] width 103 height 9
click at [370, 232] on div "Package ID: 9621204556570510" at bounding box center [253, 229] width 439 height 8
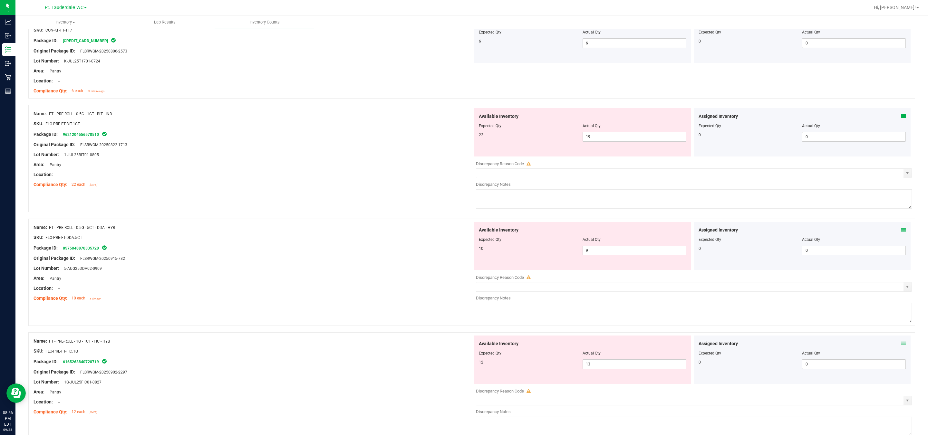
scroll to position [1353, 0]
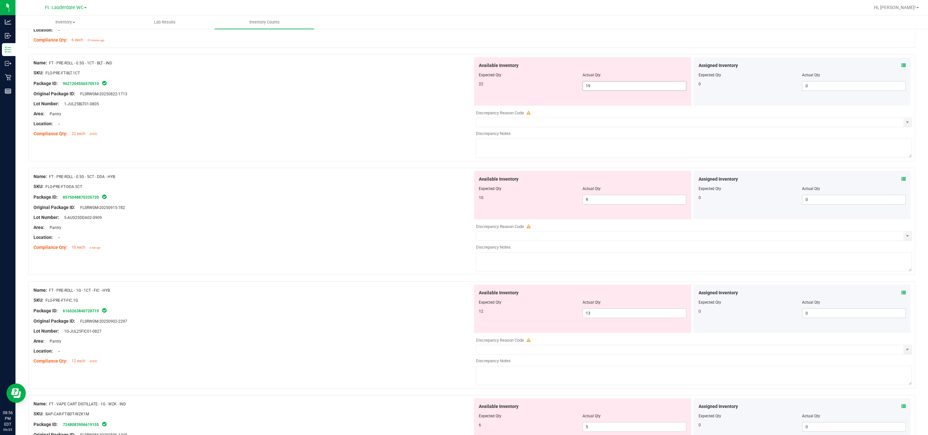
click at [458, 88] on span "19 19" at bounding box center [634, 86] width 104 height 10
click at [458, 88] on input "19" at bounding box center [634, 86] width 103 height 9
click at [399, 120] on div at bounding box center [253, 118] width 439 height 3
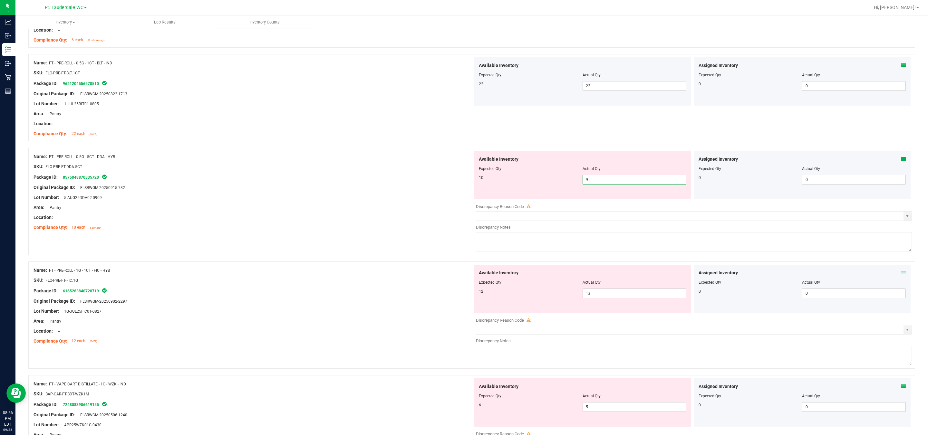
click at [458, 183] on span "9 9" at bounding box center [634, 180] width 104 height 10
click at [458, 183] on input "9" at bounding box center [634, 179] width 103 height 9
click at [390, 271] on div "Name: FT - PRE-ROLL - 1G - 1CT - FIC - HYB" at bounding box center [253, 270] width 439 height 7
click at [458, 185] on span "9 9" at bounding box center [634, 180] width 104 height 10
click at [458, 184] on input "9" at bounding box center [634, 179] width 103 height 9
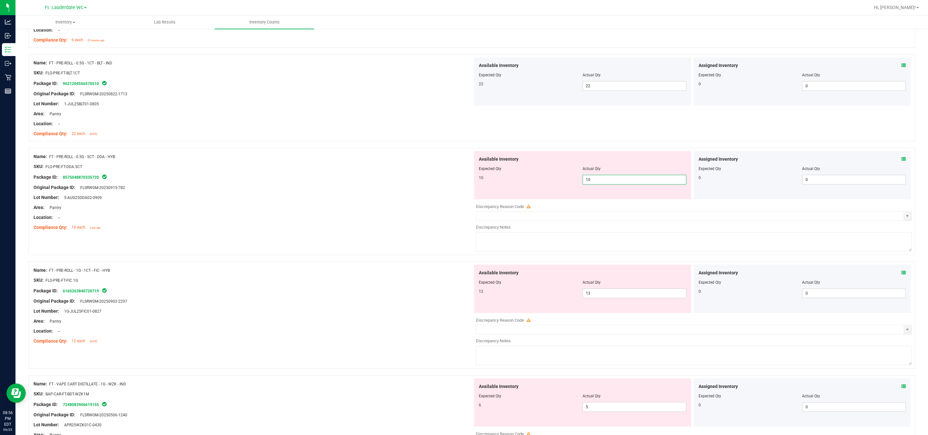
click at [339, 214] on div at bounding box center [253, 212] width 439 height 3
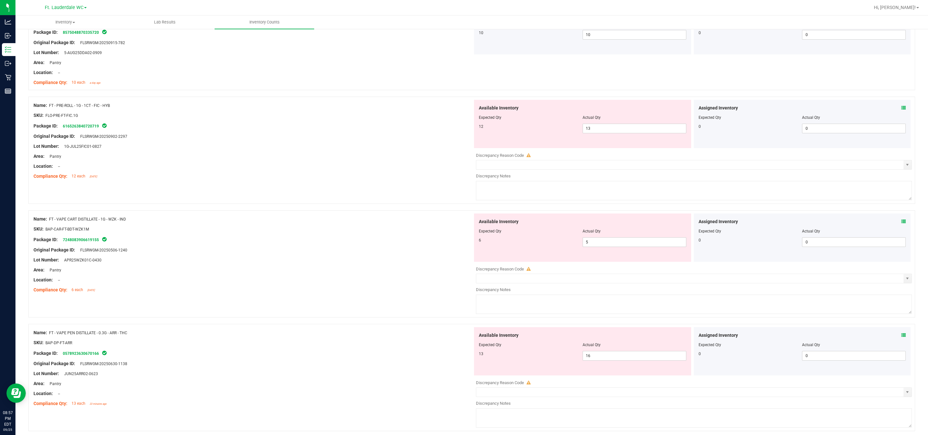
scroll to position [1450, 0]
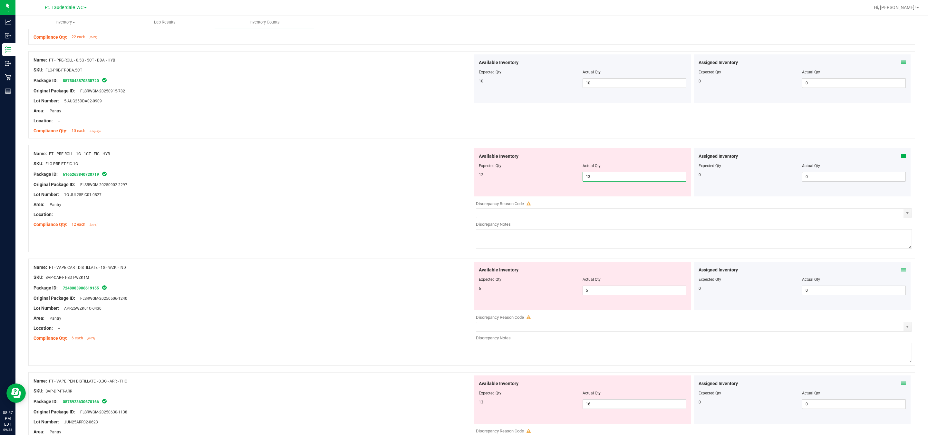
click at [458, 182] on span "13 13" at bounding box center [634, 177] width 104 height 10
click at [458, 181] on input "13" at bounding box center [634, 176] width 103 height 9
click at [393, 191] on div at bounding box center [253, 189] width 439 height 3
click at [458, 403] on span "80 80" at bounding box center [634, 402] width 104 height 10
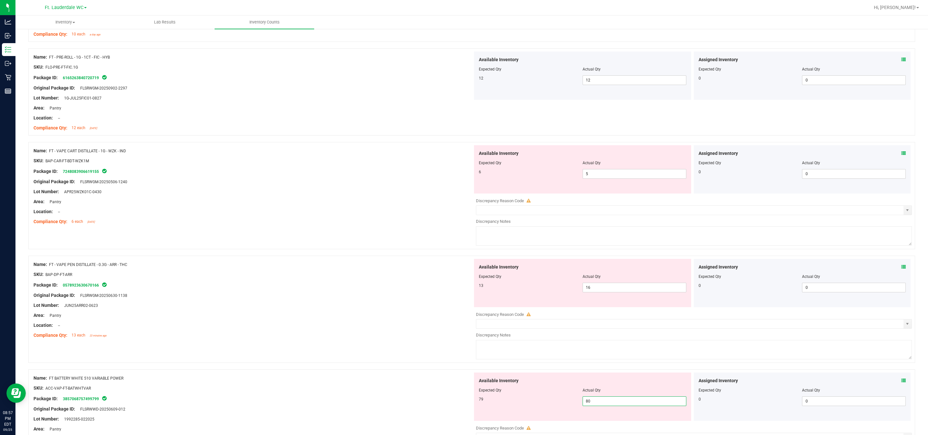
click at [458, 403] on input "80" at bounding box center [634, 401] width 103 height 9
click at [317, 312] on div at bounding box center [253, 310] width 439 height 3
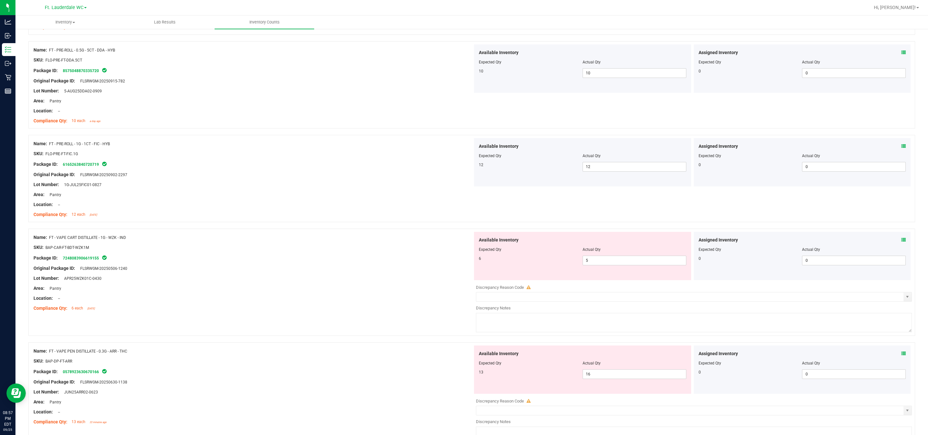
scroll to position [1456, 0]
click at [458, 373] on div at bounding box center [582, 371] width 207 height 3
click at [458, 380] on span "16 16" at bounding box center [634, 378] width 104 height 10
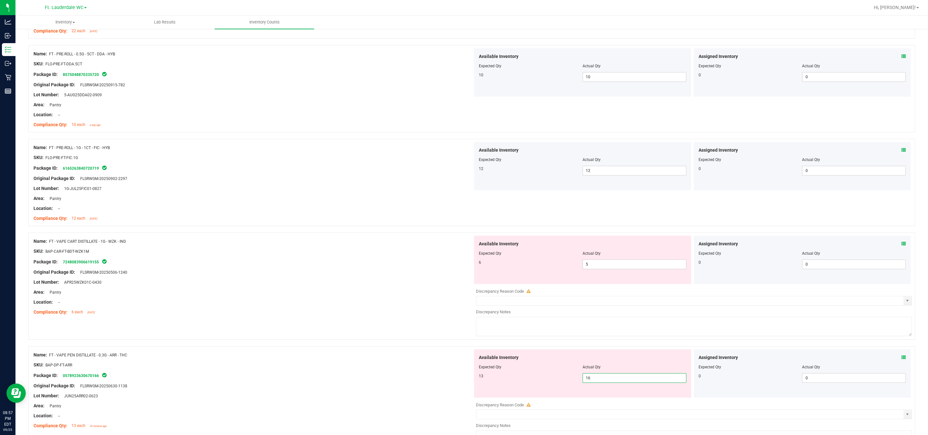
click at [458, 380] on input "16" at bounding box center [634, 378] width 103 height 9
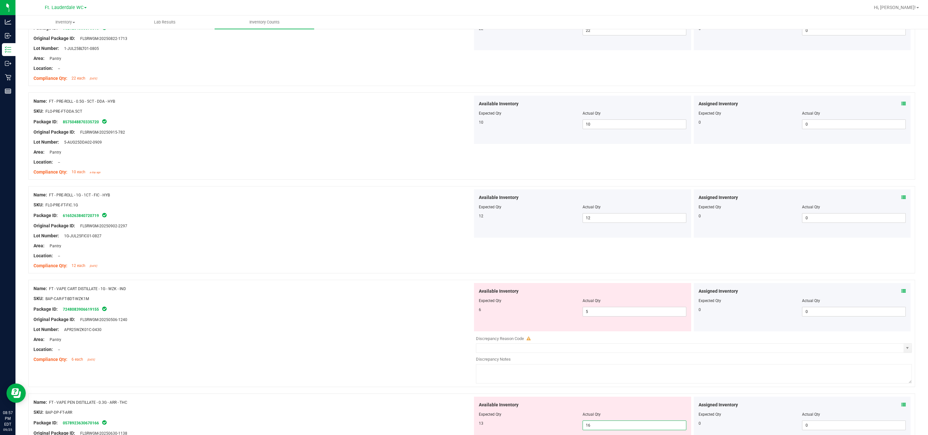
scroll to position [1408, 0]
click at [409, 379] on div "Name: FT - VAPE CART DISTILLATE - 1G - WZK - IND SKU: BAP-CAR-FT-BDT-WZK1M Pack…" at bounding box center [471, 334] width 887 height 107
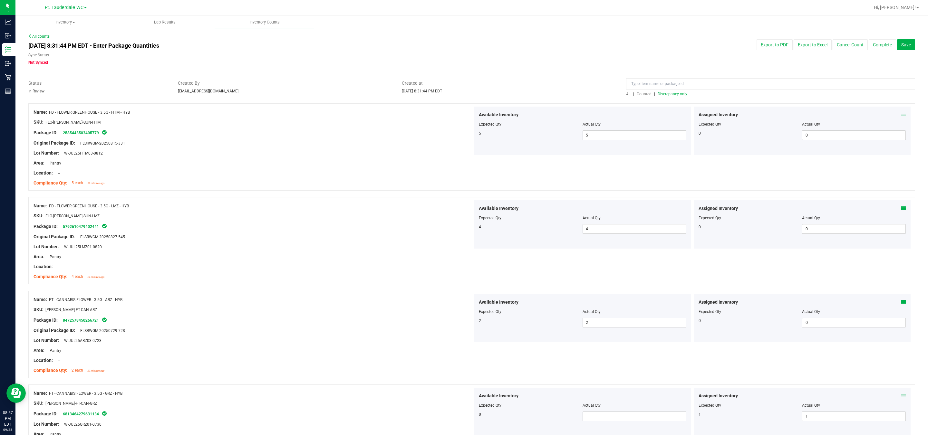
scroll to position [0, 0]
click at [458, 96] on span "Discrepancy only" at bounding box center [673, 95] width 30 height 5
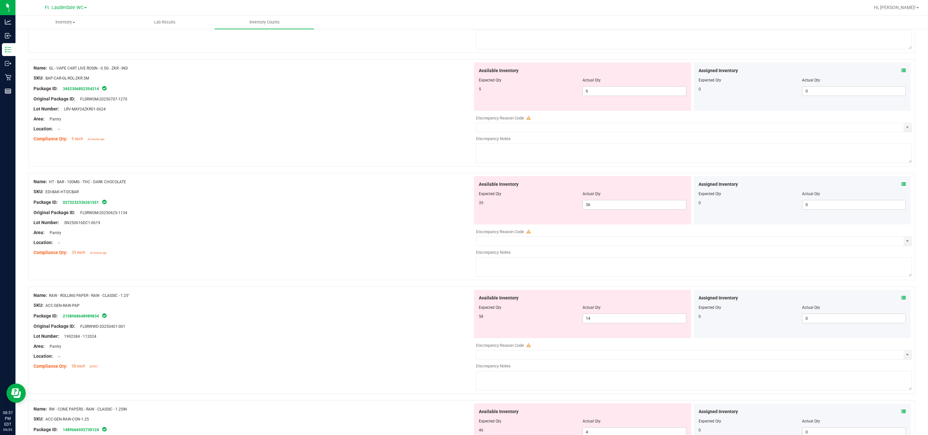
scroll to position [290, 0]
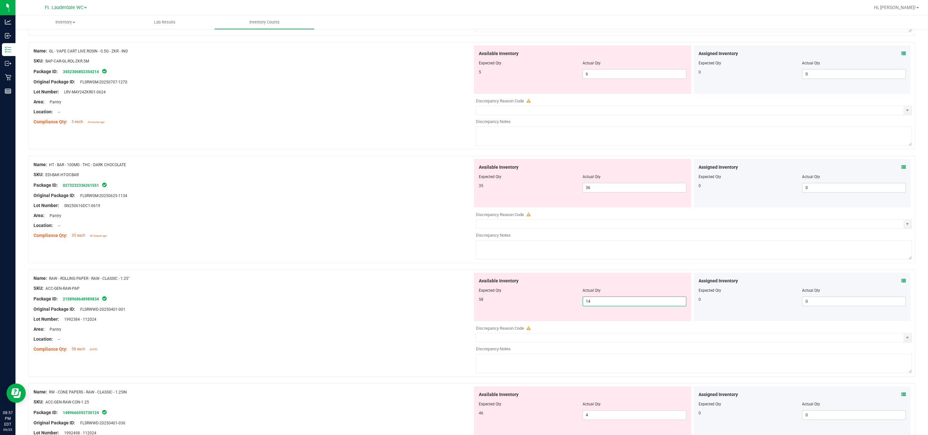
click at [458, 302] on span "14 14" at bounding box center [634, 302] width 104 height 10
click at [458, 302] on input "14" at bounding box center [634, 301] width 103 height 9
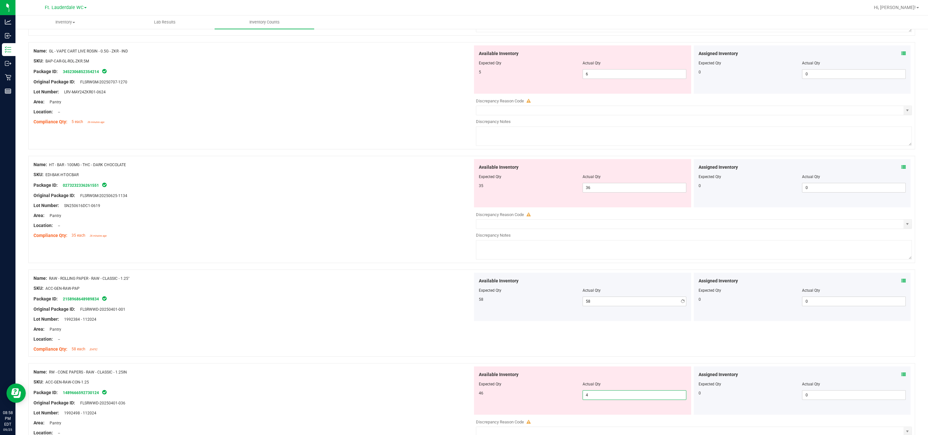
click at [458, 414] on div "Available Inventory Expected Qty Actual Qty 46 4 4" at bounding box center [582, 391] width 217 height 48
click at [458, 397] on input "4" at bounding box center [634, 395] width 103 height 9
click at [346, 314] on div at bounding box center [253, 314] width 439 height 3
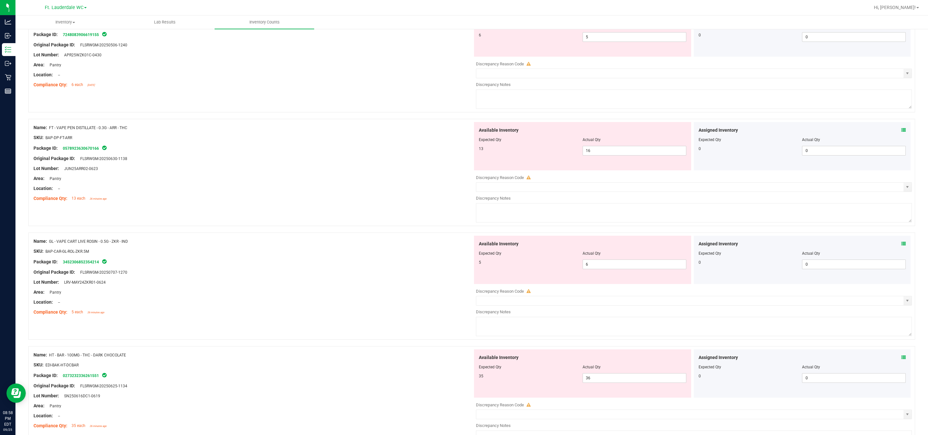
scroll to position [0, 0]
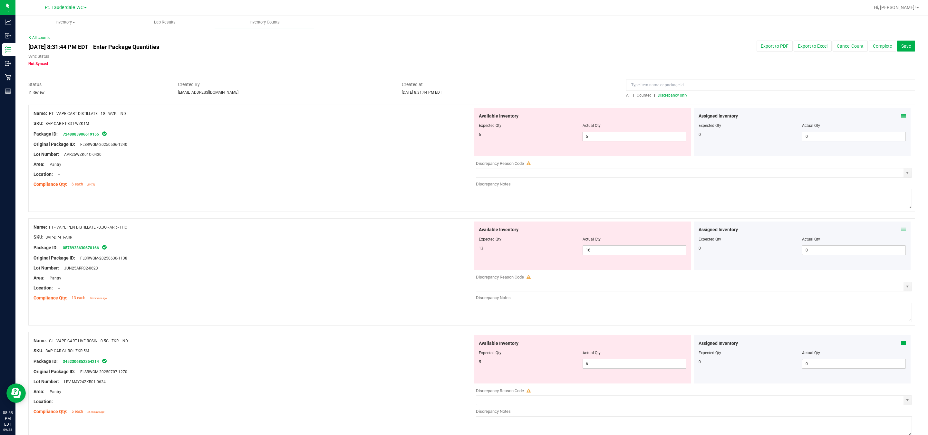
click at [458, 133] on span "5 5" at bounding box center [634, 137] width 104 height 10
click at [458, 133] on input "5" at bounding box center [634, 136] width 103 height 9
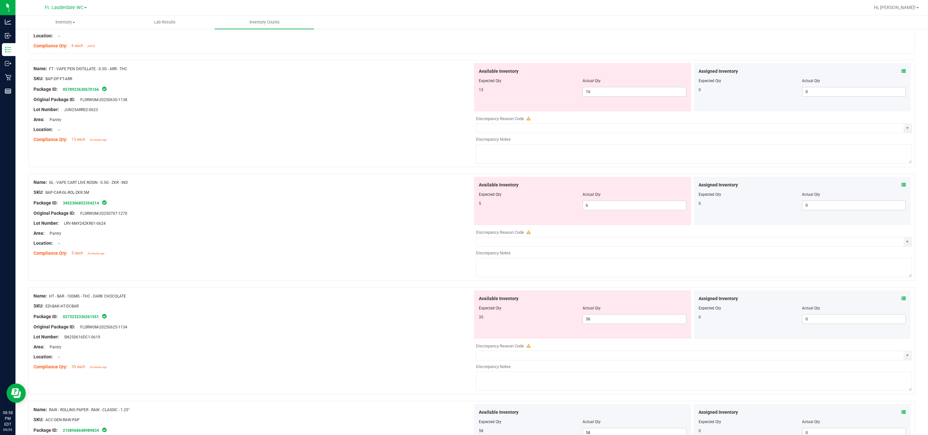
scroll to position [145, 0]
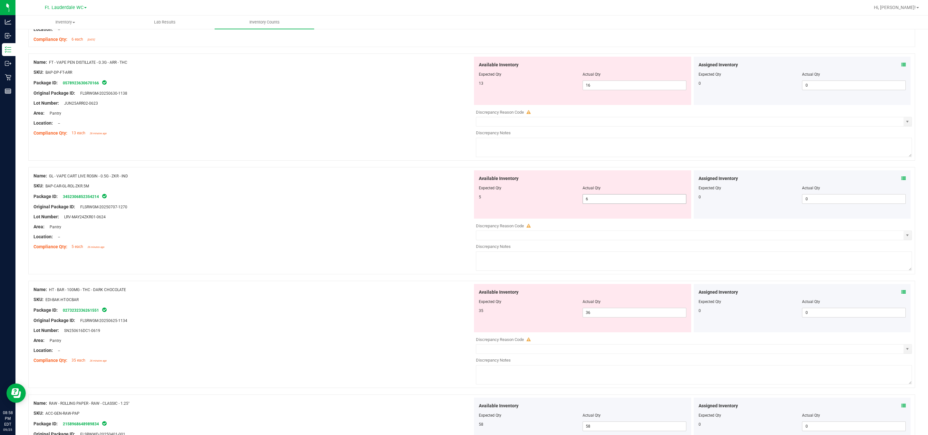
click at [458, 197] on span "6 6" at bounding box center [634, 199] width 104 height 10
click at [458, 197] on input "6" at bounding box center [634, 199] width 103 height 9
click at [341, 216] on div "Lot Number: LRV-MAY24ZKR01-0624" at bounding box center [253, 217] width 439 height 7
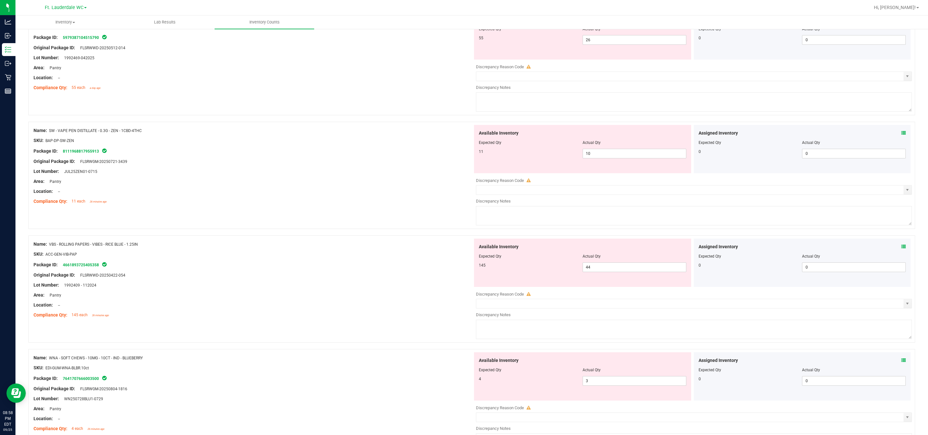
scroll to position [725, 0]
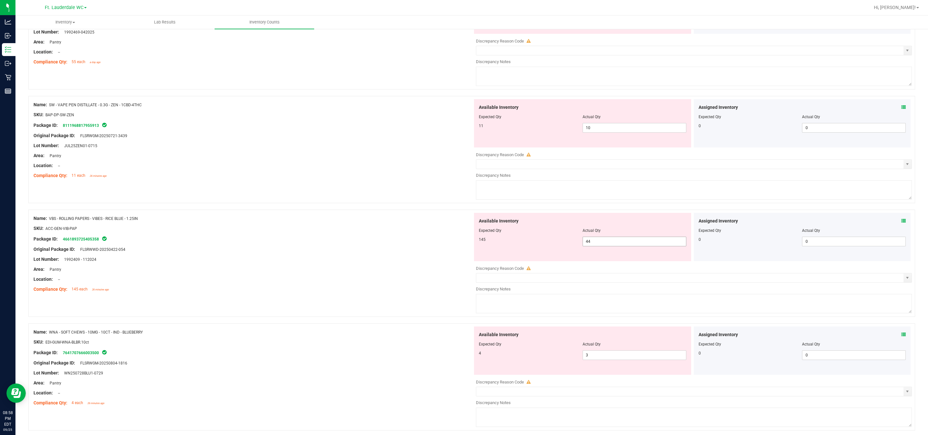
click at [458, 246] on span "44 44" at bounding box center [634, 242] width 104 height 10
click at [458, 246] on input "44" at bounding box center [634, 241] width 103 height 9
click at [410, 273] on div "Area: Pantry" at bounding box center [253, 269] width 439 height 7
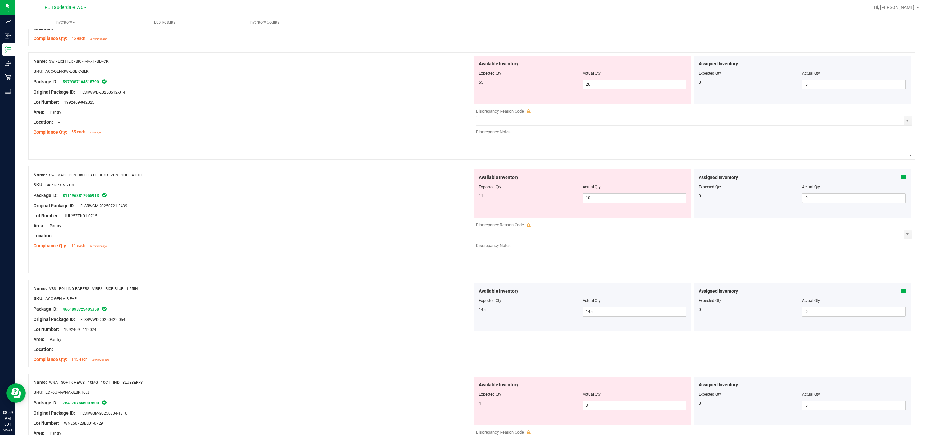
scroll to position [677, 0]
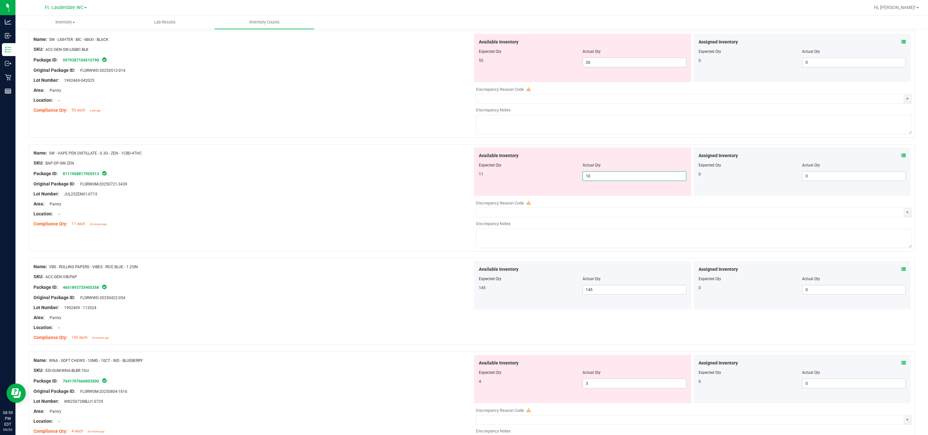
click at [458, 181] on span "10 10" at bounding box center [634, 176] width 104 height 10
click at [458, 181] on input "10" at bounding box center [634, 176] width 103 height 9
click at [259, 200] on div at bounding box center [253, 198] width 439 height 3
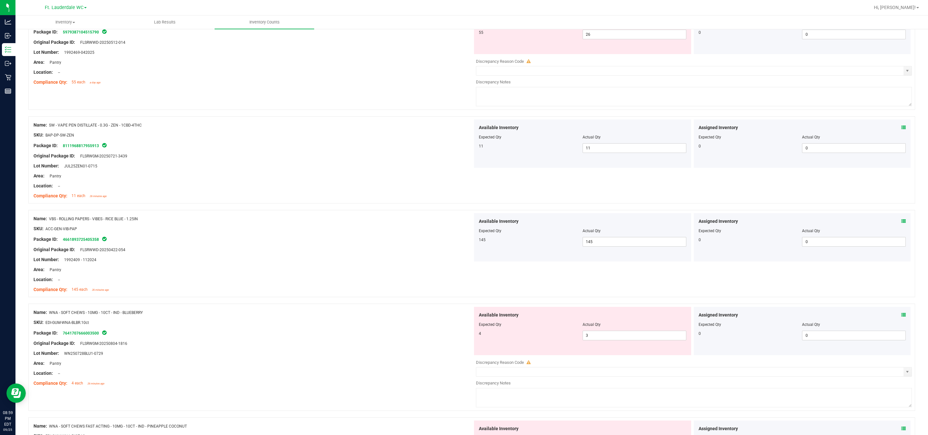
scroll to position [632, 0]
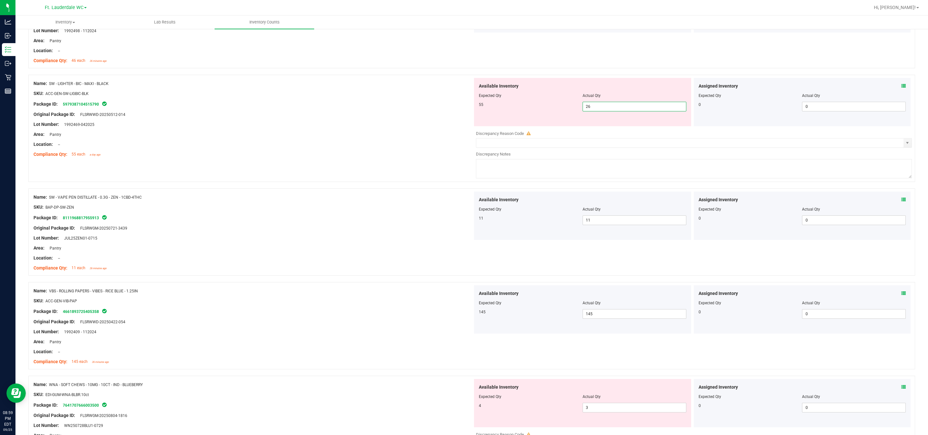
click at [458, 108] on span "26 26" at bounding box center [634, 107] width 104 height 10
click at [458, 108] on input "26" at bounding box center [634, 106] width 103 height 9
click at [366, 140] on div at bounding box center [253, 139] width 439 height 3
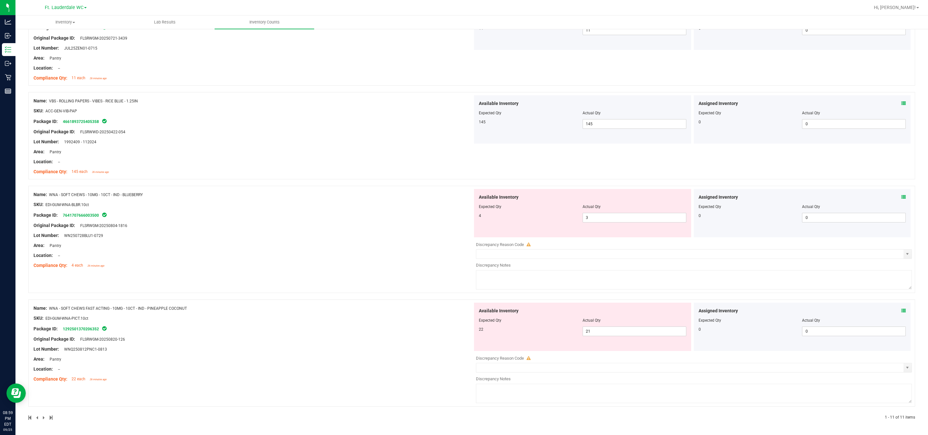
scroll to position [805, 0]
click at [458, 213] on span "3 3" at bounding box center [634, 218] width 104 height 10
click at [458, 213] on input "3" at bounding box center [634, 217] width 103 height 9
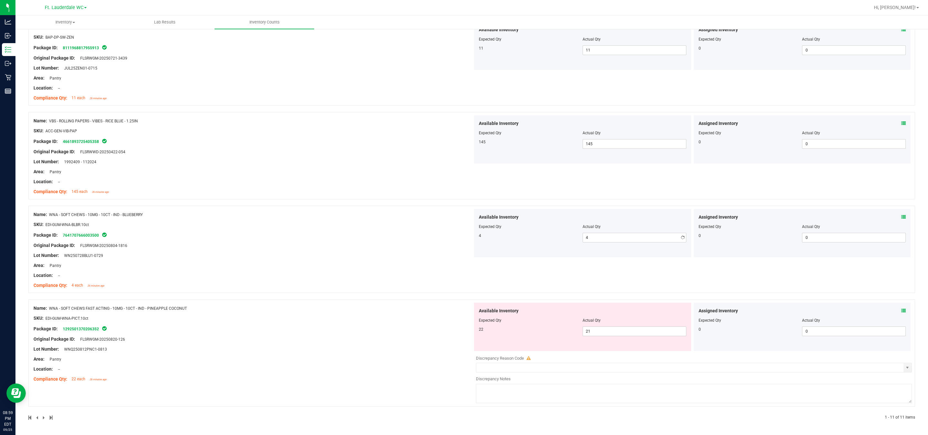
click at [289, 218] on div "Name: WNA - SOFT CHEWS - 10MG - 10CT - IND - BLUEBERRY SKU: EDI-GUM-WNA-BLBR.10…" at bounding box center [253, 250] width 439 height 82
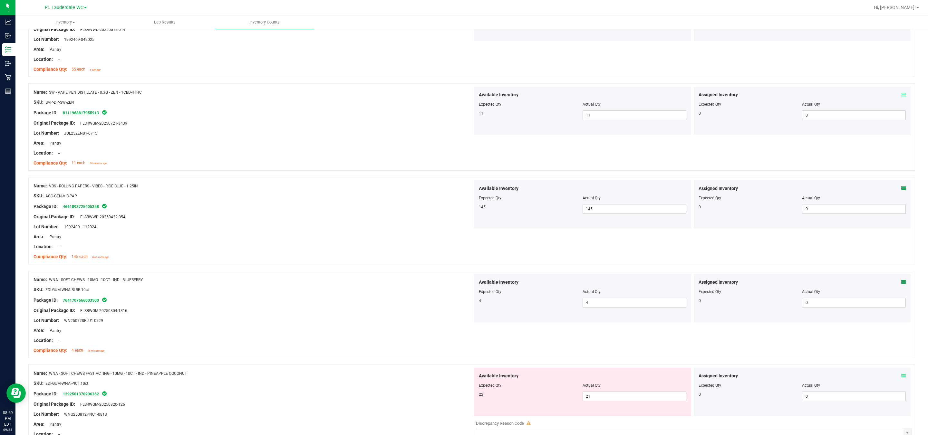
scroll to position [725, 0]
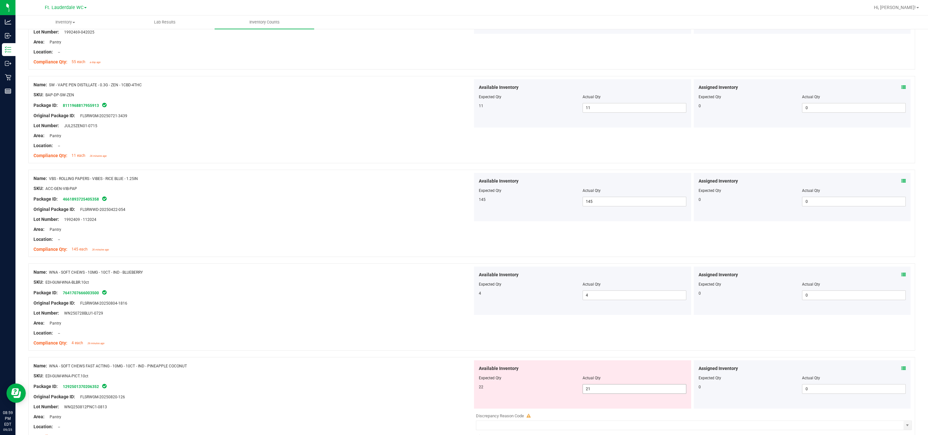
click at [458, 384] on div at bounding box center [582, 382] width 207 height 3
click at [458, 392] on span "21 21" at bounding box center [634, 389] width 104 height 10
click at [458, 392] on input "21" at bounding box center [634, 389] width 103 height 9
click at [322, 295] on div "Package ID: 7641707666003500" at bounding box center [253, 293] width 439 height 8
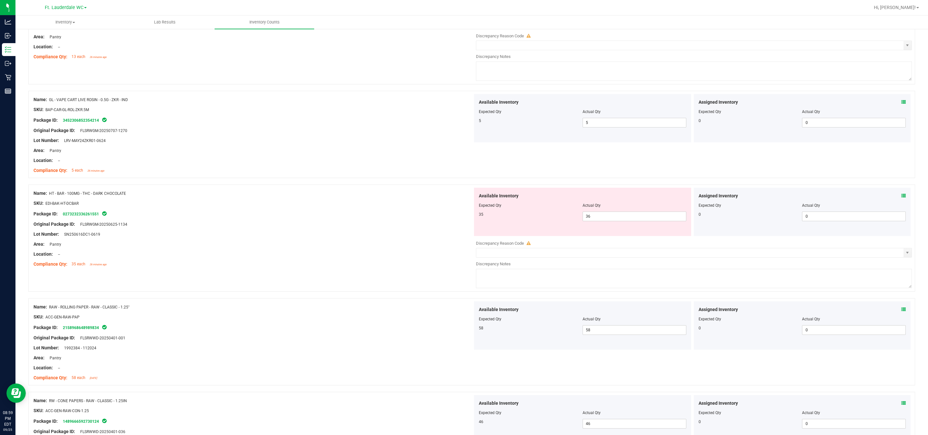
scroll to position [193, 0]
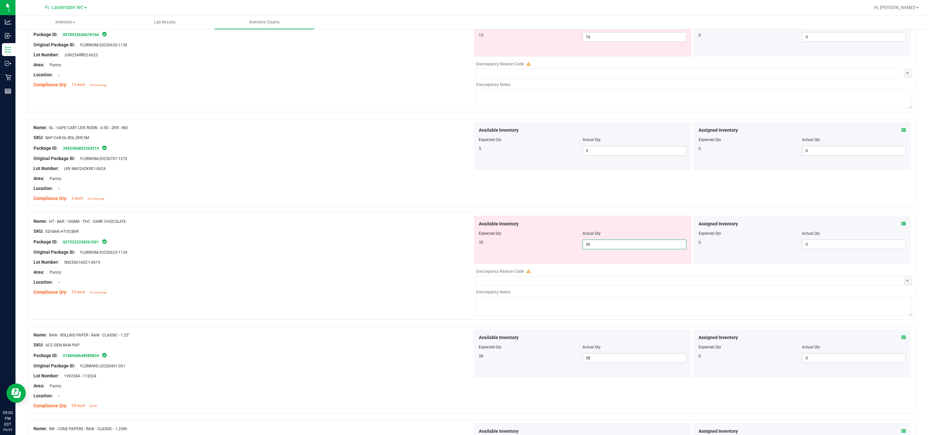
click at [458, 242] on span "36 36" at bounding box center [634, 245] width 104 height 10
click at [458, 242] on input "36" at bounding box center [634, 244] width 103 height 9
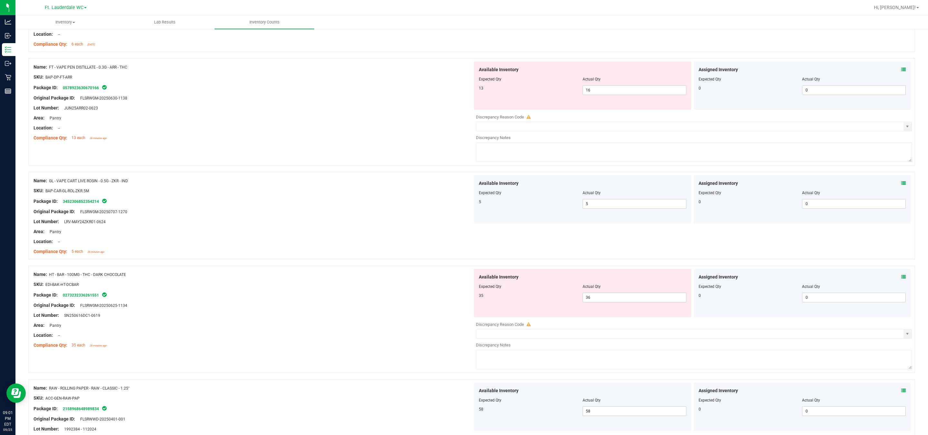
scroll to position [145, 0]
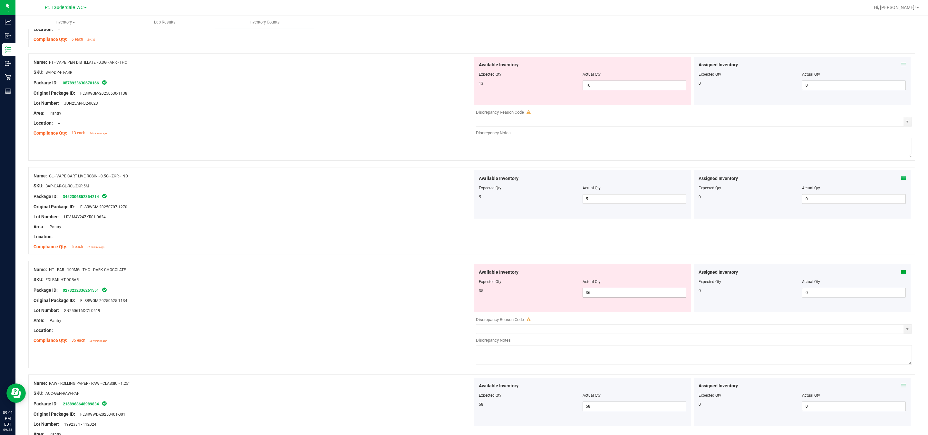
click at [458, 297] on span "36 36" at bounding box center [634, 293] width 104 height 10
click at [458, 297] on input "36" at bounding box center [634, 292] width 103 height 9
click at [393, 317] on div at bounding box center [253, 315] width 439 height 3
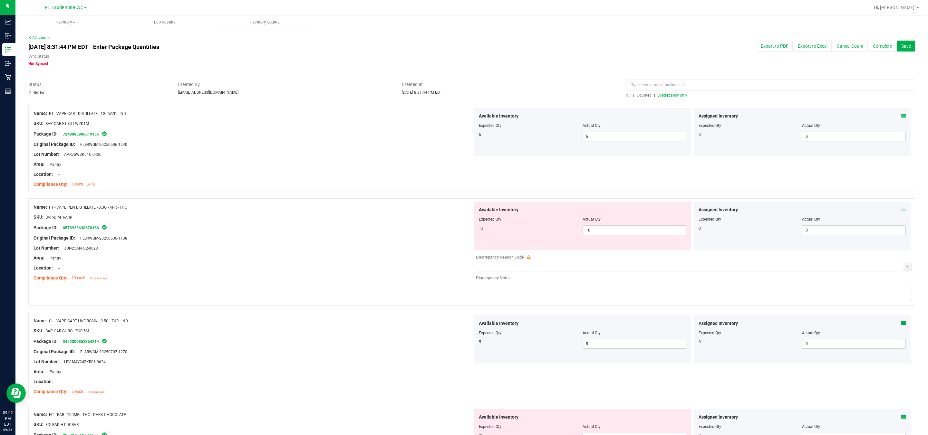
click at [458, 97] on span "Discrepancy only" at bounding box center [673, 95] width 30 height 5
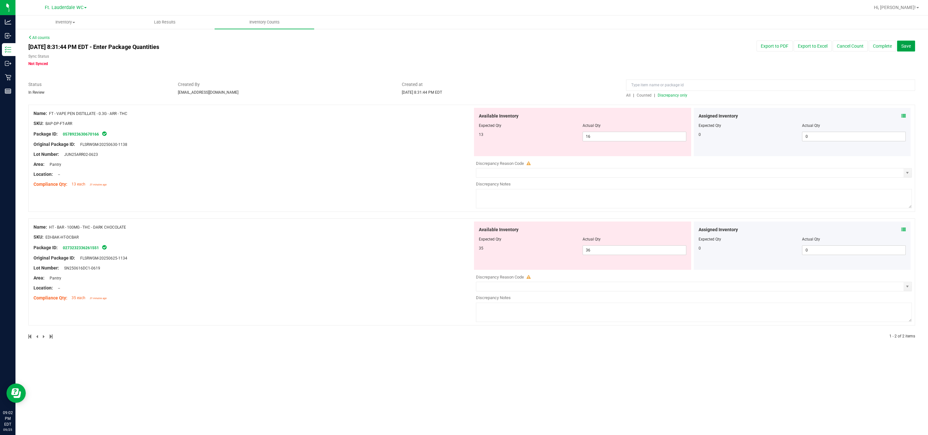
click at [458, 49] on button "Save" at bounding box center [906, 46] width 18 height 11
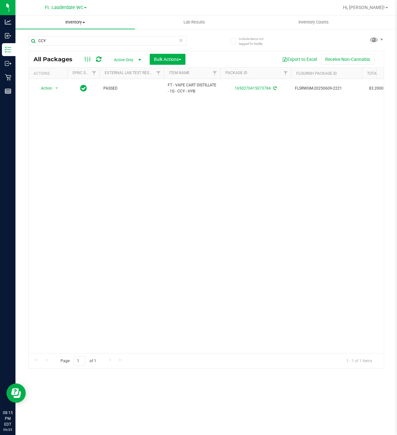
scroll to position [0, 24]
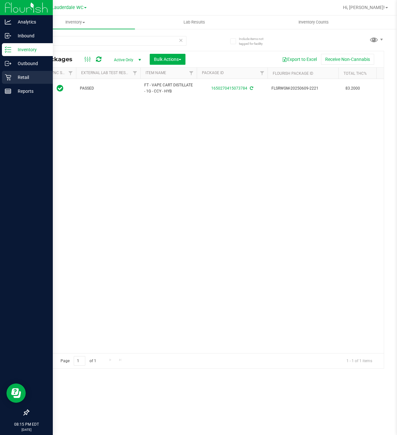
click at [20, 77] on p "Retail" at bounding box center [30, 77] width 39 height 8
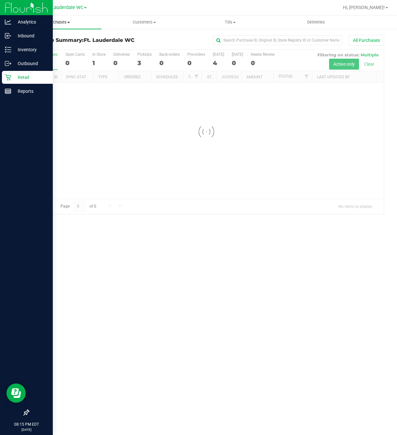
click at [63, 22] on span "Purchases" at bounding box center [58, 22] width 86 height 6
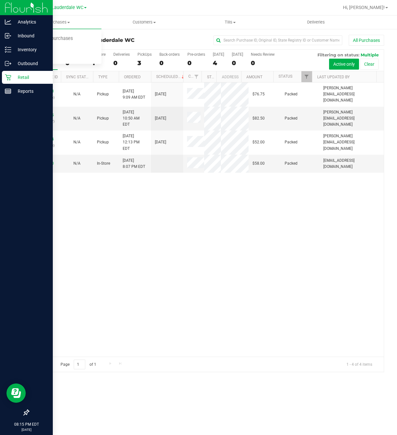
click at [111, 256] on div "12001988 (327604056) N/A Pickup [DATE] 9:09 AM EDT 9/25/2025 $76.75 Packed [PER…" at bounding box center [206, 219] width 355 height 274
click at [153, 21] on span "Customers" at bounding box center [144, 22] width 85 height 6
click at [166, 11] on div at bounding box center [227, 7] width 224 height 13
click at [305, 78] on span "Filter" at bounding box center [306, 76] width 5 height 5
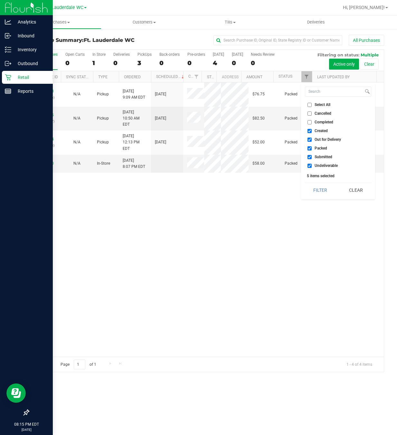
click at [308, 122] on input "Completed" at bounding box center [310, 122] width 4 height 4
checkbox input "true"
click at [309, 133] on li "Created" at bounding box center [338, 131] width 66 height 7
click at [312, 131] on label "Created" at bounding box center [318, 131] width 20 height 4
click at [312, 131] on input "Created" at bounding box center [310, 131] width 4 height 4
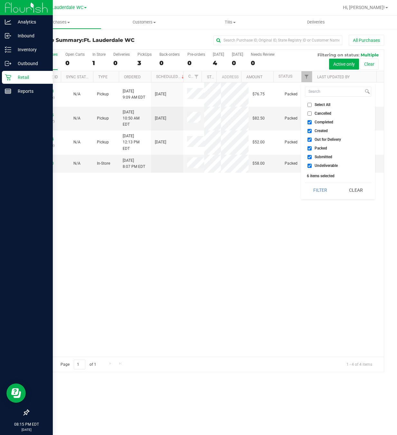
checkbox input "false"
click at [311, 139] on input "Out for Delivery" at bounding box center [310, 140] width 4 height 4
checkbox input "false"
click at [310, 150] on input "Packed" at bounding box center [310, 148] width 4 height 4
checkbox input "false"
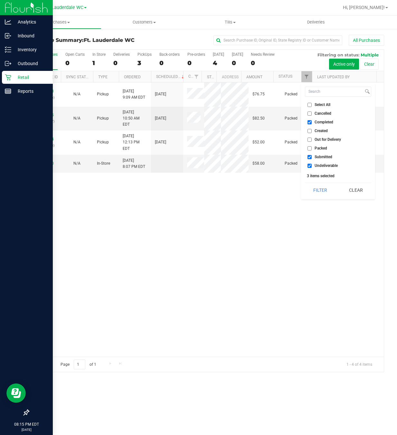
click at [310, 155] on input "Submitted" at bounding box center [310, 157] width 4 height 4
checkbox input "false"
click at [309, 165] on input "Undeliverable" at bounding box center [310, 166] width 4 height 4
checkbox input "false"
click at [320, 188] on button "Filter" at bounding box center [320, 190] width 31 height 14
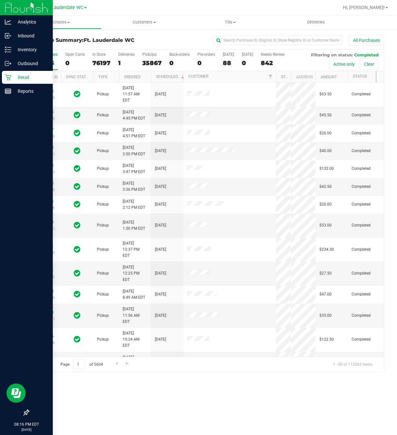
click at [276, 95] on div "All Purchases 112065 Open Carts 0 In Store 76197 Deliveries 1 PickUps 35867 Bac…" at bounding box center [206, 210] width 356 height 323
click at [236, 40] on input "text" at bounding box center [278, 40] width 129 height 10
type input "sean carmona"
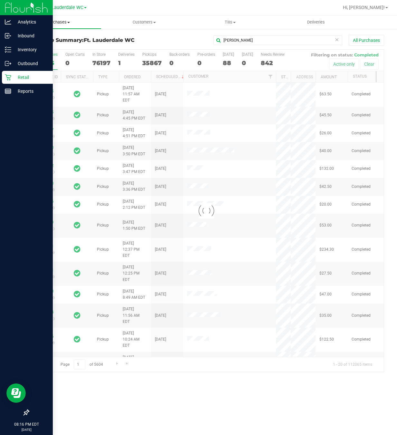
click at [53, 21] on span "Purchases" at bounding box center [58, 22] width 85 height 6
click at [56, 48] on li "Fulfillment" at bounding box center [58, 47] width 86 height 8
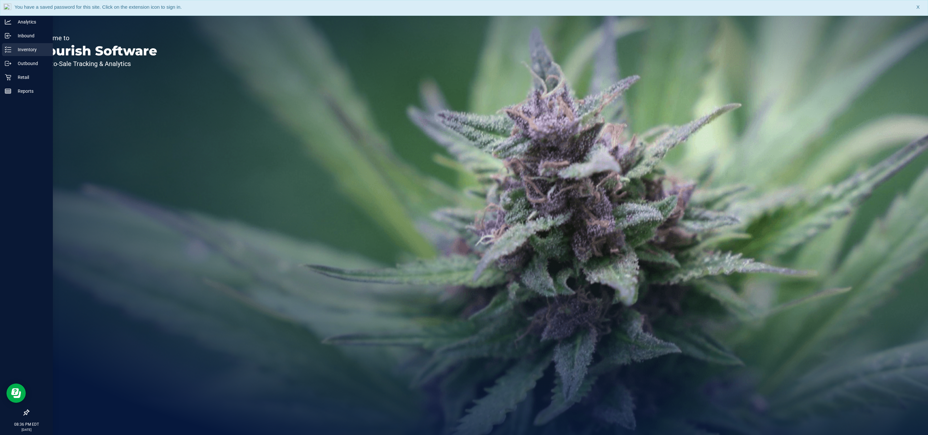
click at [22, 50] on p "Inventory" at bounding box center [30, 50] width 39 height 8
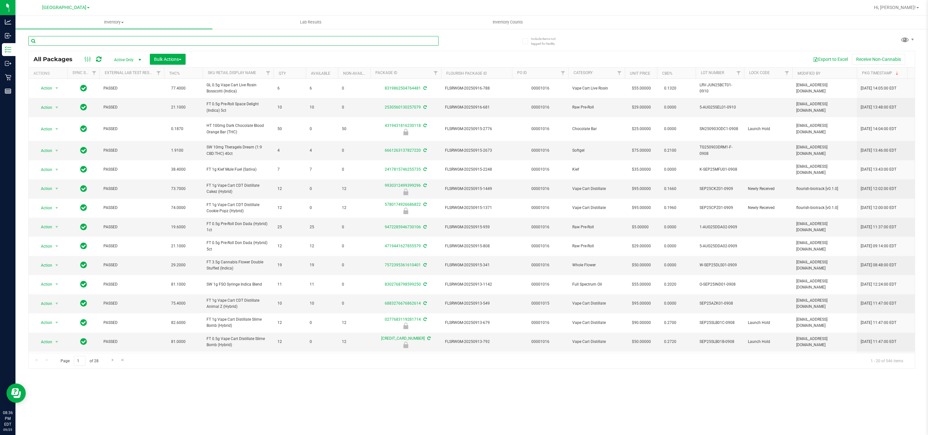
click at [115, 39] on input "text" at bounding box center [233, 41] width 410 height 10
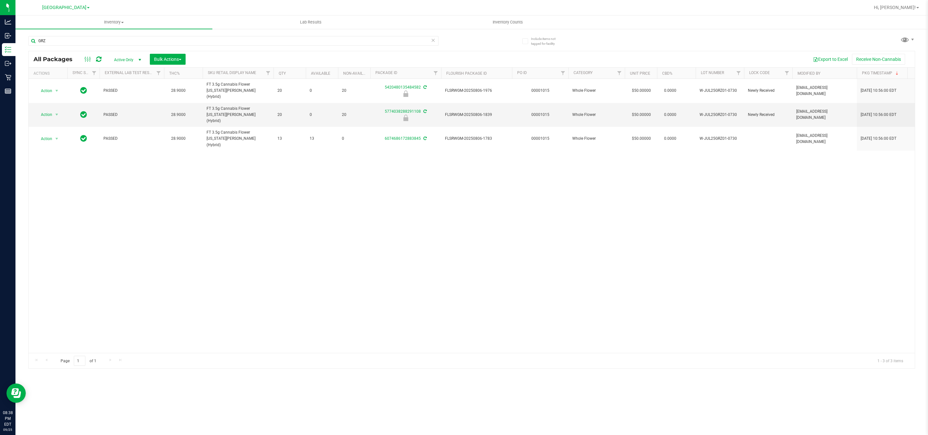
click at [347, 162] on div "Action Action Edit attributes Global inventory Locate package Package audit log…" at bounding box center [472, 216] width 886 height 274
click at [201, 41] on input "GRZ" at bounding box center [233, 41] width 410 height 10
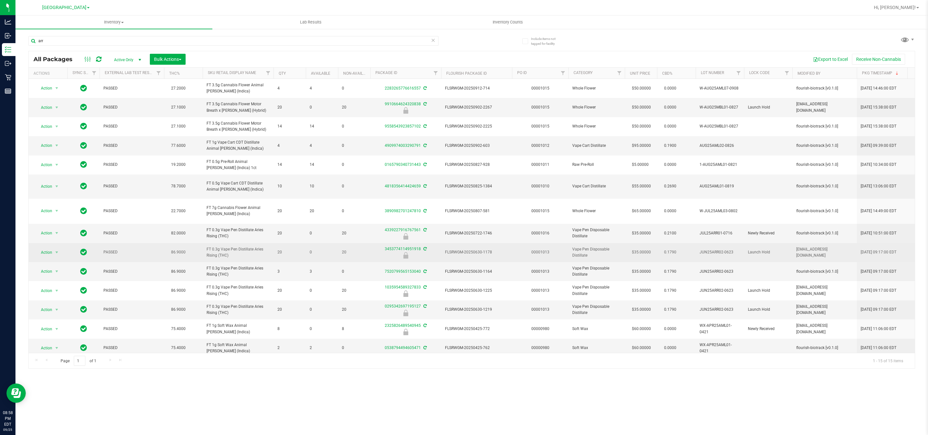
drag, startPoint x: 230, startPoint y: 252, endPoint x: 205, endPoint y: 246, distance: 25.8
click at [205, 246] on td "FT 0.3g Vape Pen Distillate Aries Rising (THC)" at bounding box center [238, 252] width 71 height 19
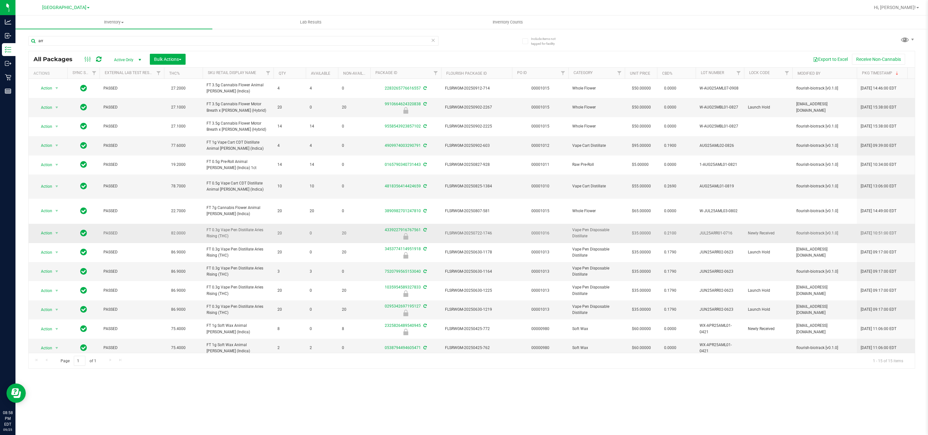
copy span "FT 0.3g Vape Pen Distillate Aries Rising (THC)"
click at [91, 42] on input "arr" at bounding box center [233, 41] width 410 height 10
paste input "FT 0.3g Vape Pen Distillate Aries Rising (THC)"
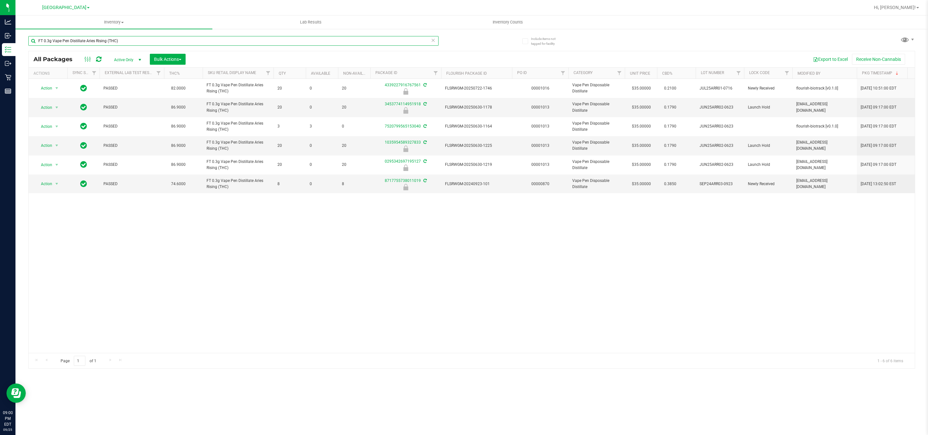
click at [254, 43] on input "FT 0.3g Vape Pen Distillate Aries Rising (THC)" at bounding box center [233, 41] width 410 height 10
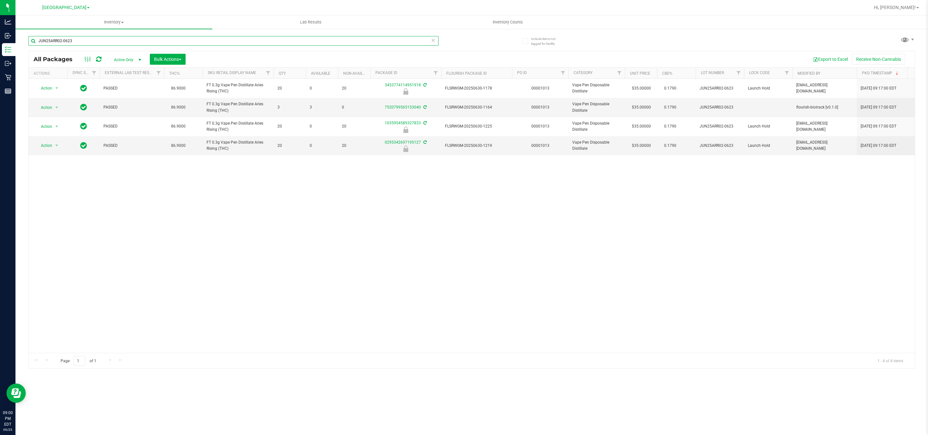
type input "JUN25ARR02-0623"
click at [74, 8] on span "[GEOGRAPHIC_DATA]" at bounding box center [64, 8] width 44 height 6
click at [72, 32] on link "Ft. Lauderdale WC" at bounding box center [66, 31] width 94 height 9
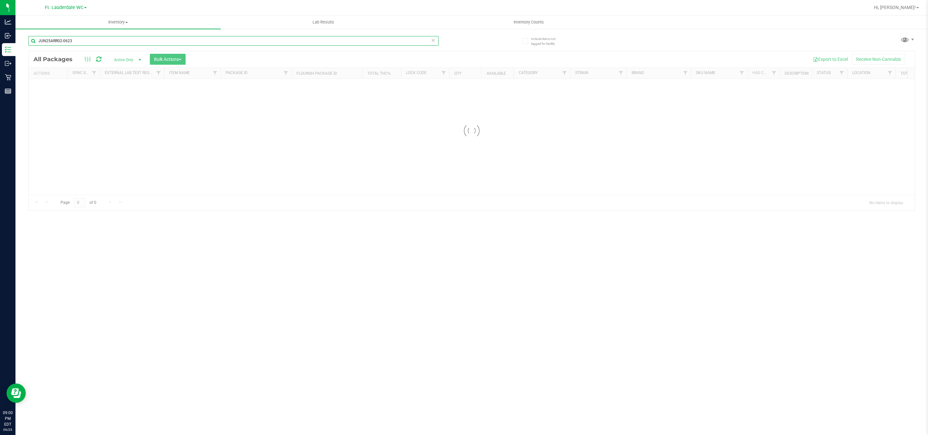
click at [101, 44] on input "JUN25ARR02-0623" at bounding box center [233, 41] width 410 height 10
click at [101, 44] on div "Inventory All packages All inventory Waste log Create inventory Lab Results Inv…" at bounding box center [471, 225] width 912 height 420
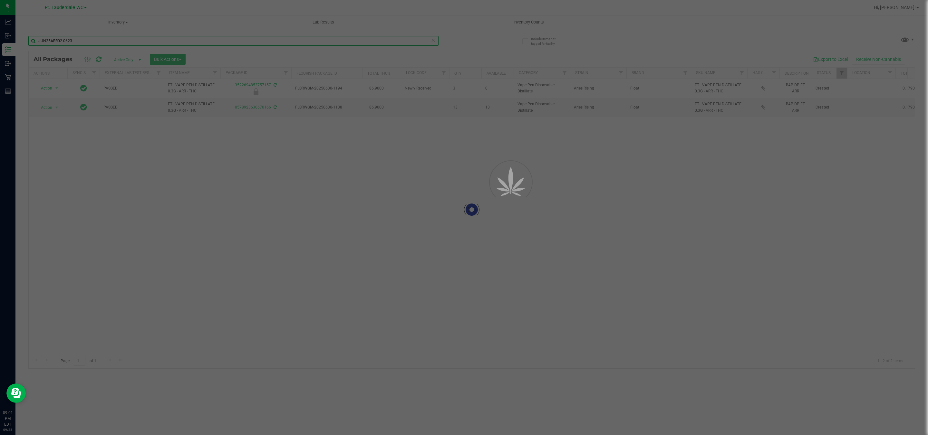
click at [101, 44] on input "JUN25ARR02-0623" at bounding box center [233, 41] width 410 height 10
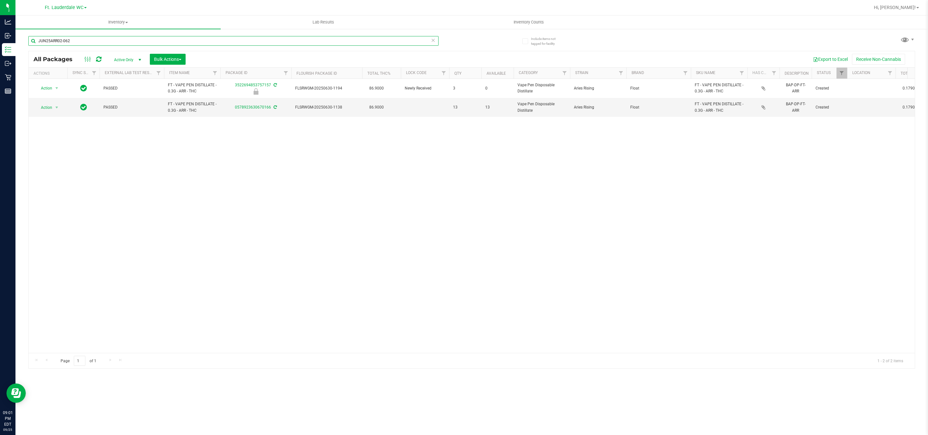
type input "JUN25ARR02-0623"
